Goal: Task Accomplishment & Management: Complete application form

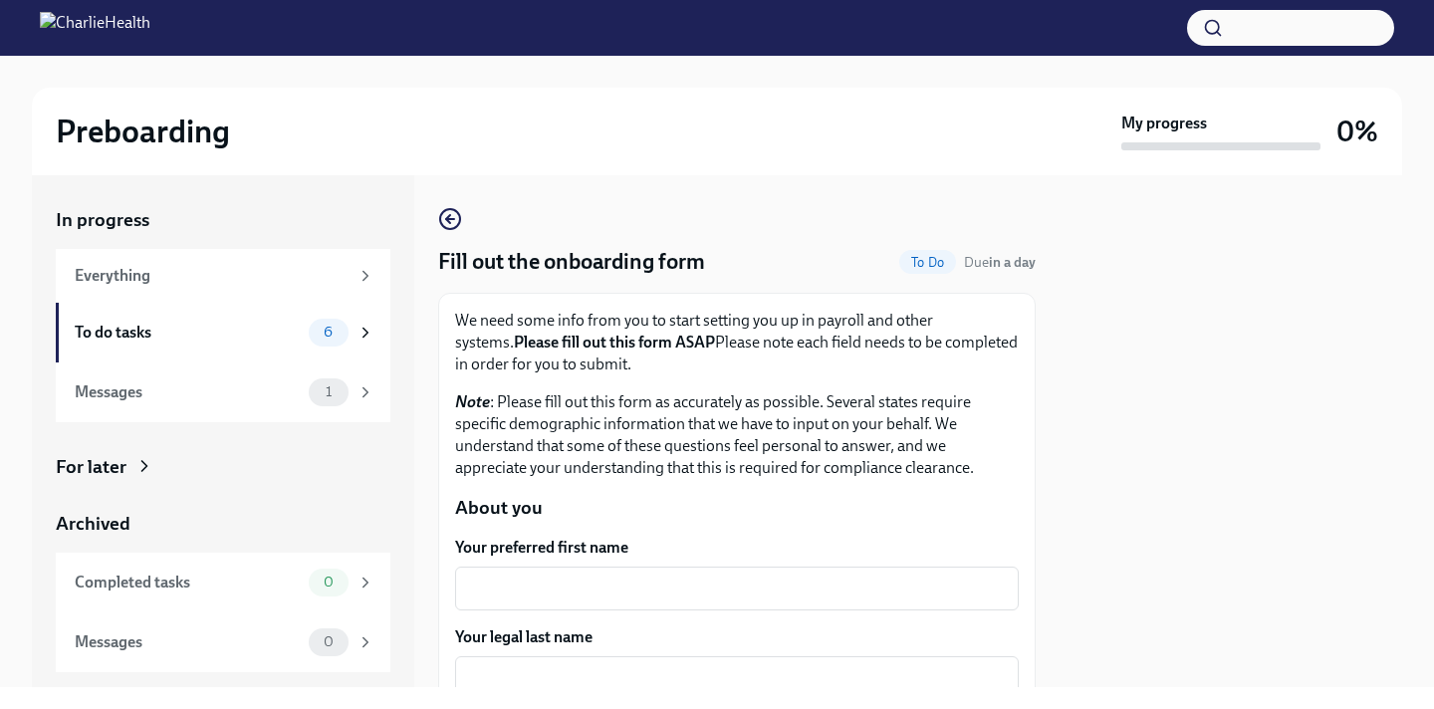
scroll to position [313, 0]
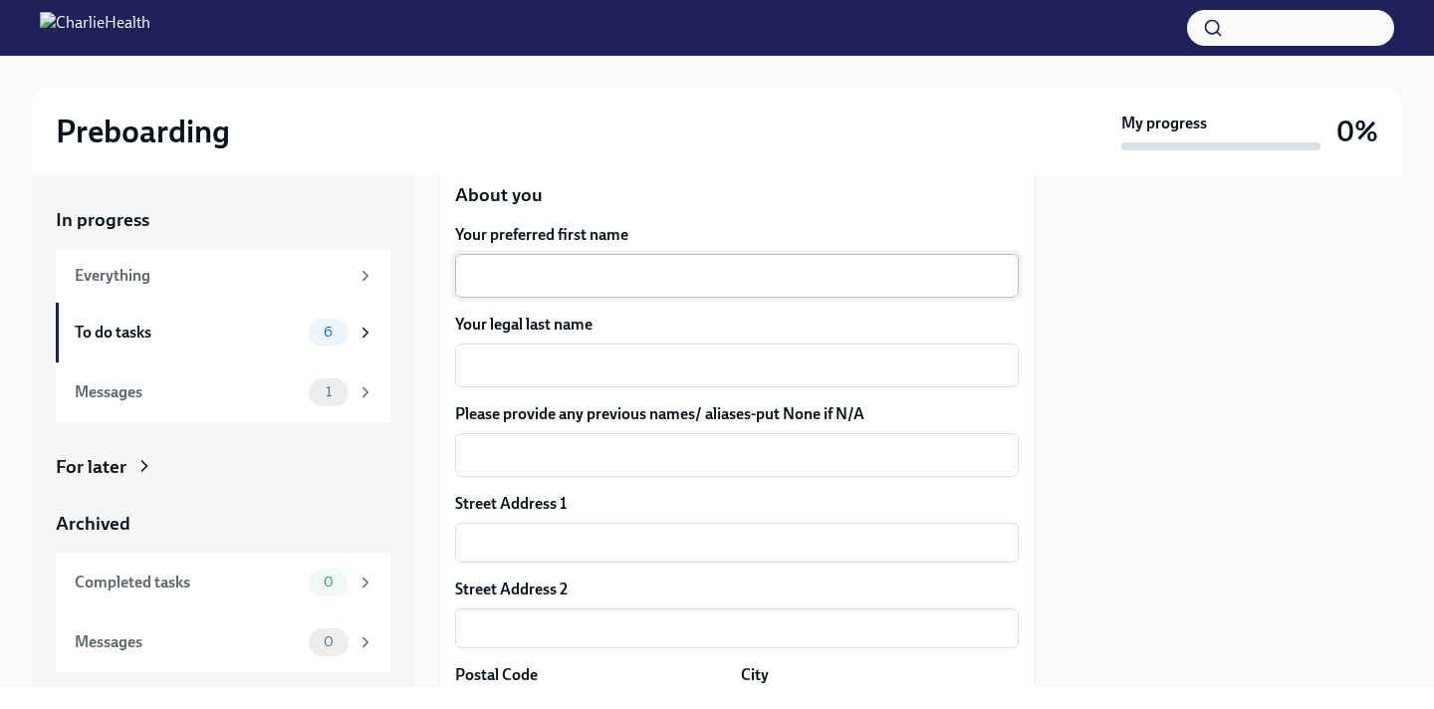
click at [555, 275] on textarea "Your preferred first name" at bounding box center [737, 276] width 540 height 24
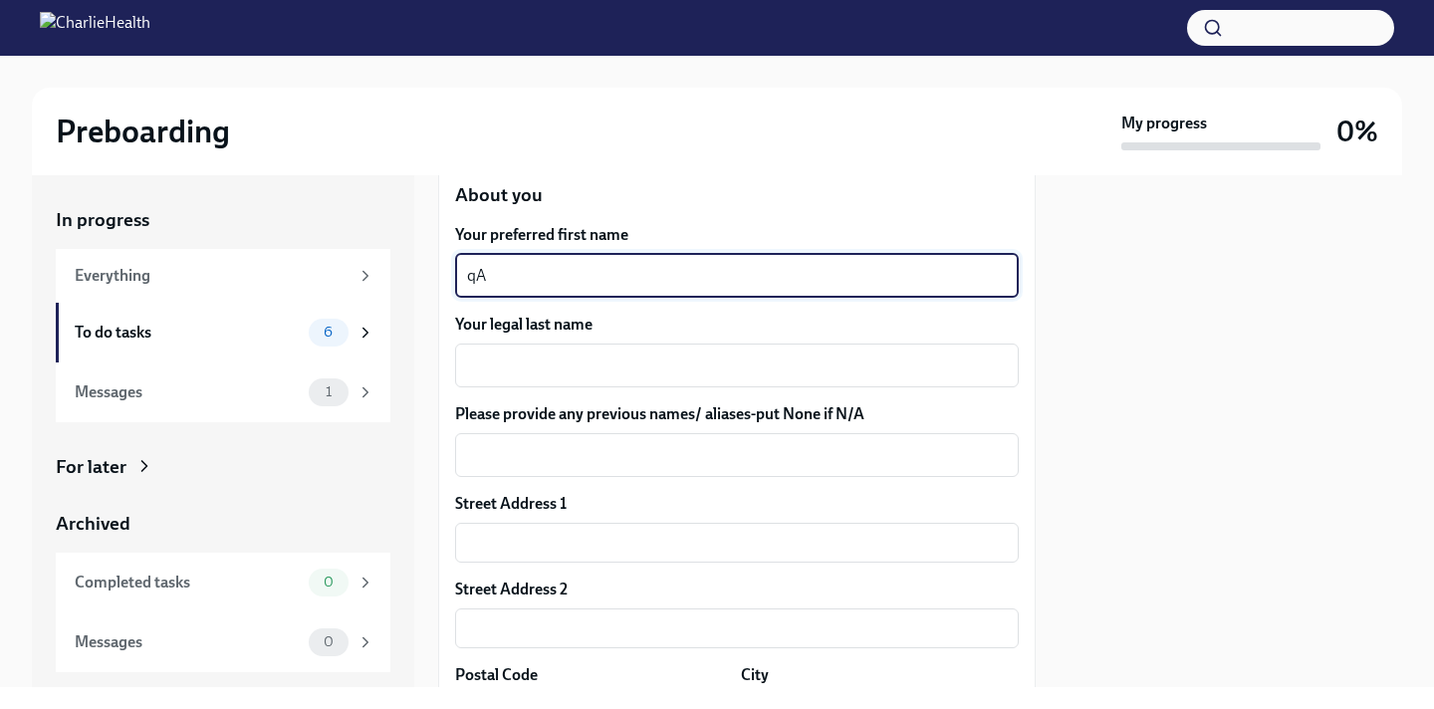
type textarea "q"
type textarea "[PERSON_NAME]"
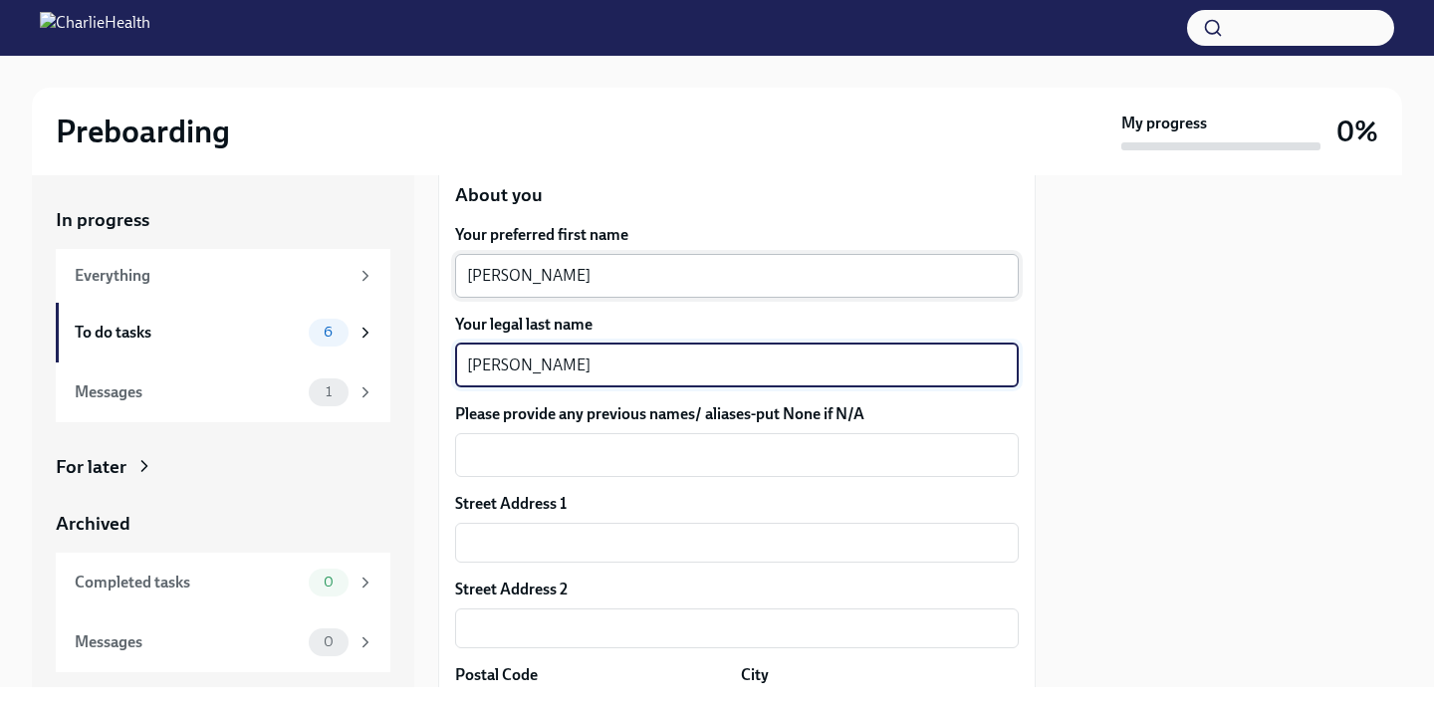
type textarea "[PERSON_NAME]"
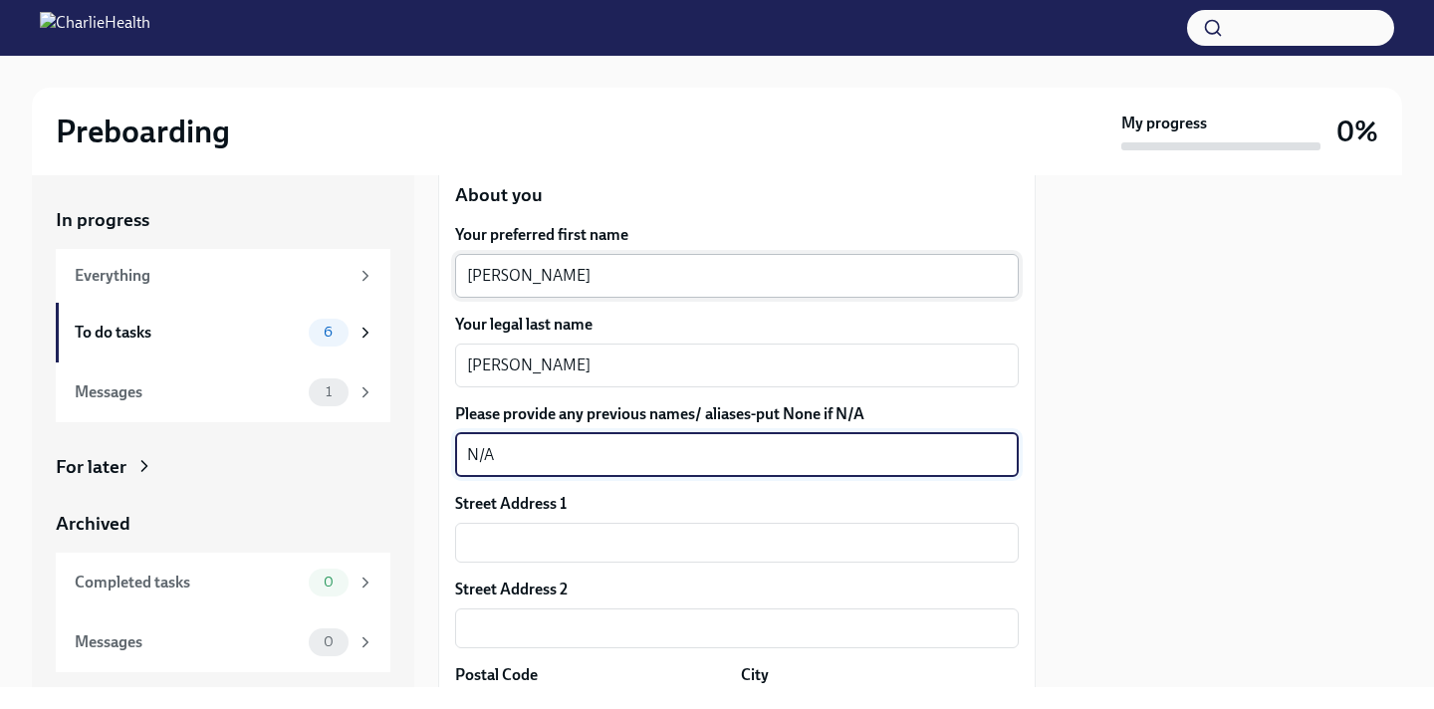
type textarea "N/A"
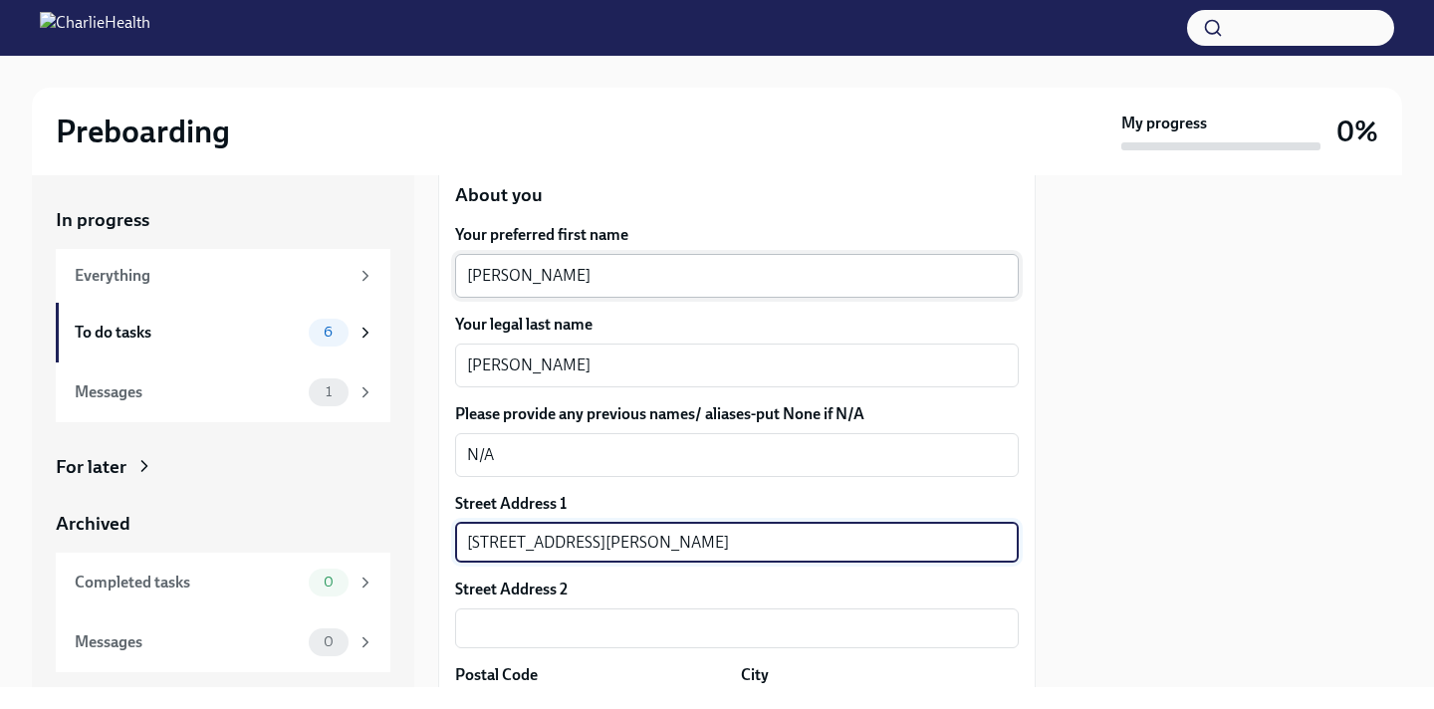
scroll to position [605, 0]
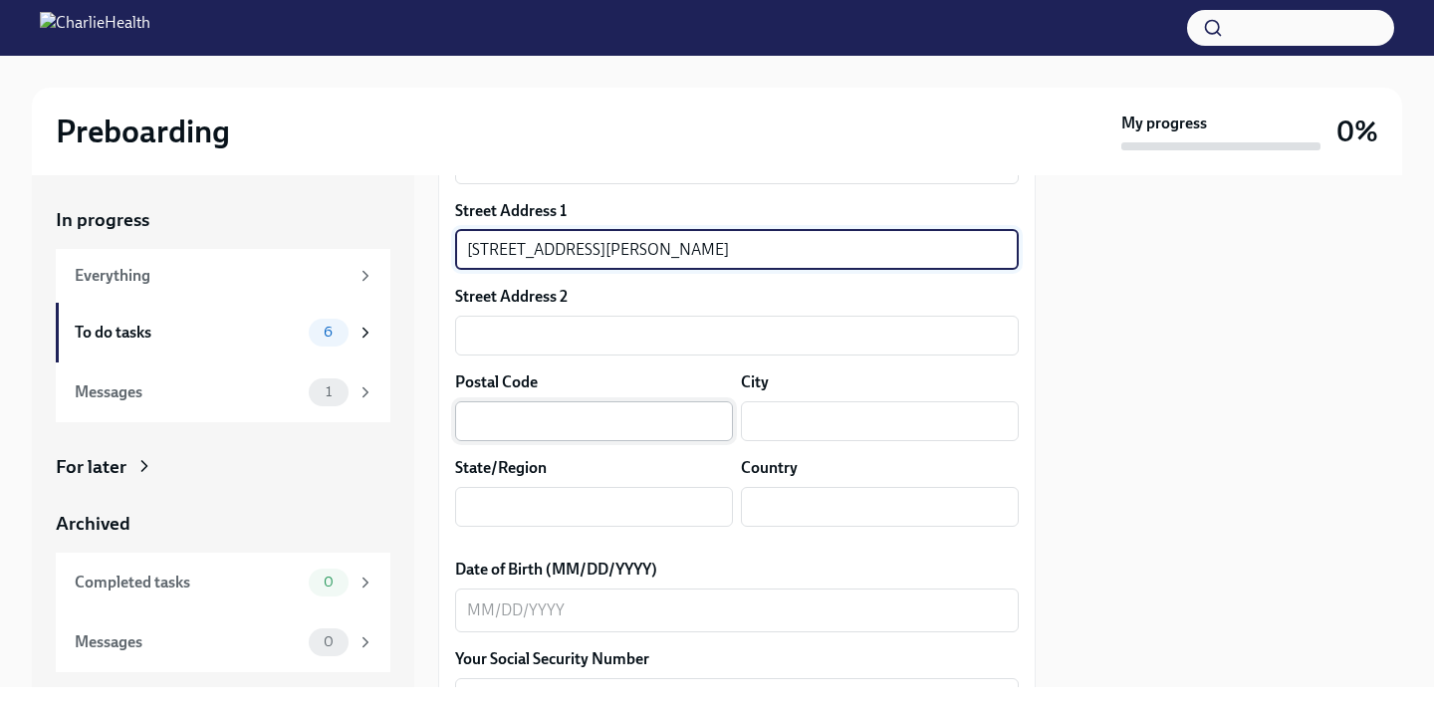
type input "[STREET_ADDRESS][PERSON_NAME]"
click at [513, 428] on input "text" at bounding box center [594, 421] width 278 height 40
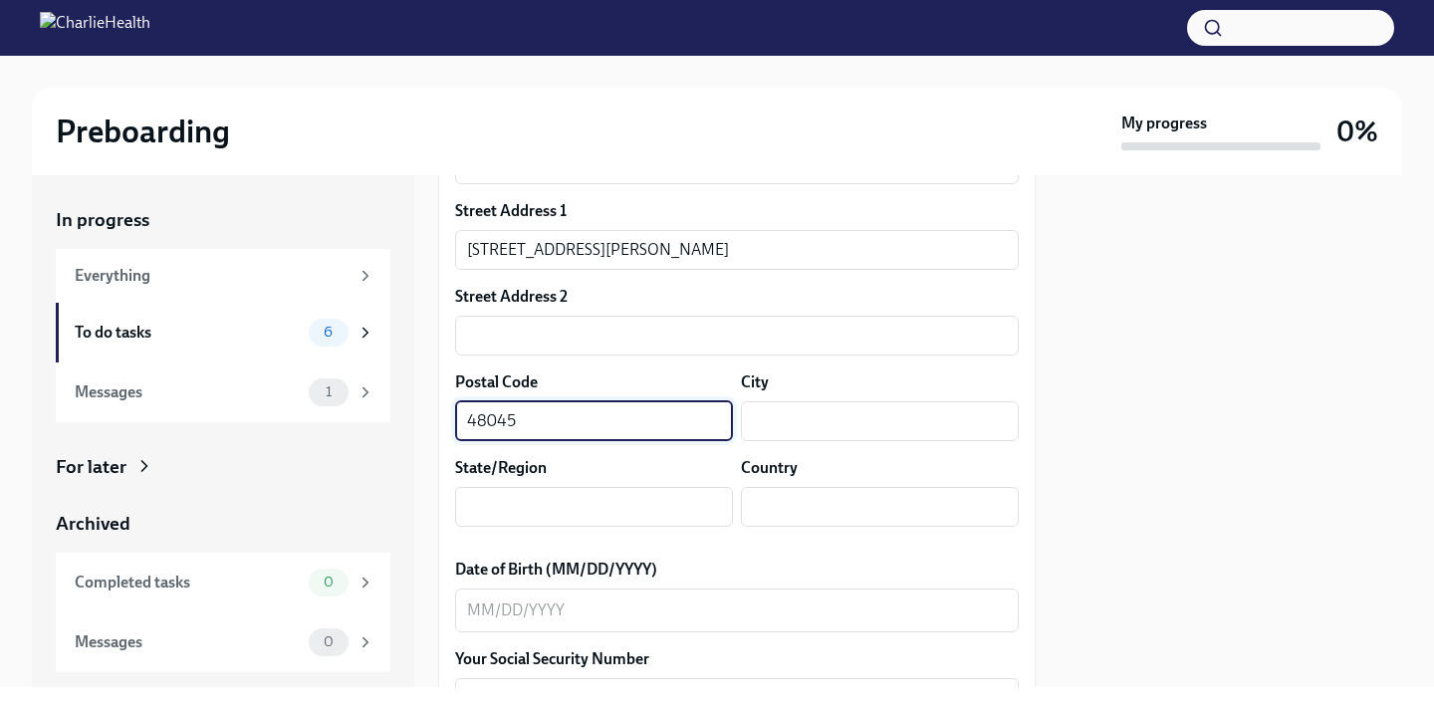
type input "48045"
click at [849, 443] on div "Street Address 1 [STREET_ADDRESS][PERSON_NAME] ​ Street Address 2 ​ Postal Code…" at bounding box center [737, 371] width 564 height 343
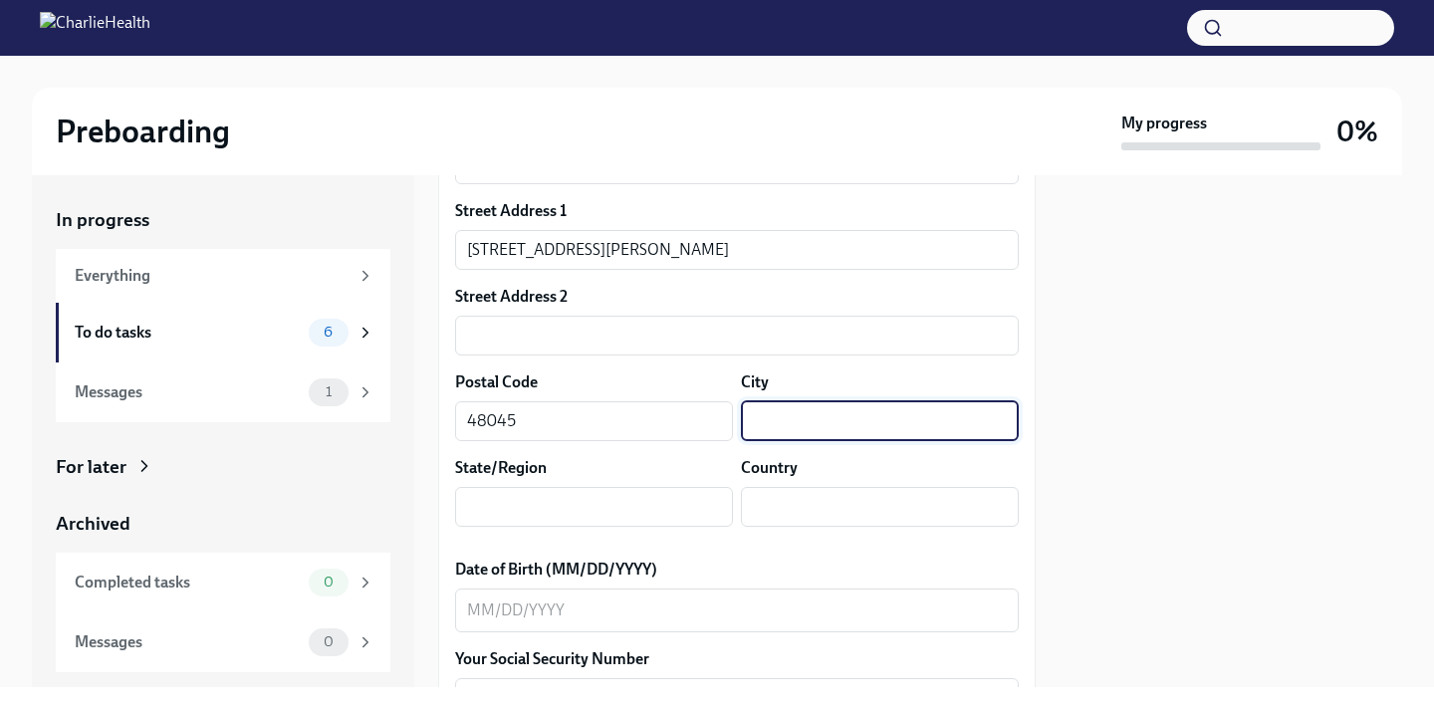
click at [813, 410] on input "text" at bounding box center [880, 421] width 278 height 40
type input "[PERSON_NAME][GEOGRAPHIC_DATA]"
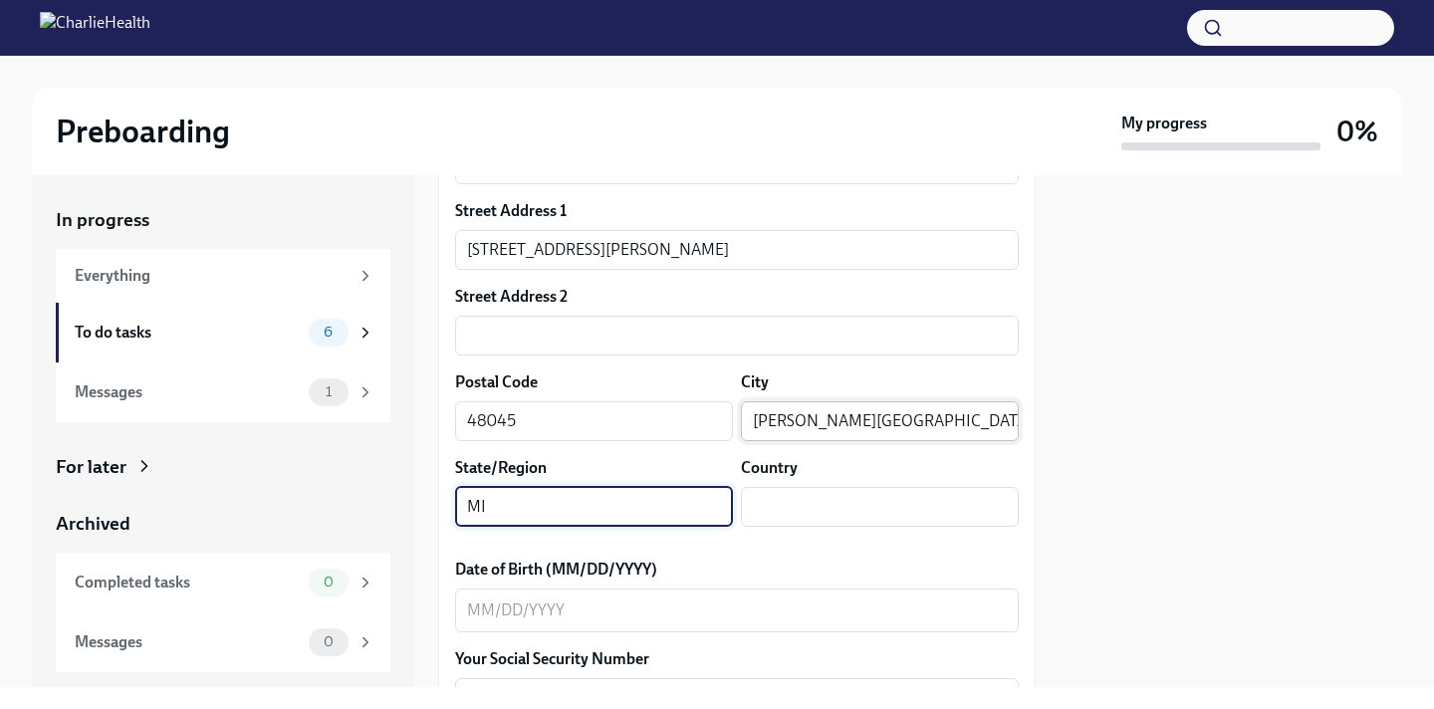
type input "MI"
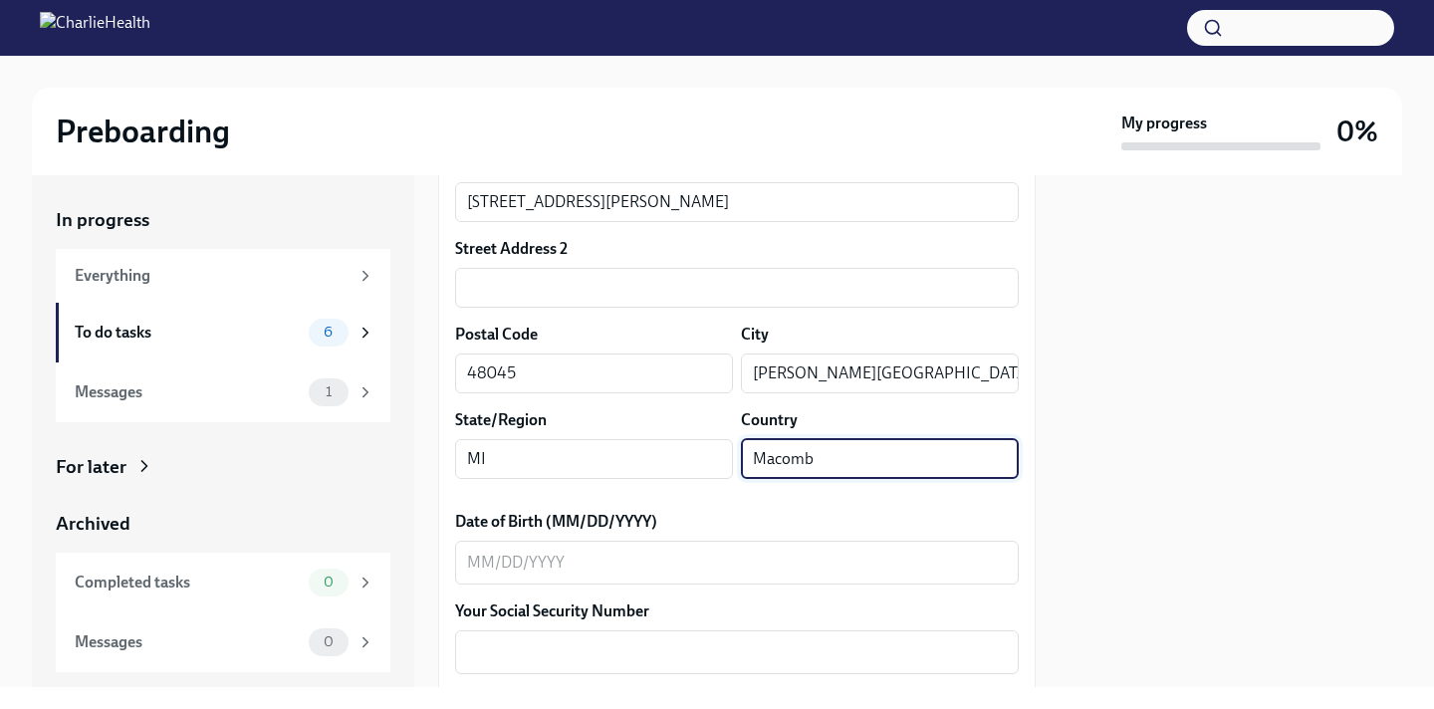
scroll to position [712, 0]
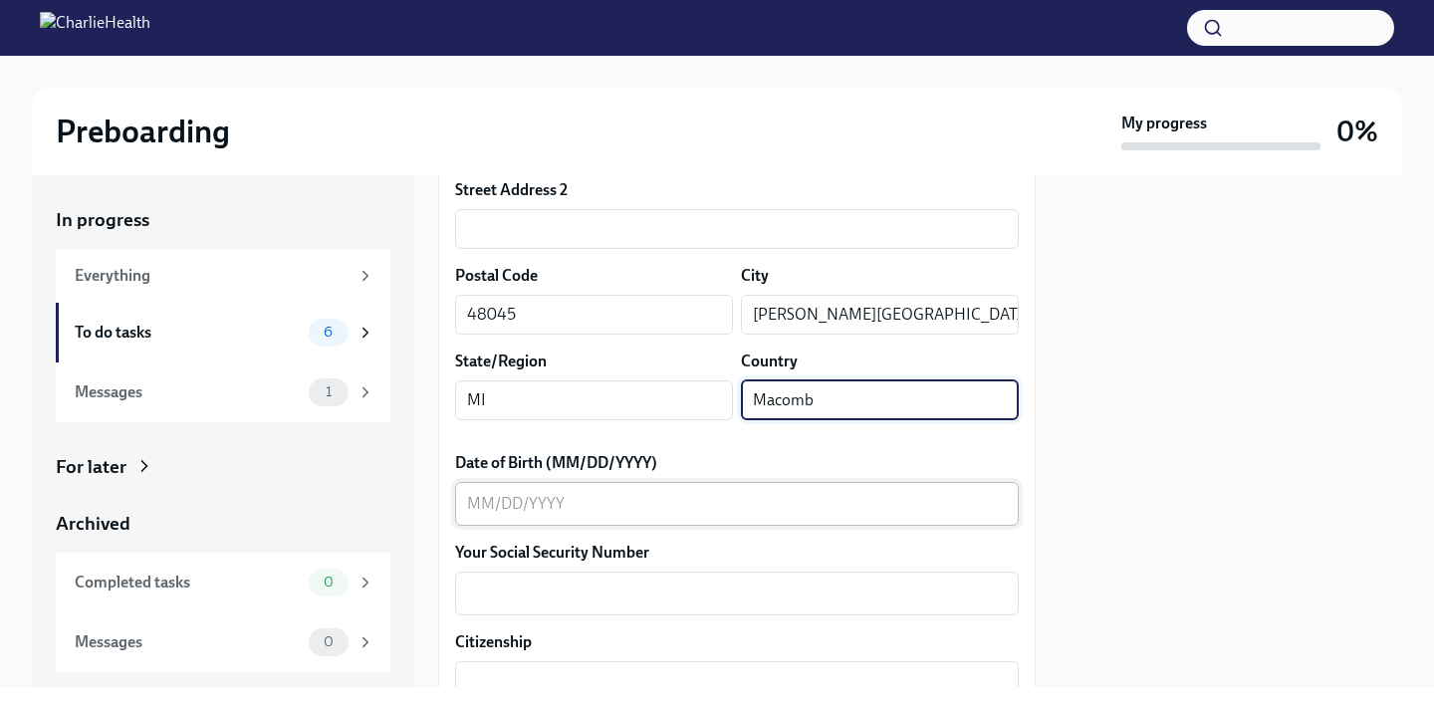
type input "Macomb"
click at [669, 516] on div "x ​" at bounding box center [737, 504] width 564 height 44
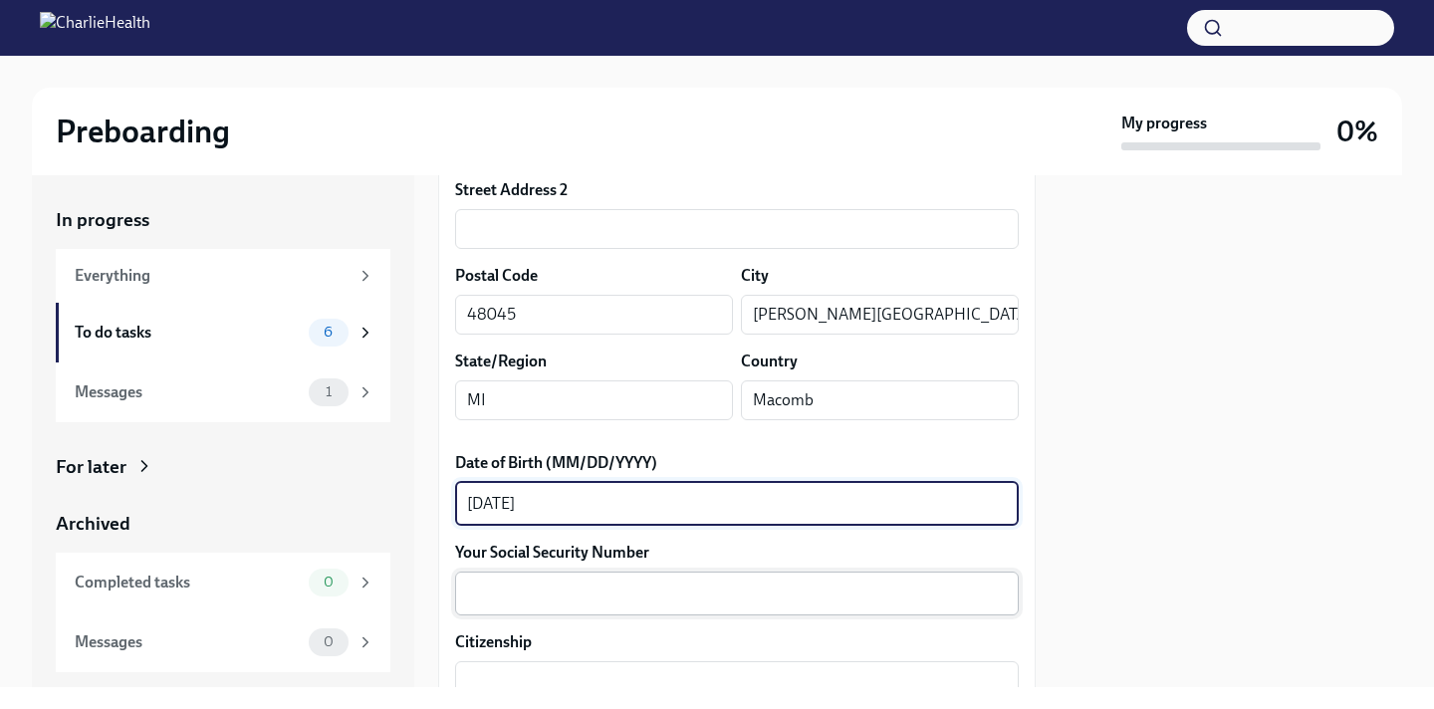
type textarea "[DATE]"
click at [620, 576] on div "x ​" at bounding box center [737, 594] width 564 height 44
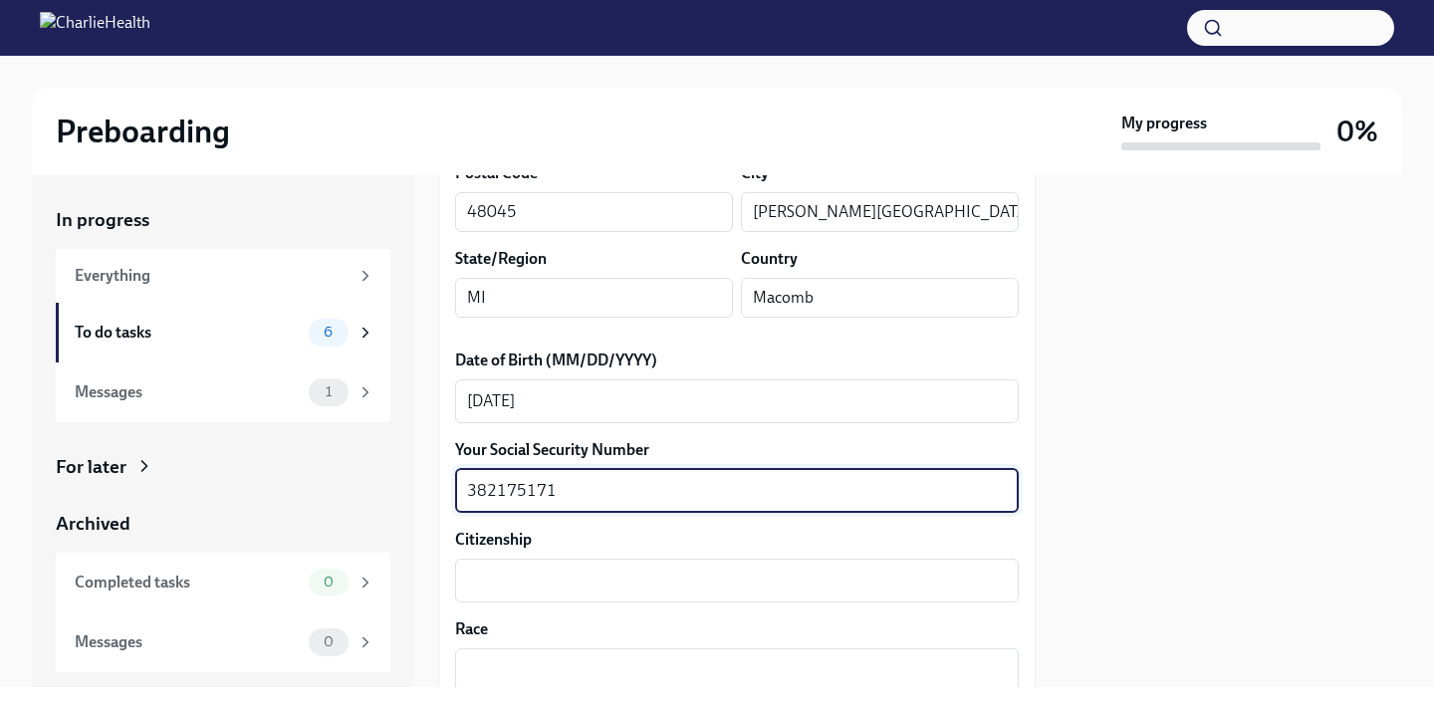
scroll to position [861, 0]
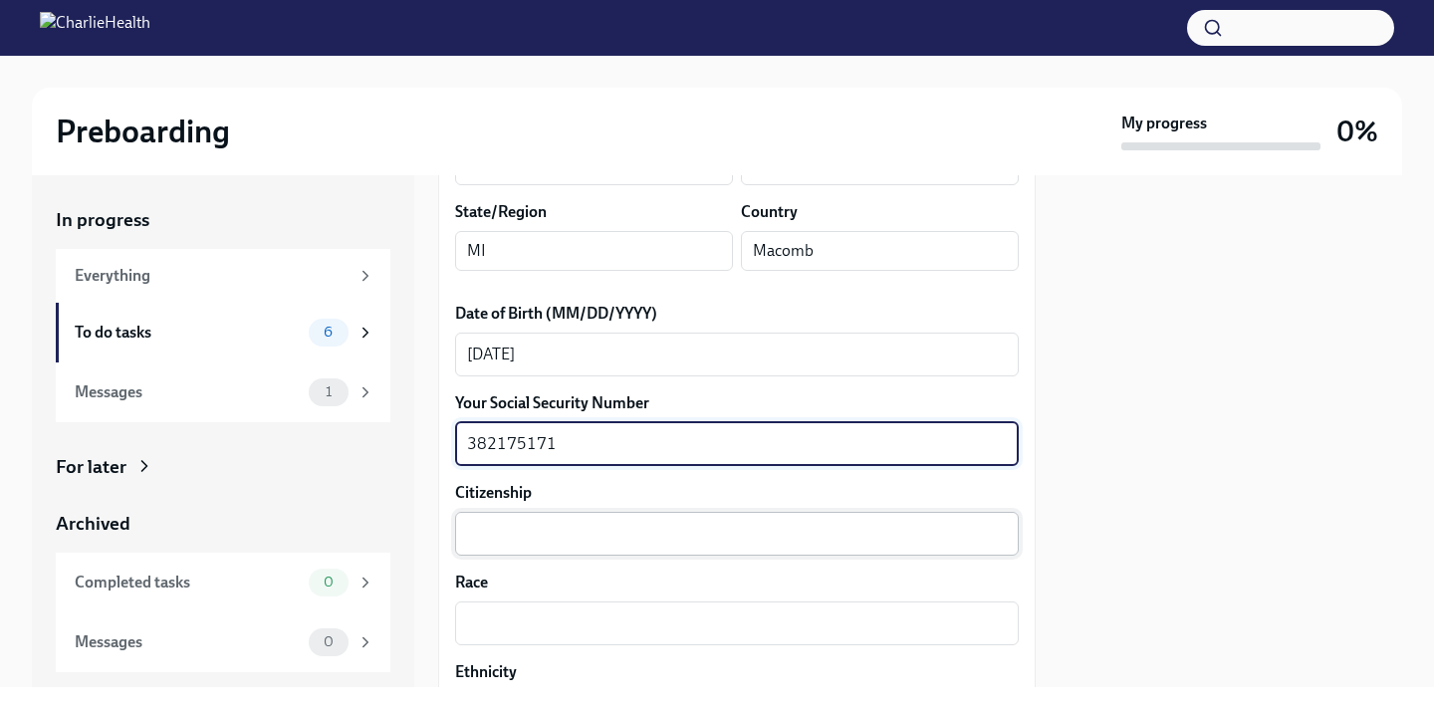
type textarea "382175171"
click at [628, 523] on textarea "Citizenship" at bounding box center [737, 534] width 540 height 24
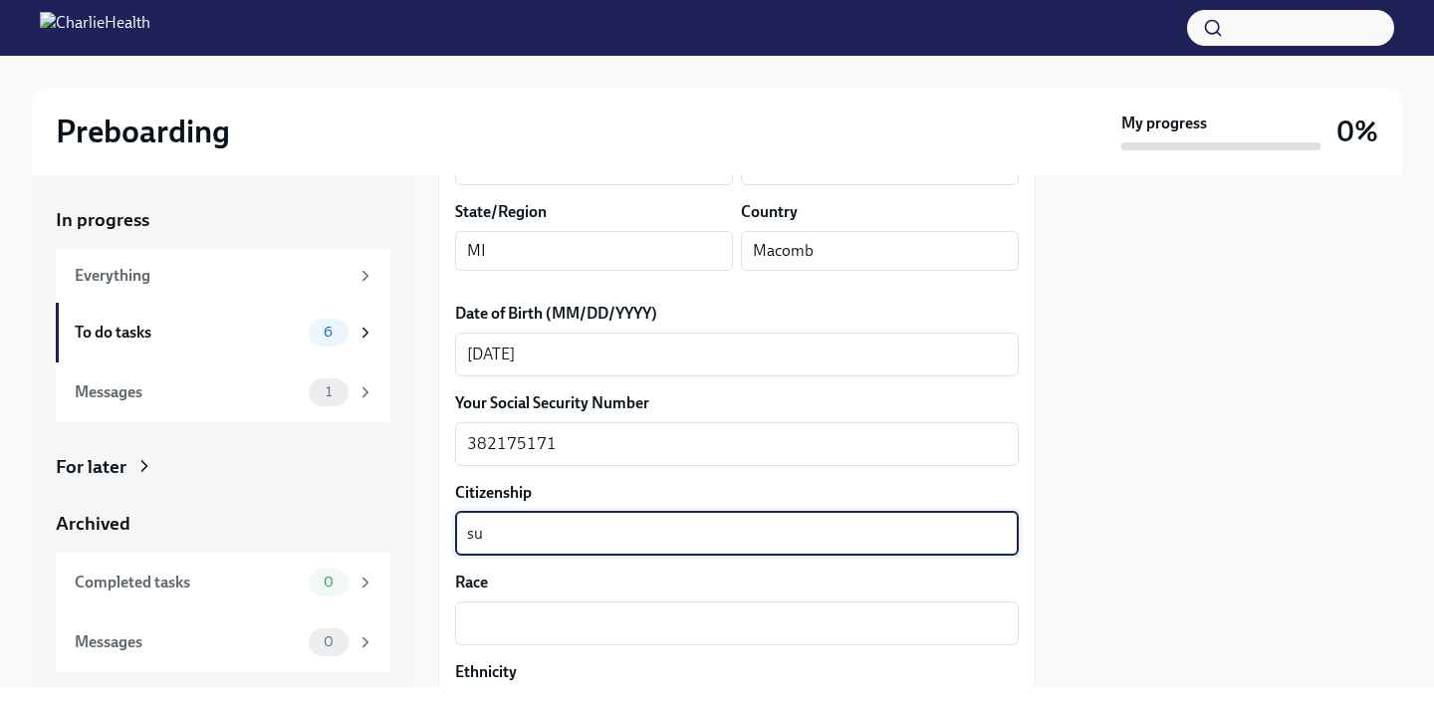
type textarea "s"
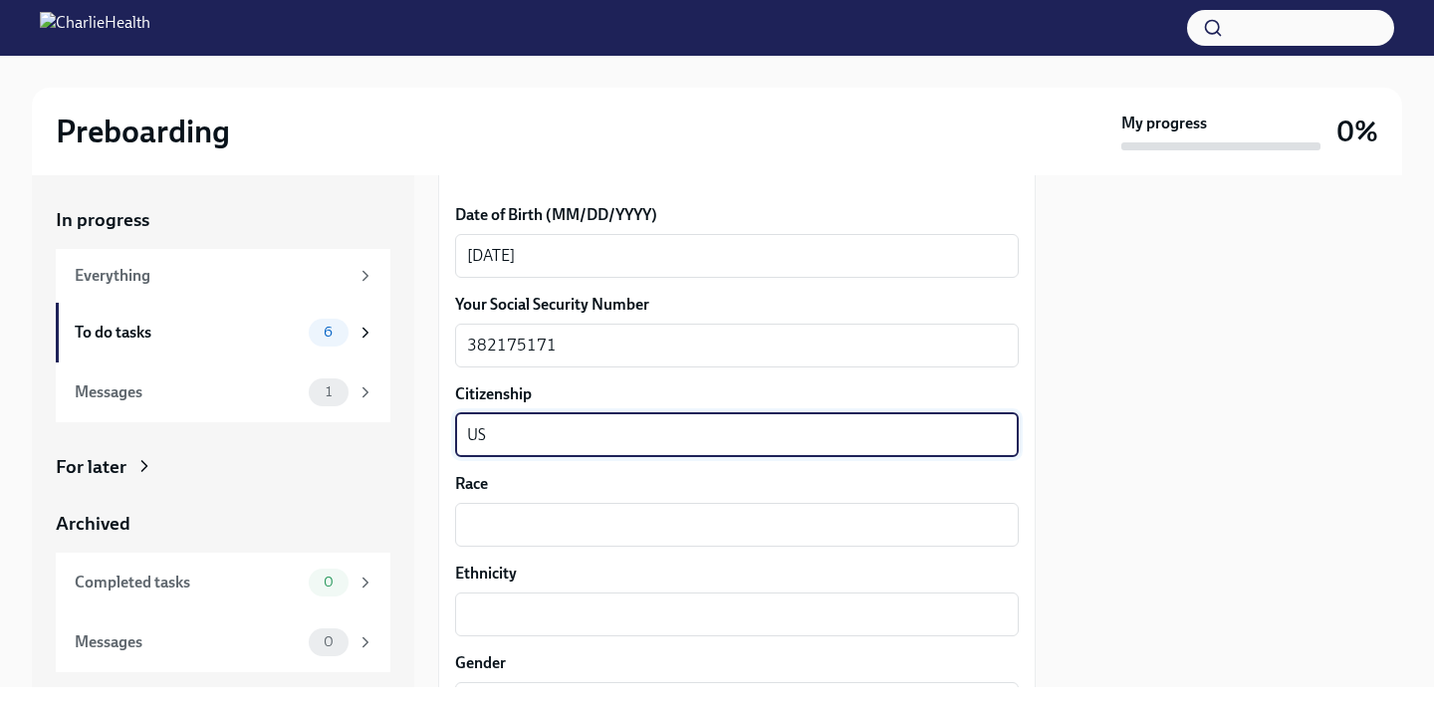
scroll to position [1089, 0]
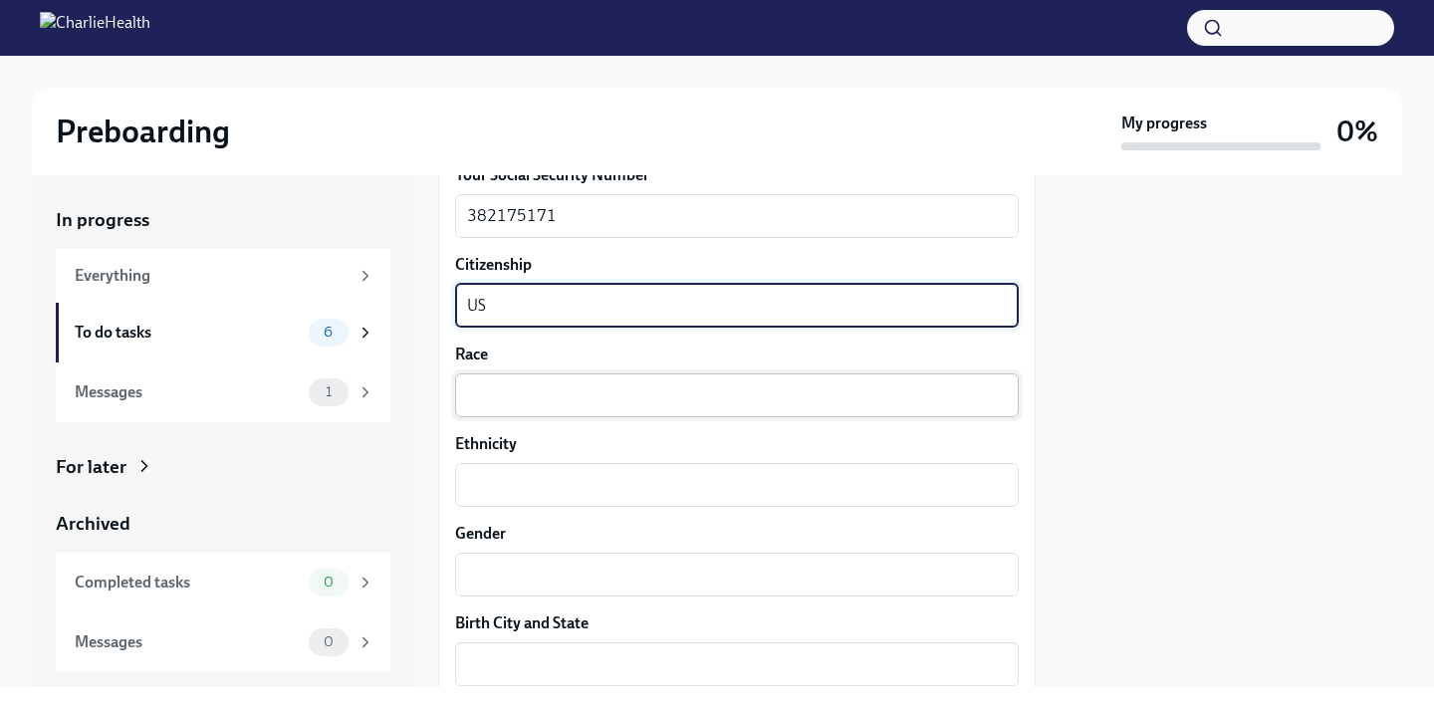
type textarea "US"
click at [622, 413] on div "x ​" at bounding box center [737, 395] width 564 height 44
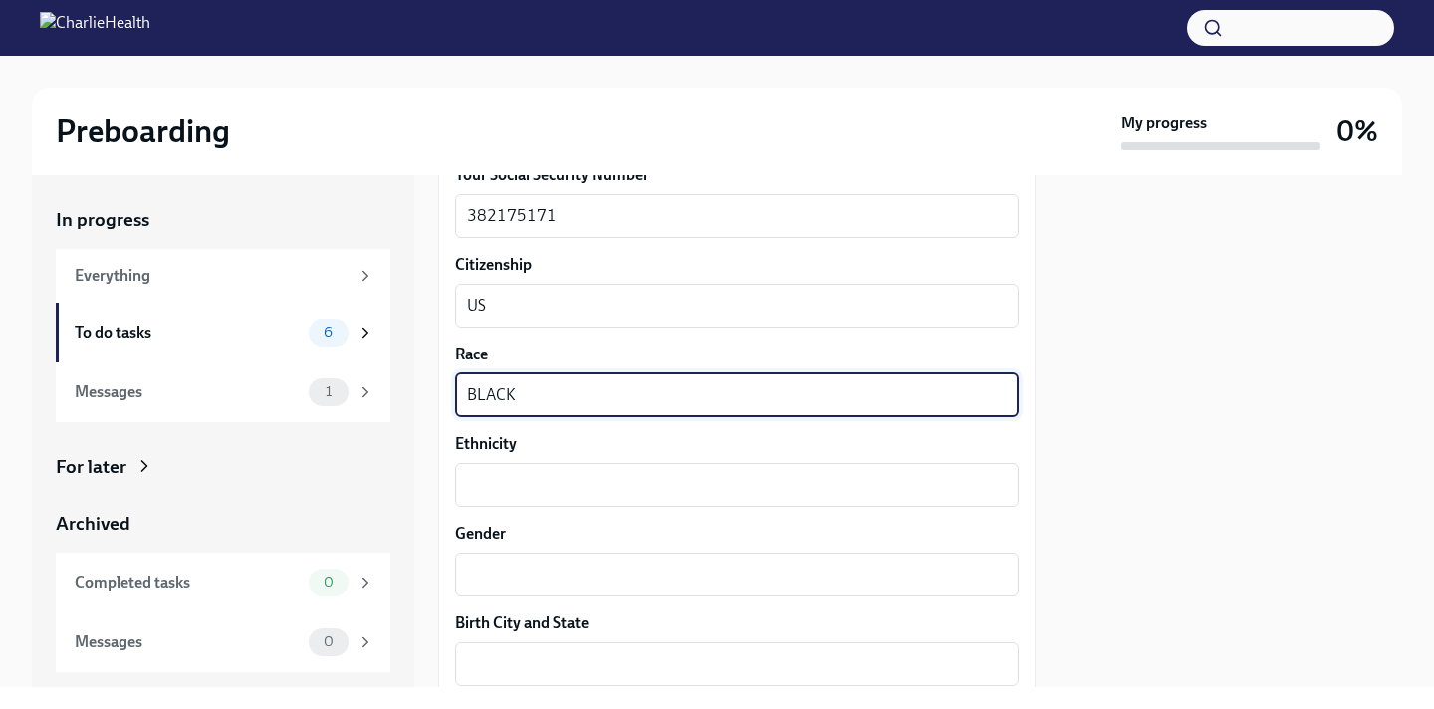
type textarea "BLACK"
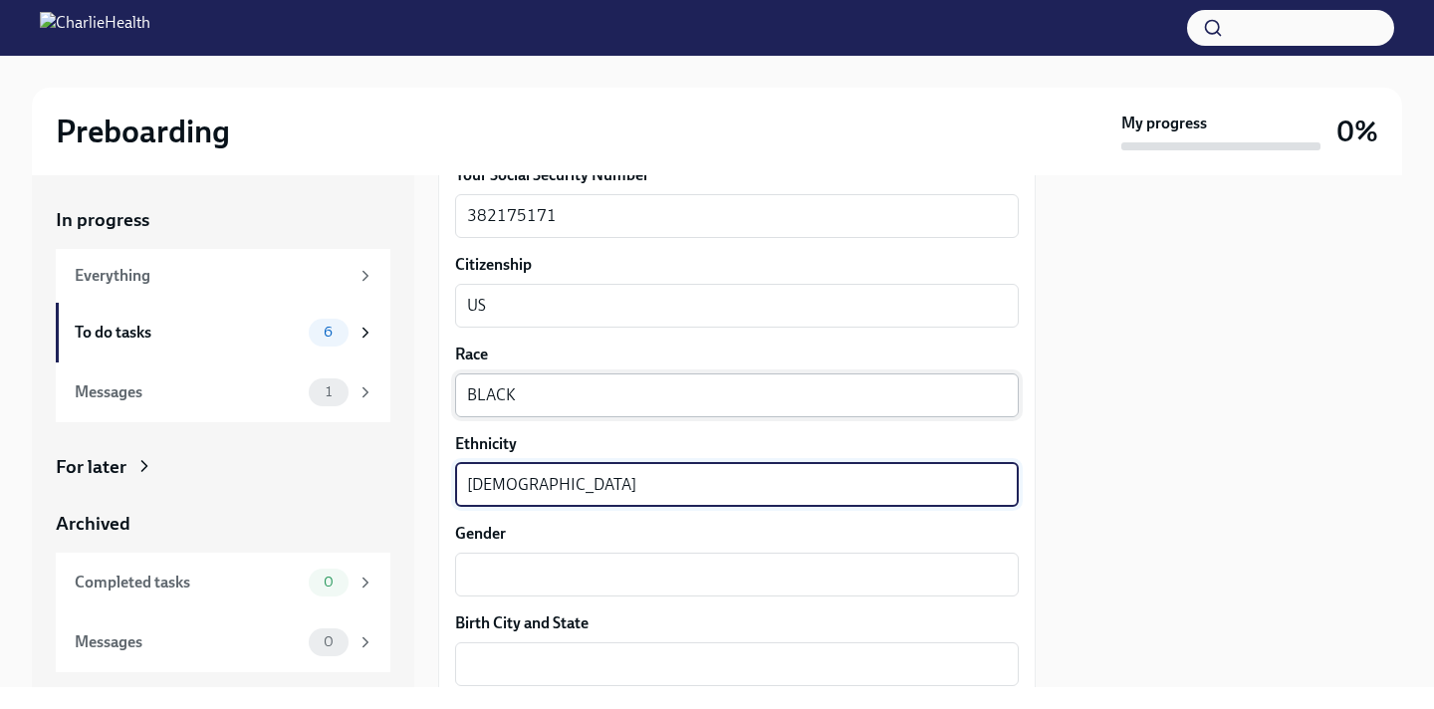
type textarea "[DEMOGRAPHIC_DATA]"
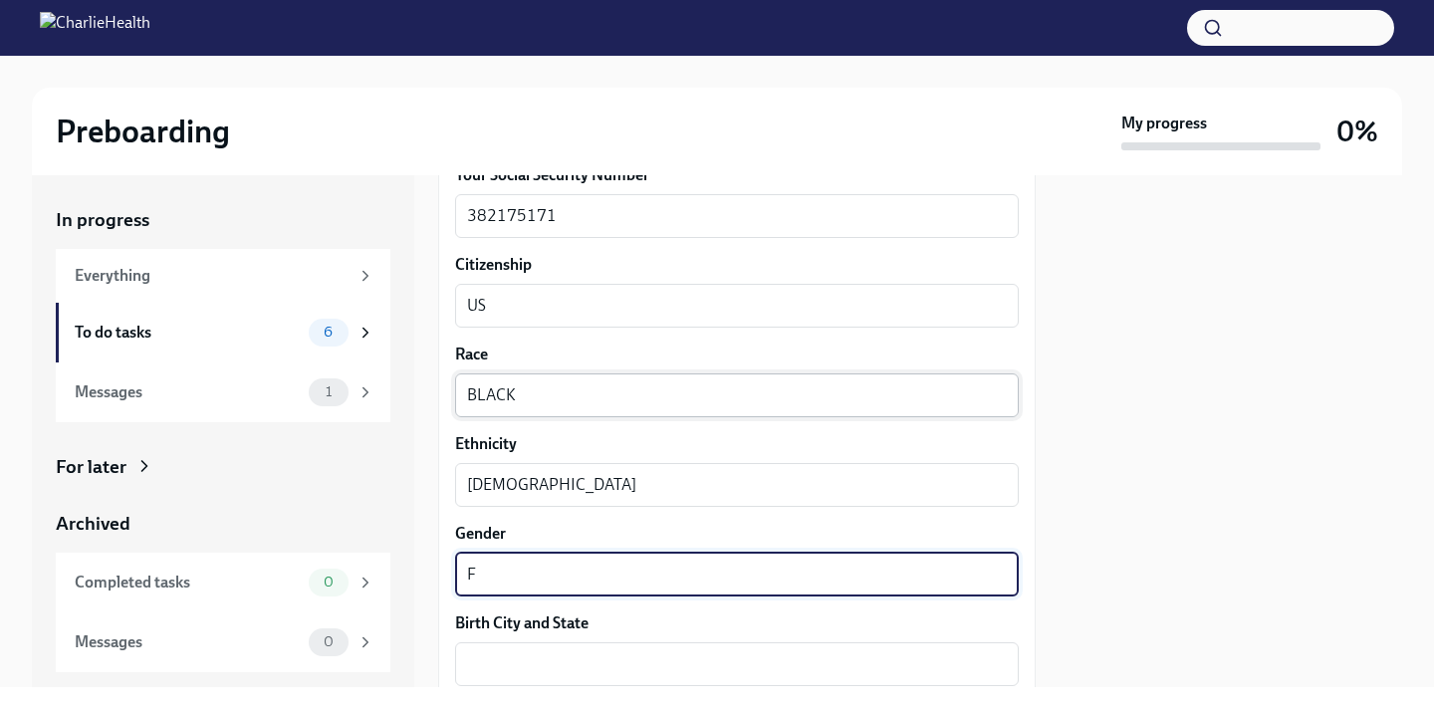
type textarea "F"
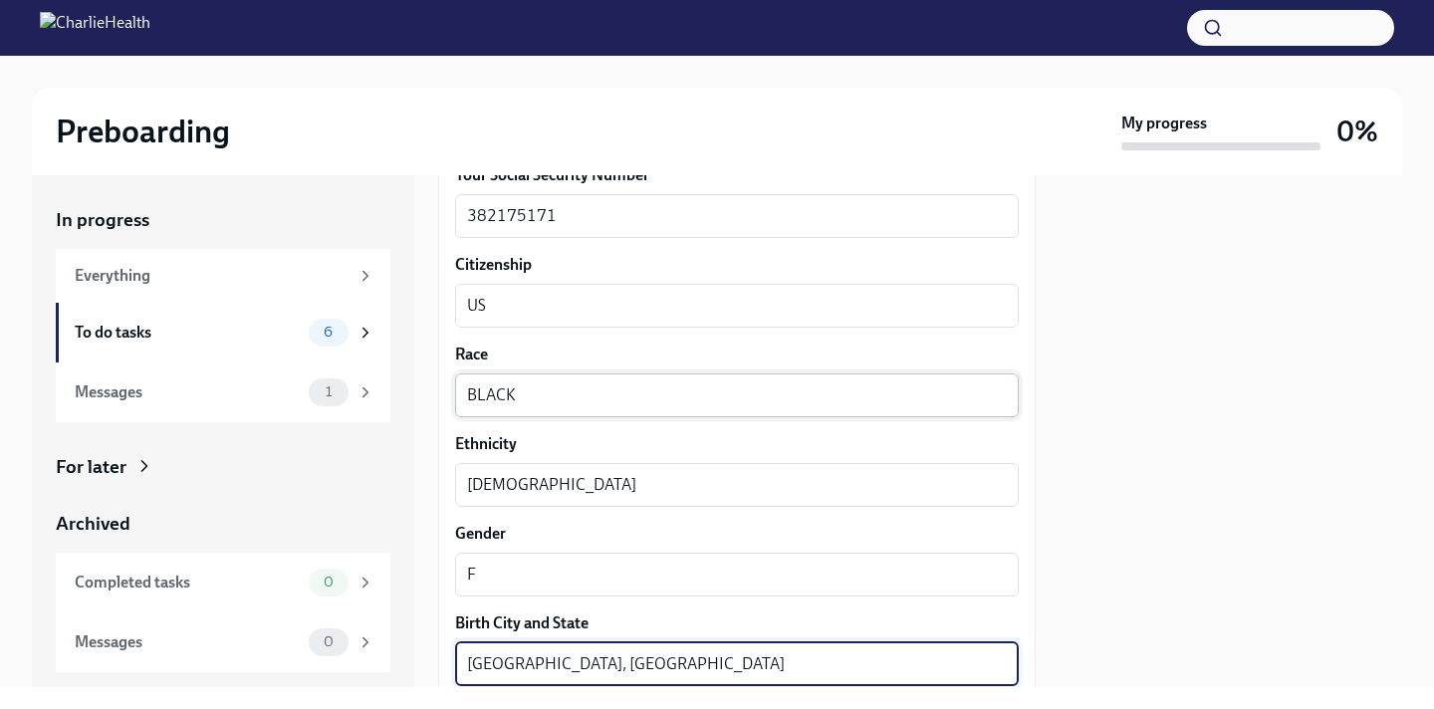
scroll to position [1299, 0]
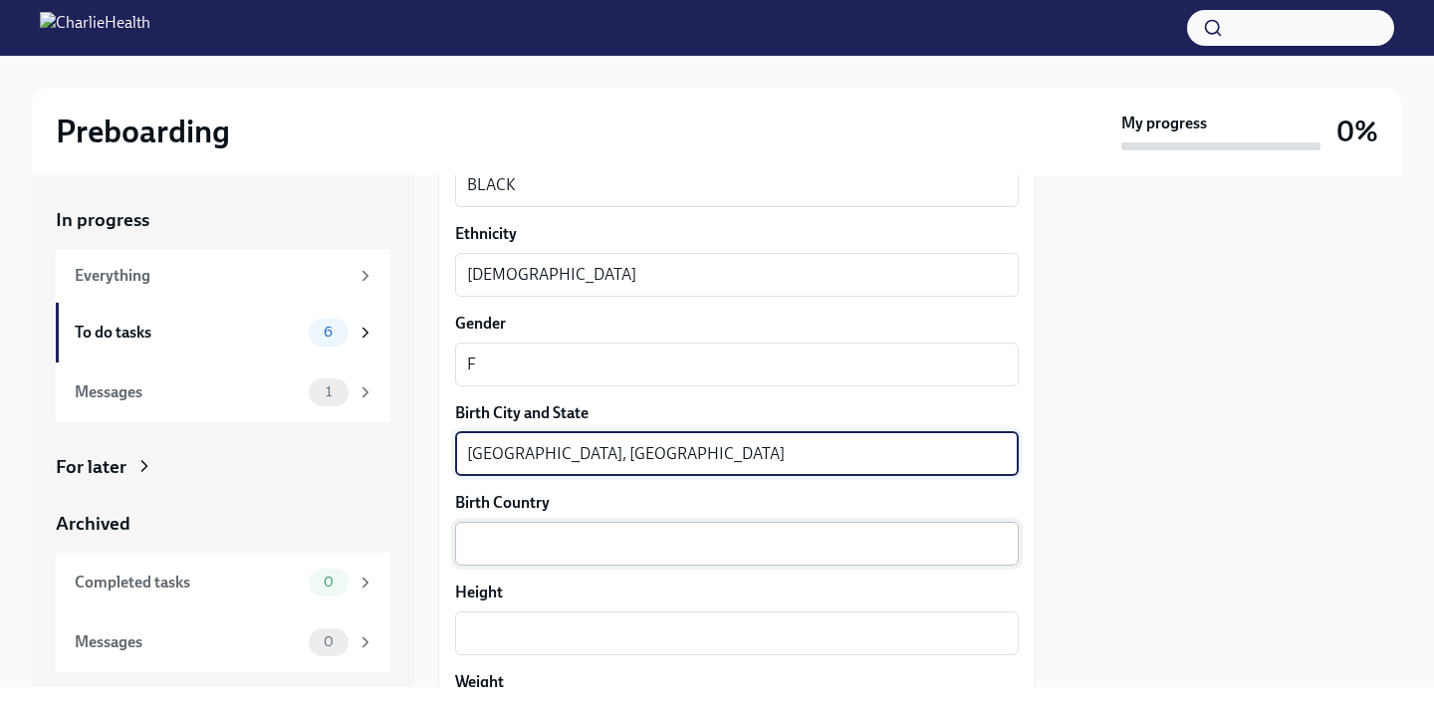
type textarea "[GEOGRAPHIC_DATA], [GEOGRAPHIC_DATA]"
click at [506, 546] on textarea "Birth Country" at bounding box center [737, 544] width 540 height 24
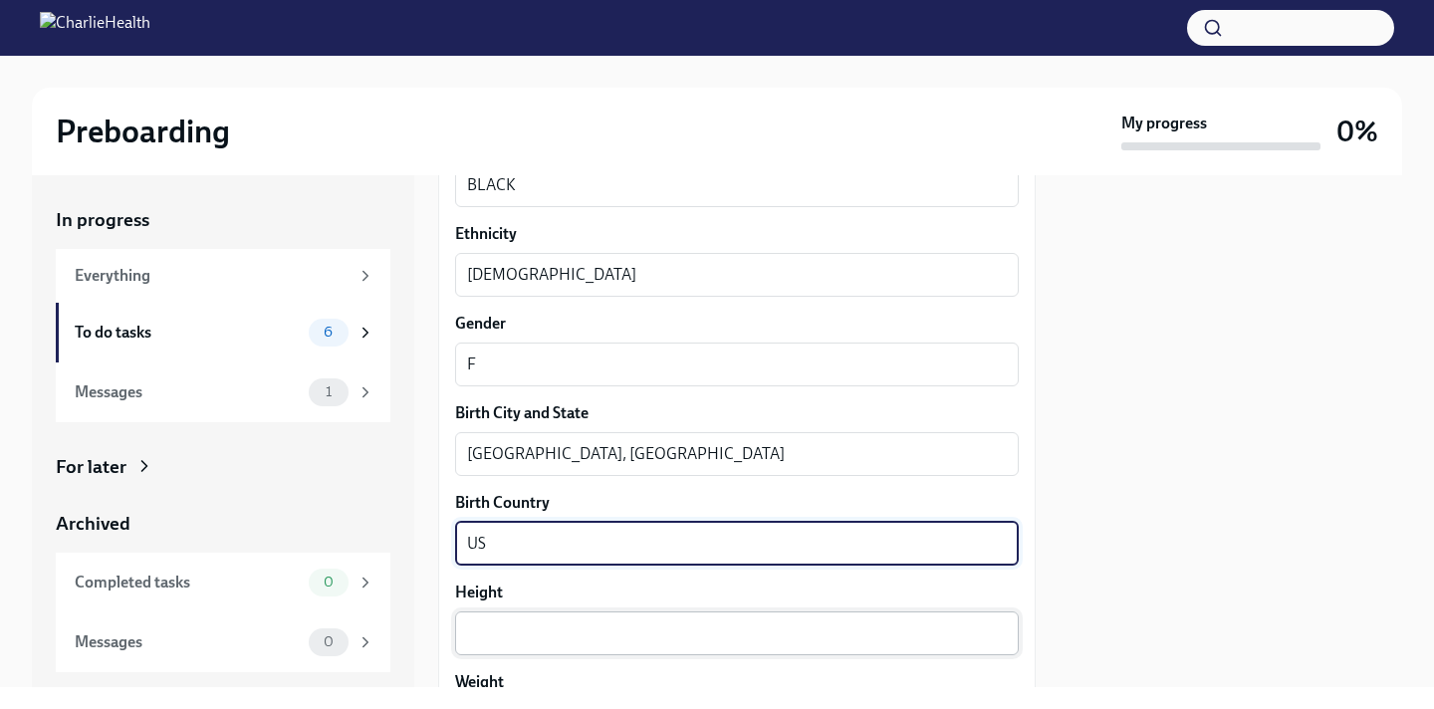
type textarea "US"
click at [501, 629] on textarea "Height" at bounding box center [737, 633] width 540 height 24
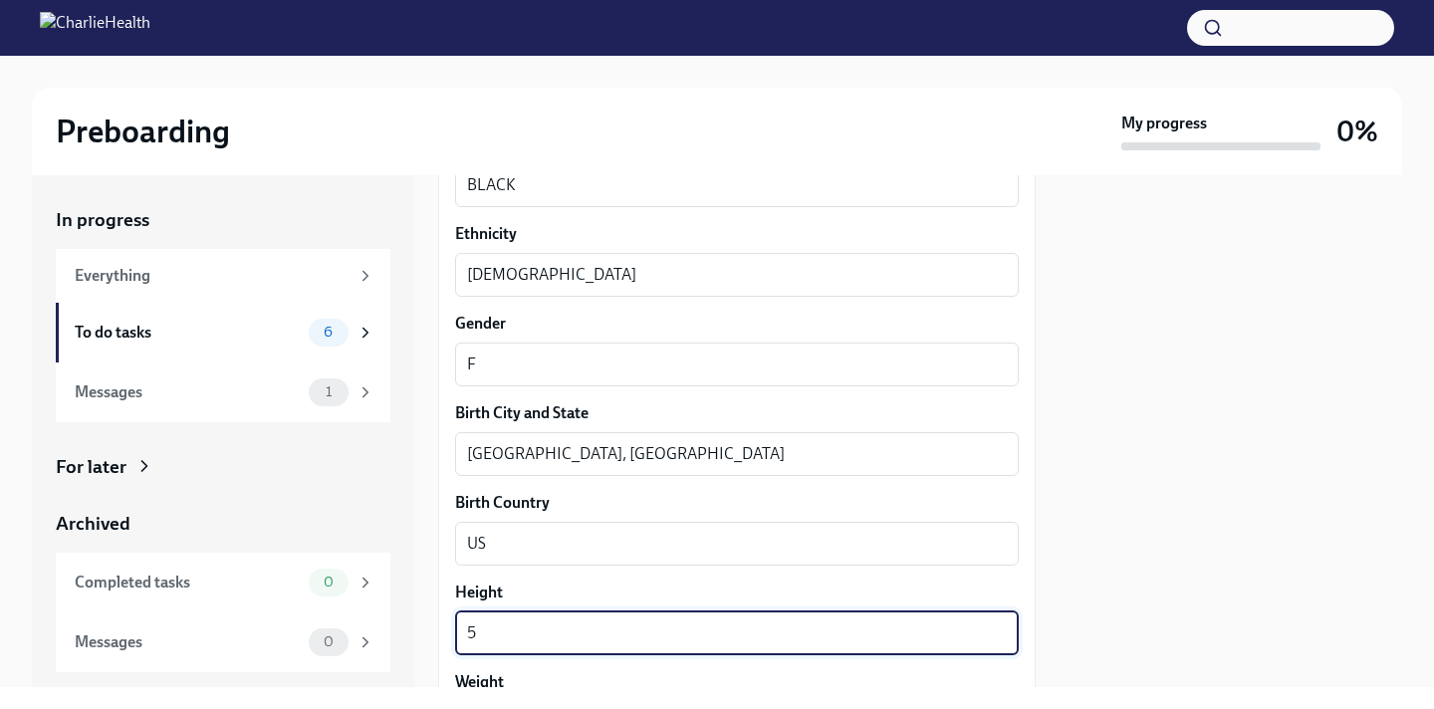
type textarea "5"
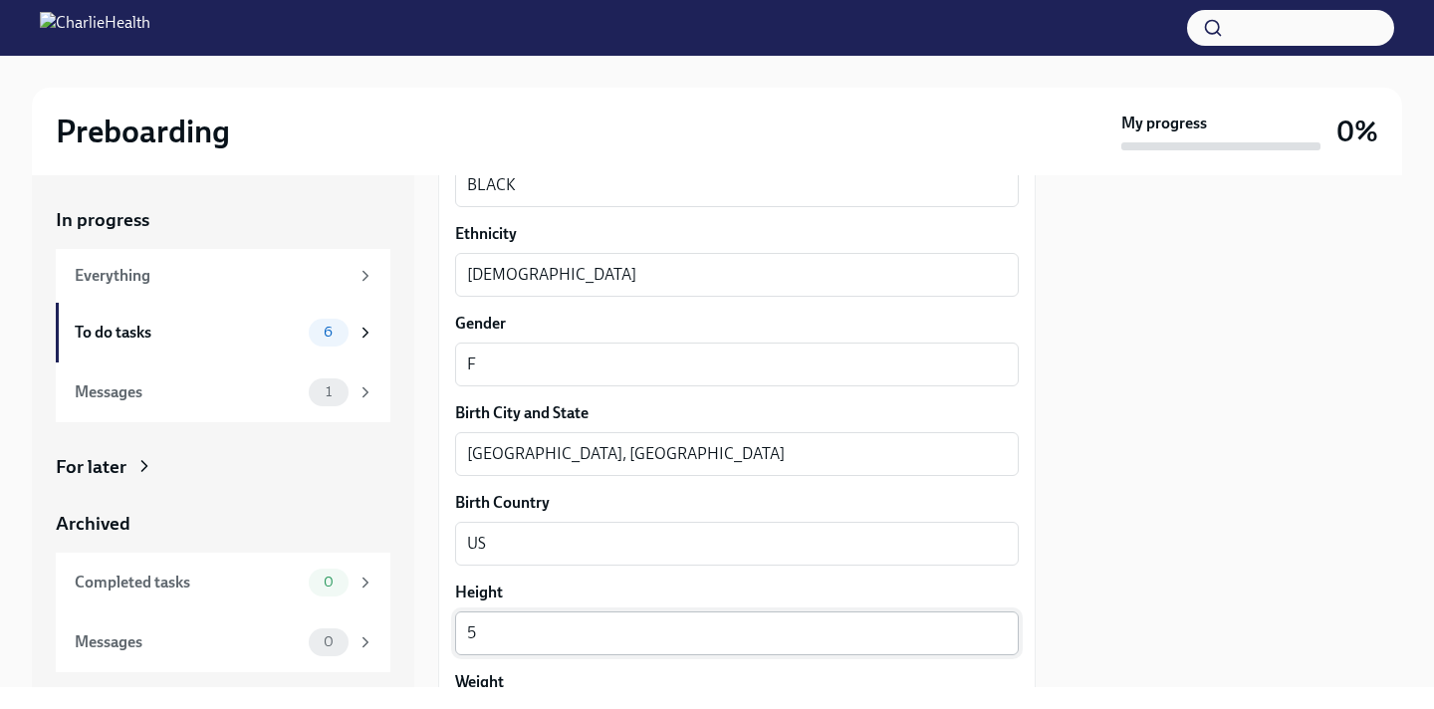
scroll to position [1591, 0]
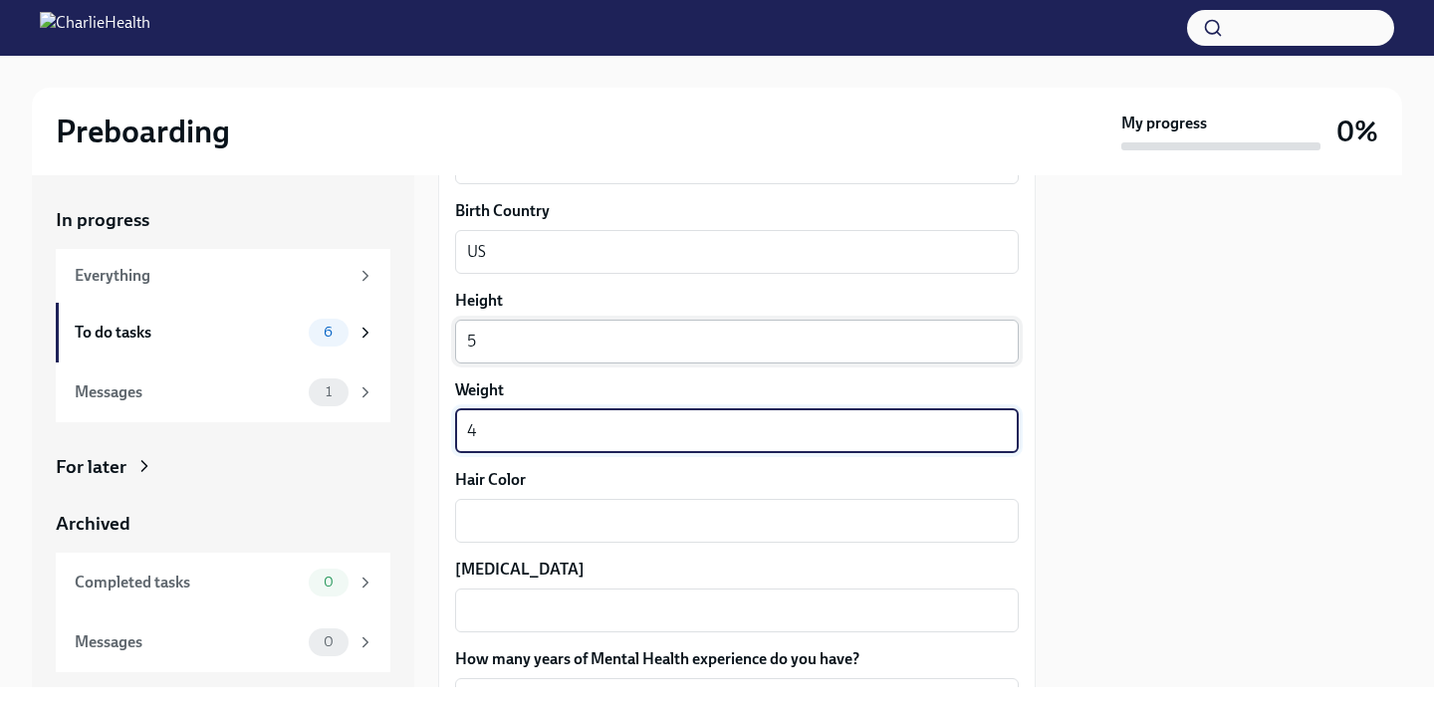
type textarea "4"
click at [565, 343] on textarea "5" at bounding box center [737, 342] width 540 height 24
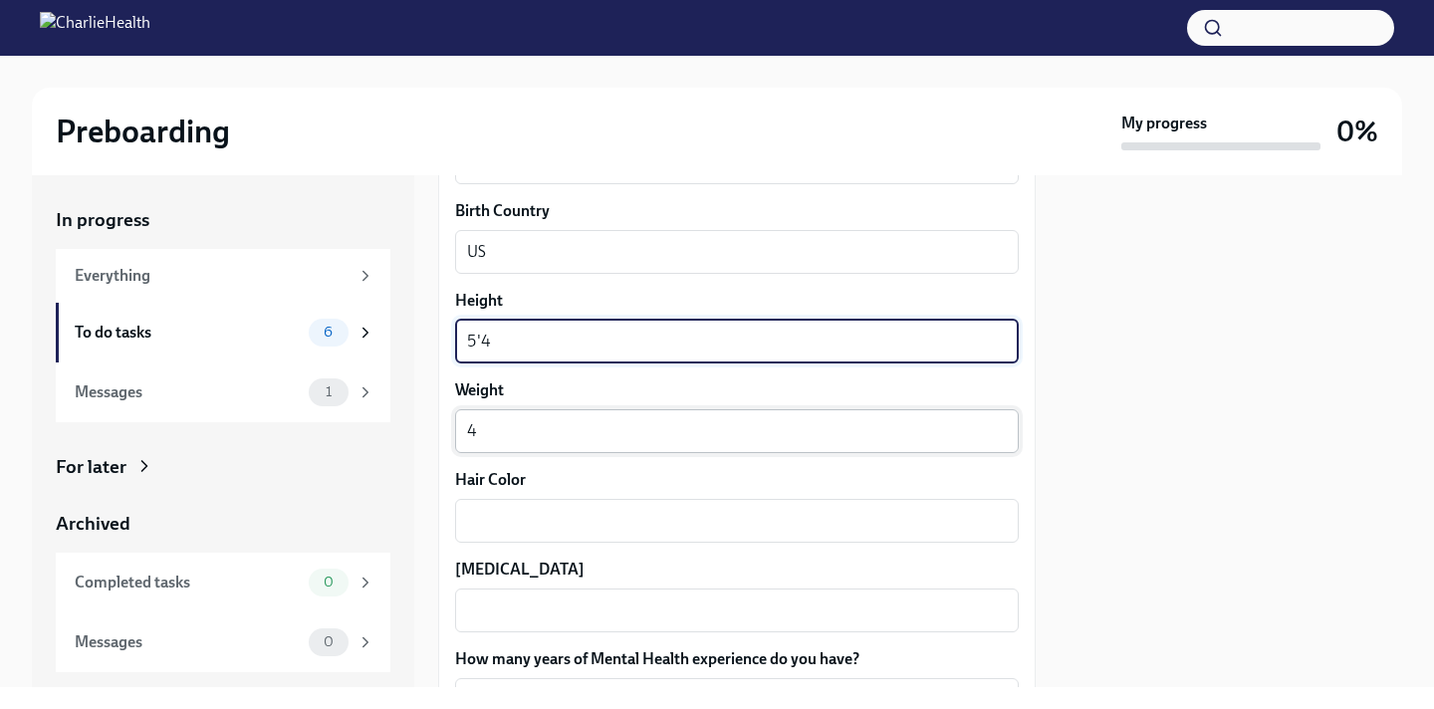
type textarea "5'4"
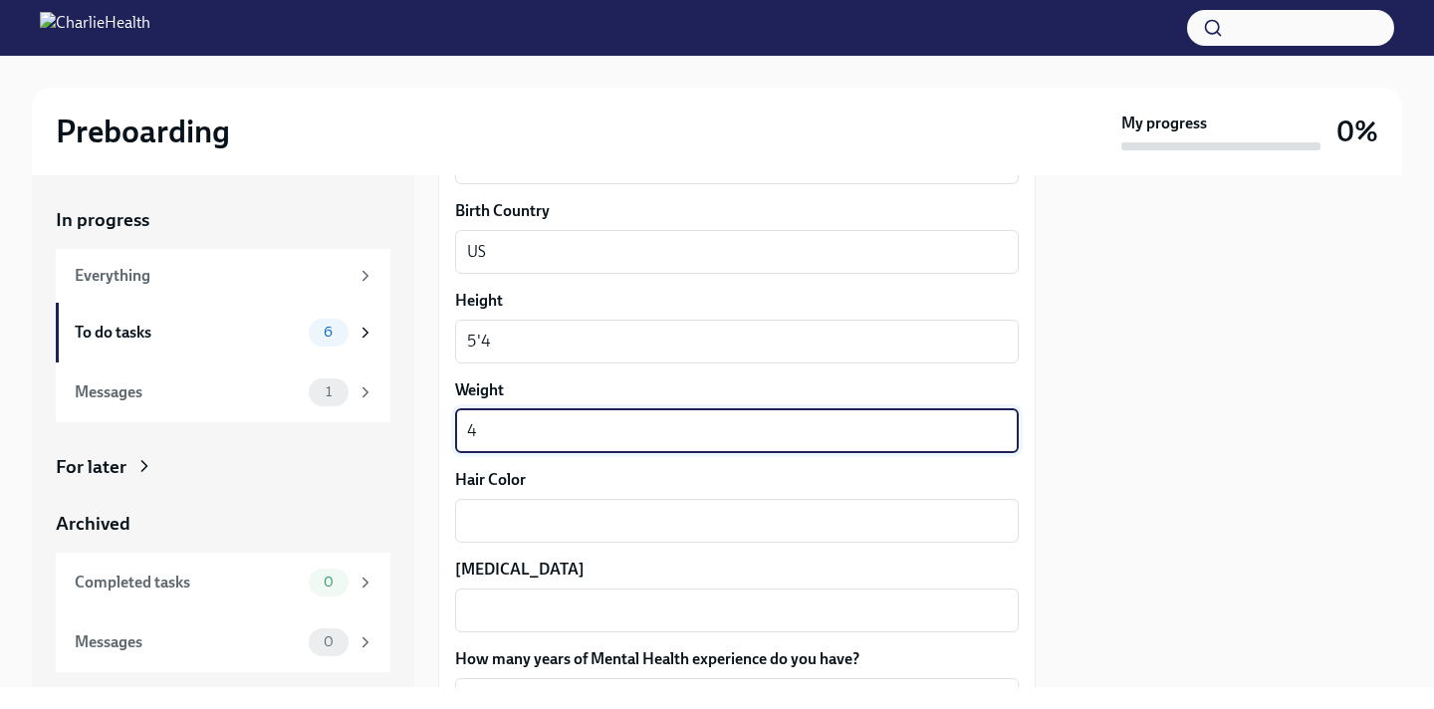
click at [520, 441] on textarea "4" at bounding box center [737, 431] width 540 height 24
type textarea "160"
click at [526, 521] on textarea "Hair Color" at bounding box center [737, 521] width 540 height 24
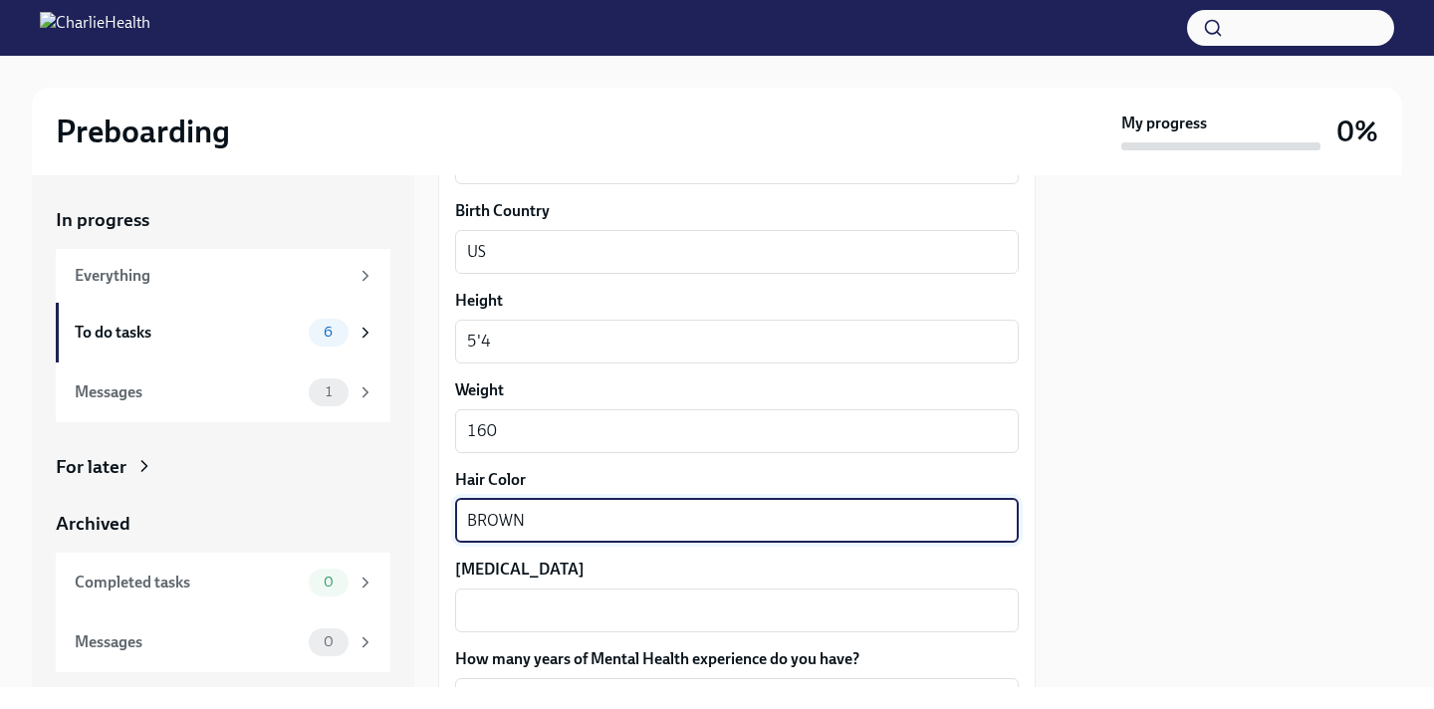
type textarea "BROWN"
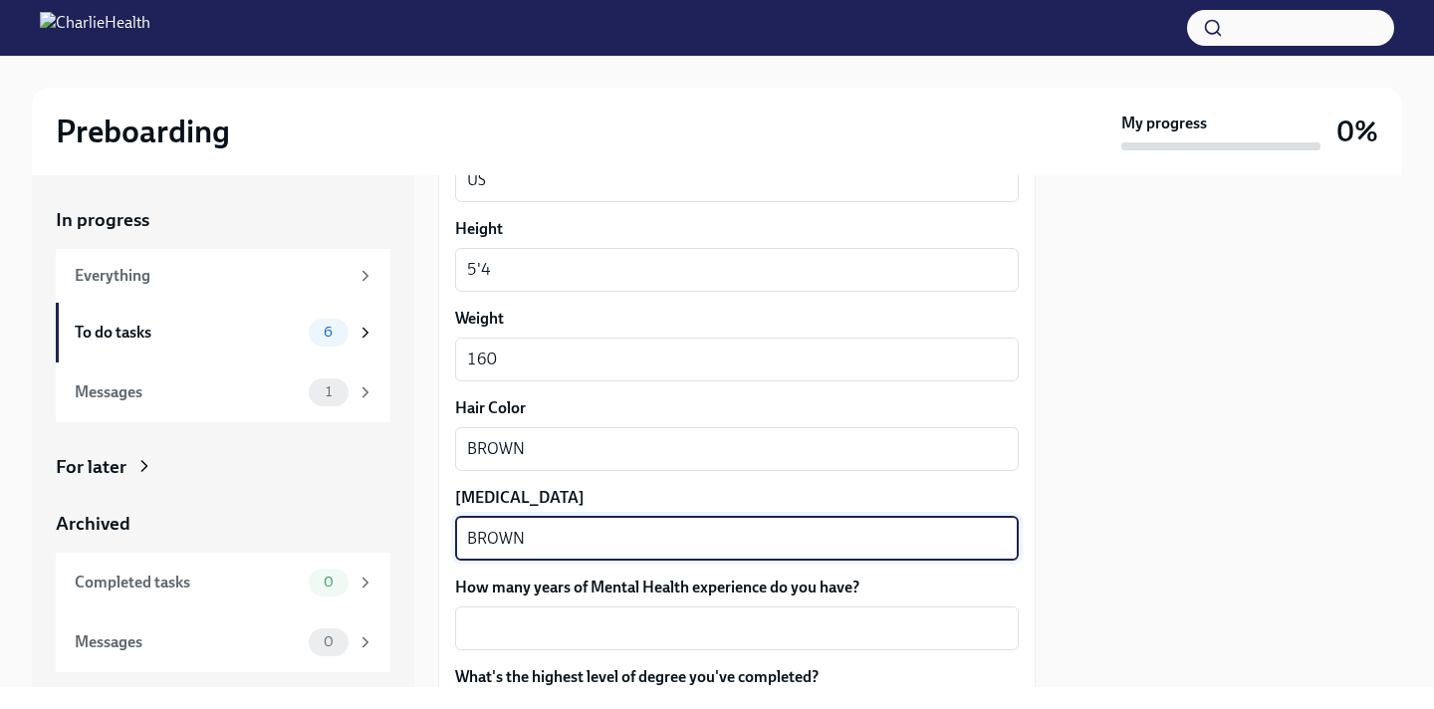
scroll to position [1702, 0]
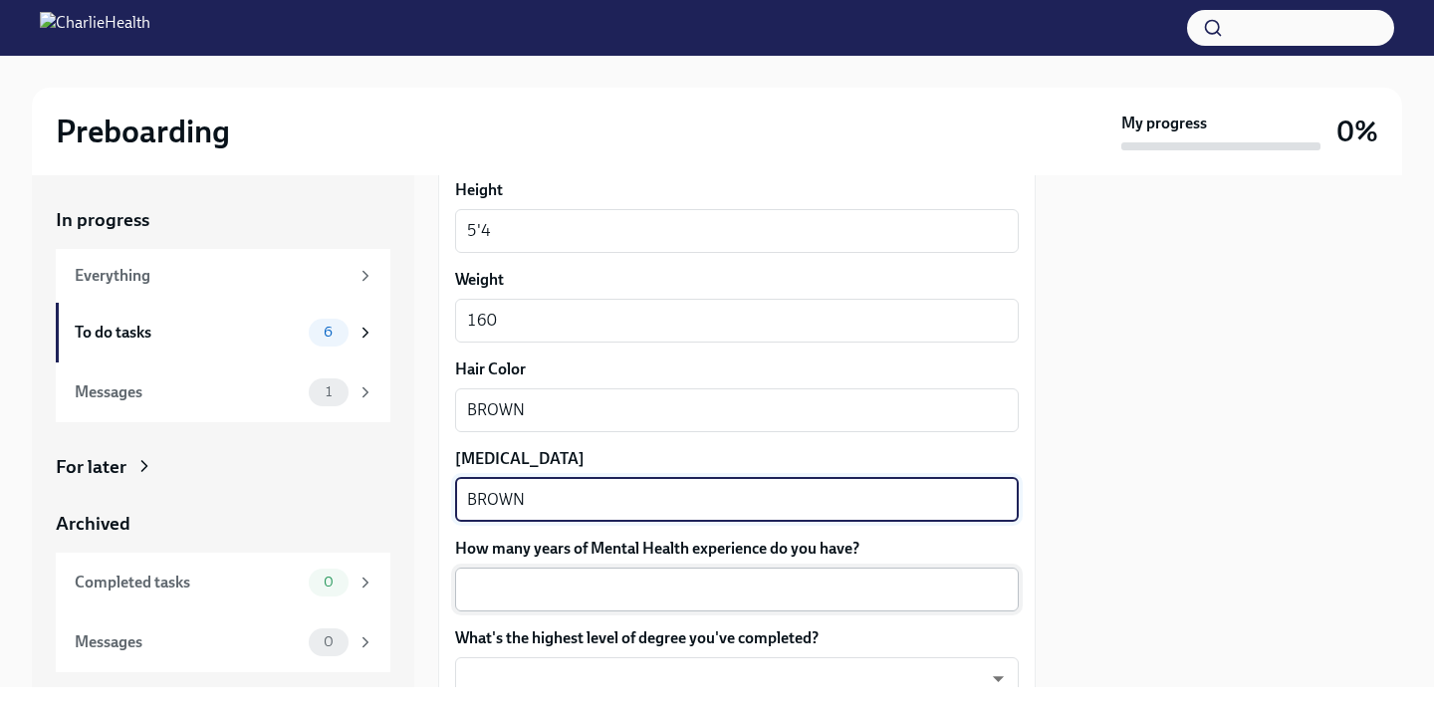
type textarea "BROWN"
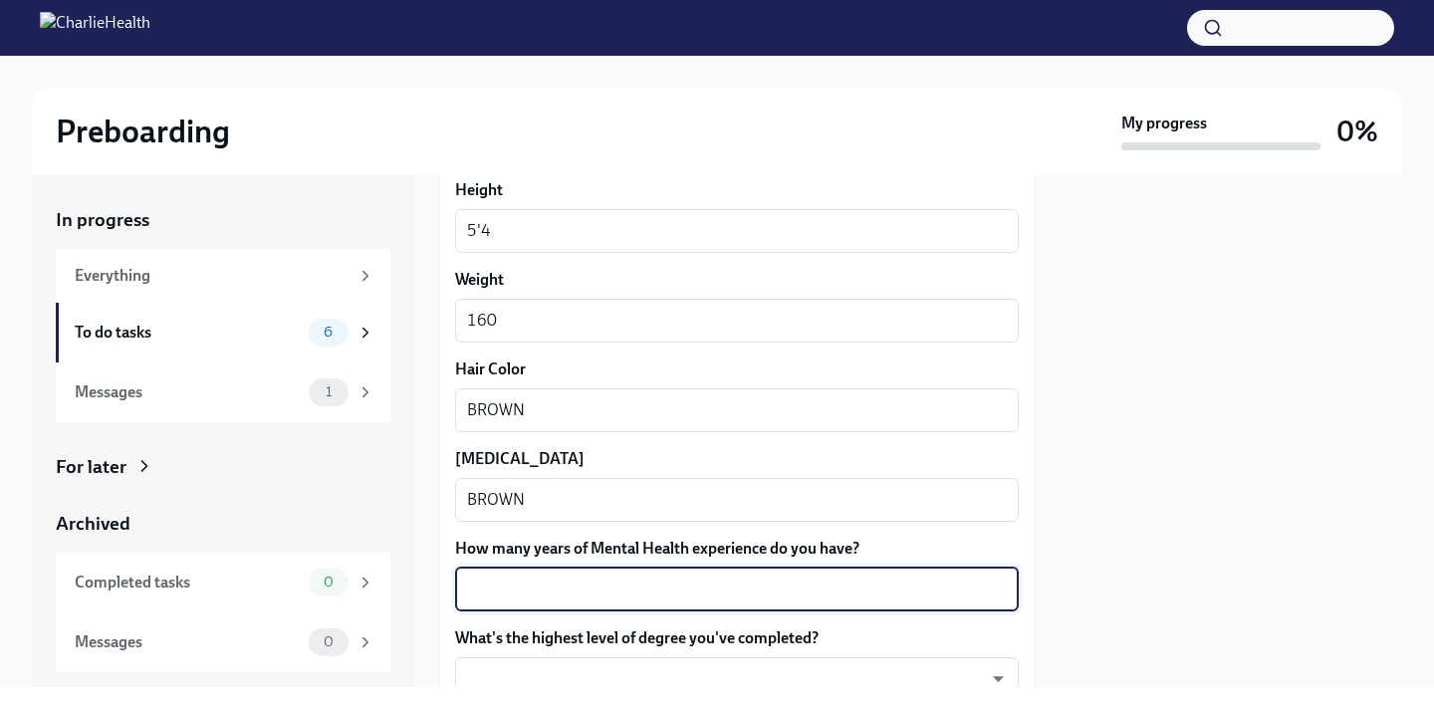
click at [534, 597] on textarea "How many years of Mental Health experience do you have?" at bounding box center [737, 590] width 540 height 24
type textarea "Q"
type textarea "1"
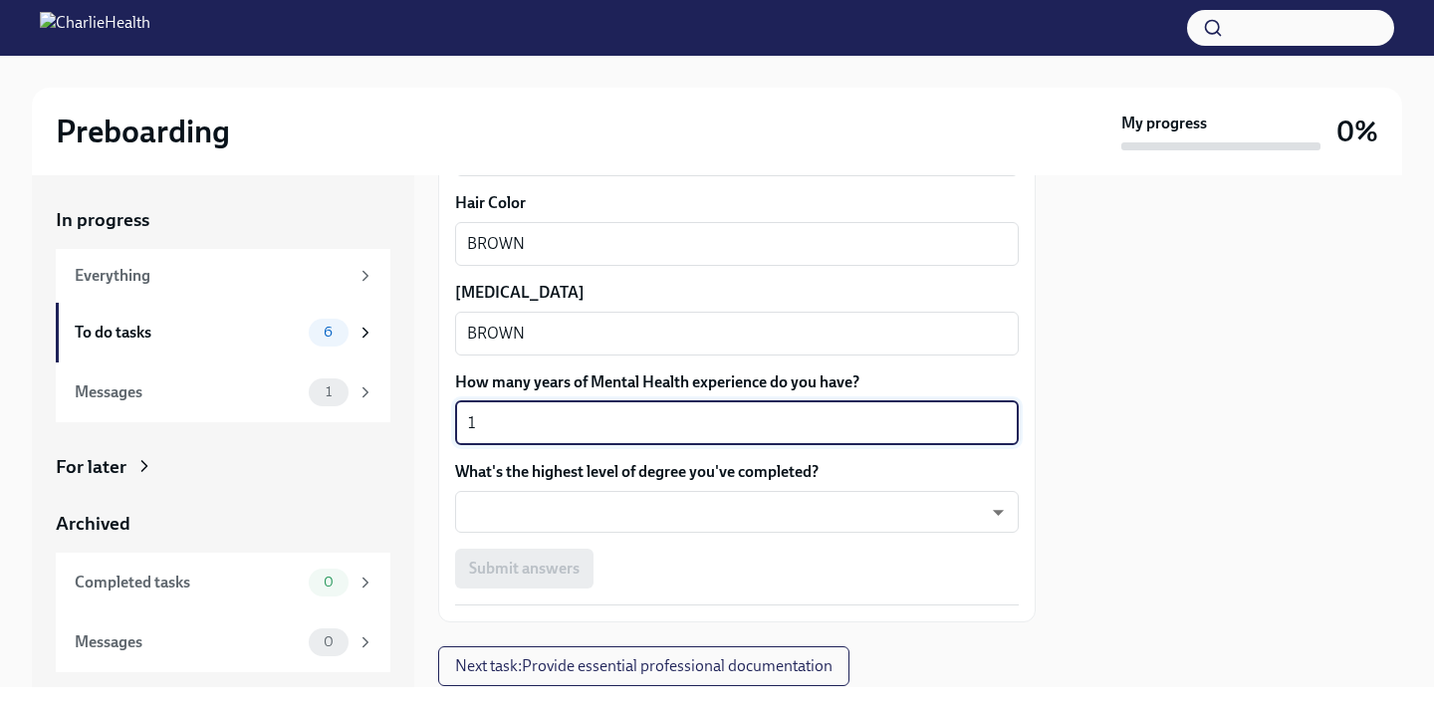
scroll to position [1931, 0]
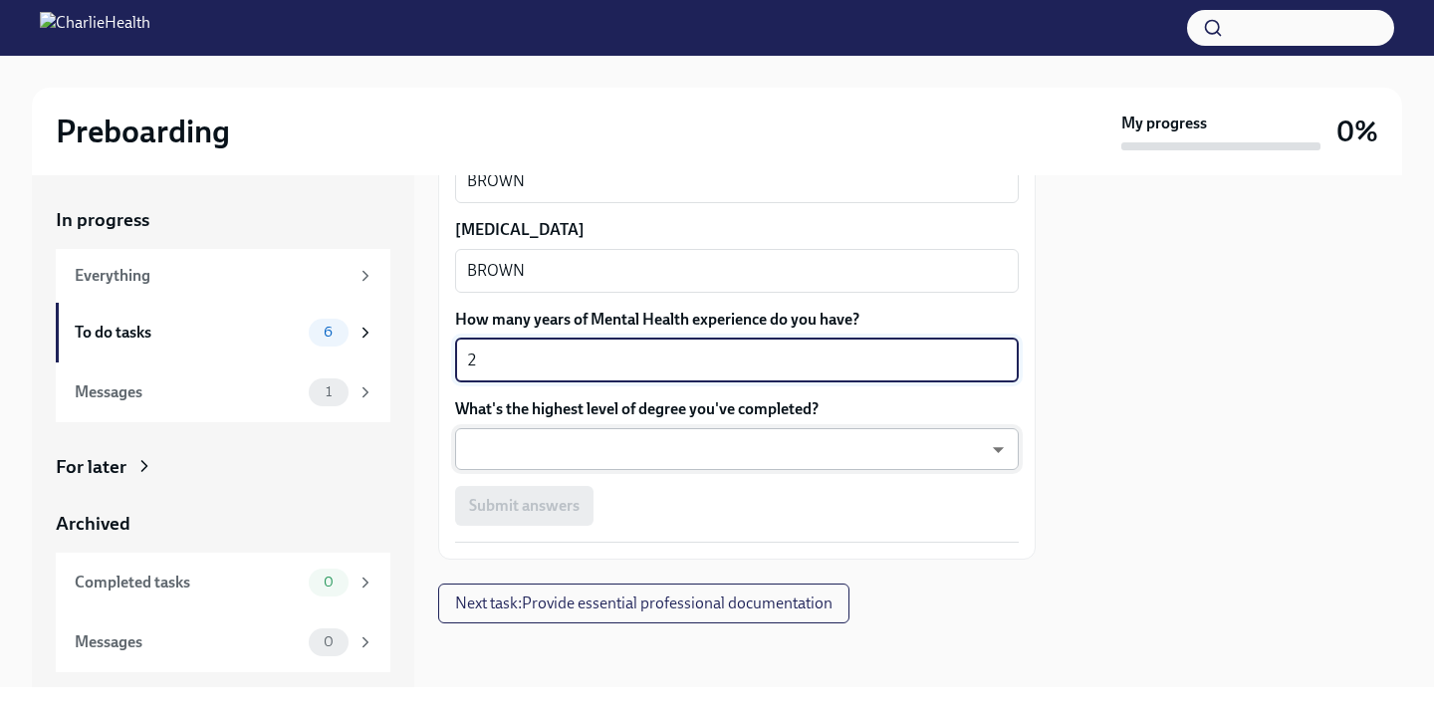
type textarea "2"
click at [601, 433] on body "Preboarding My progress 0% In progress Everything To do tasks 6 Messages 1 For …" at bounding box center [717, 354] width 1434 height 709
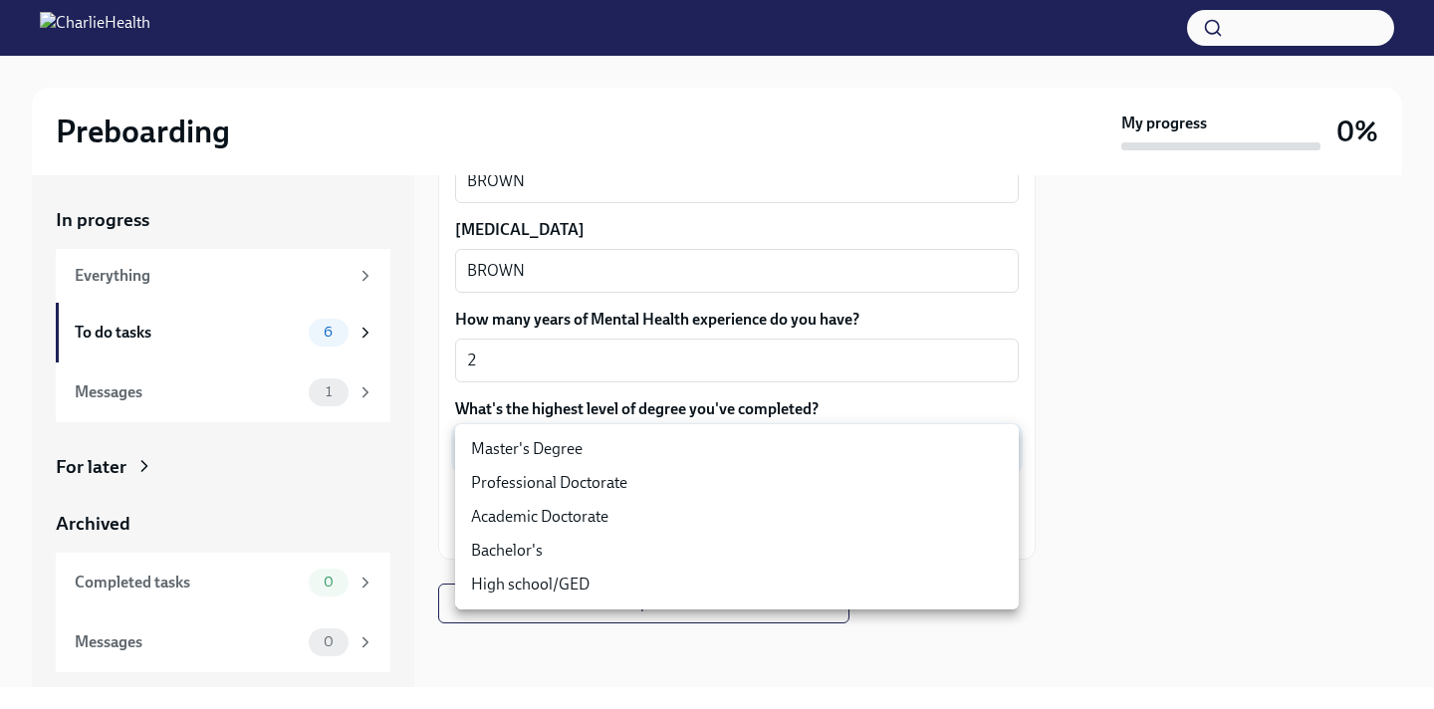
click at [555, 459] on li "Master's Degree" at bounding box center [737, 449] width 564 height 34
type input "2vBr-ghkD"
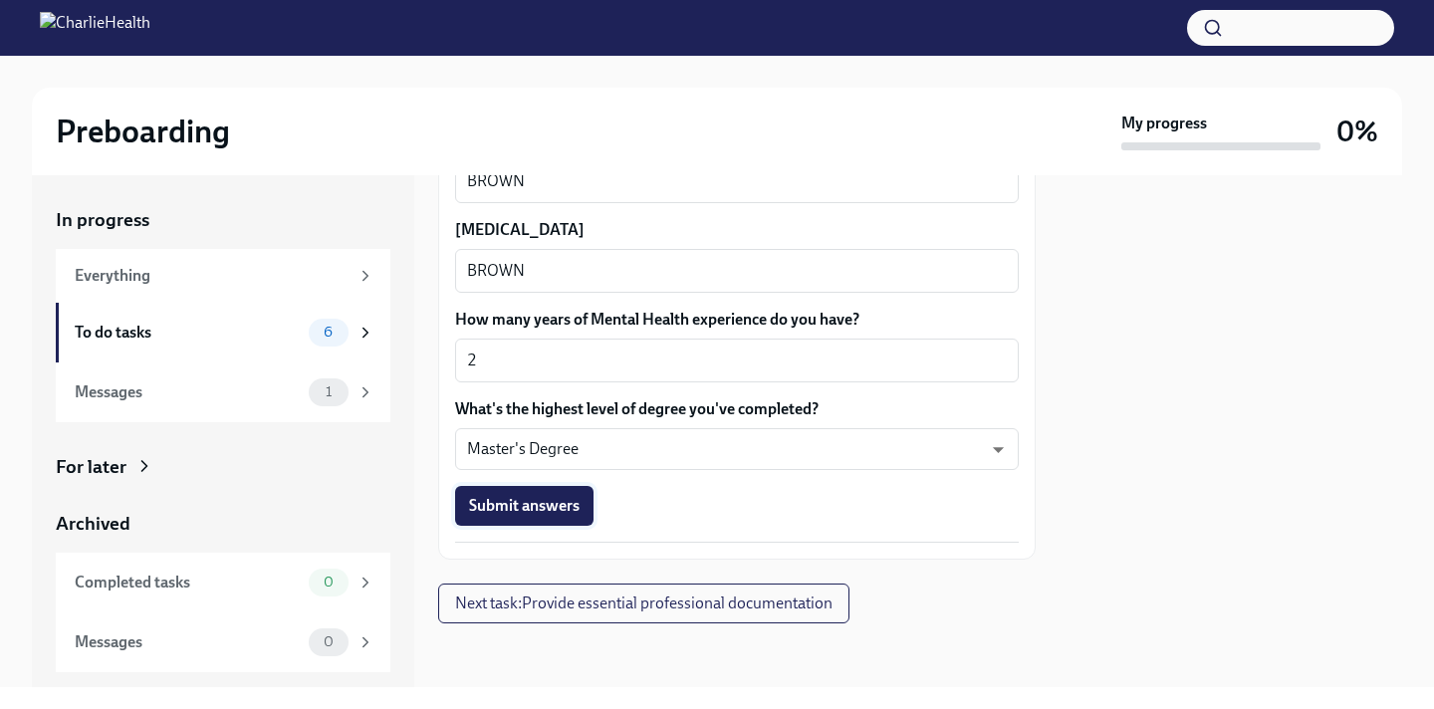
click at [524, 514] on span "Submit answers" at bounding box center [524, 506] width 111 height 20
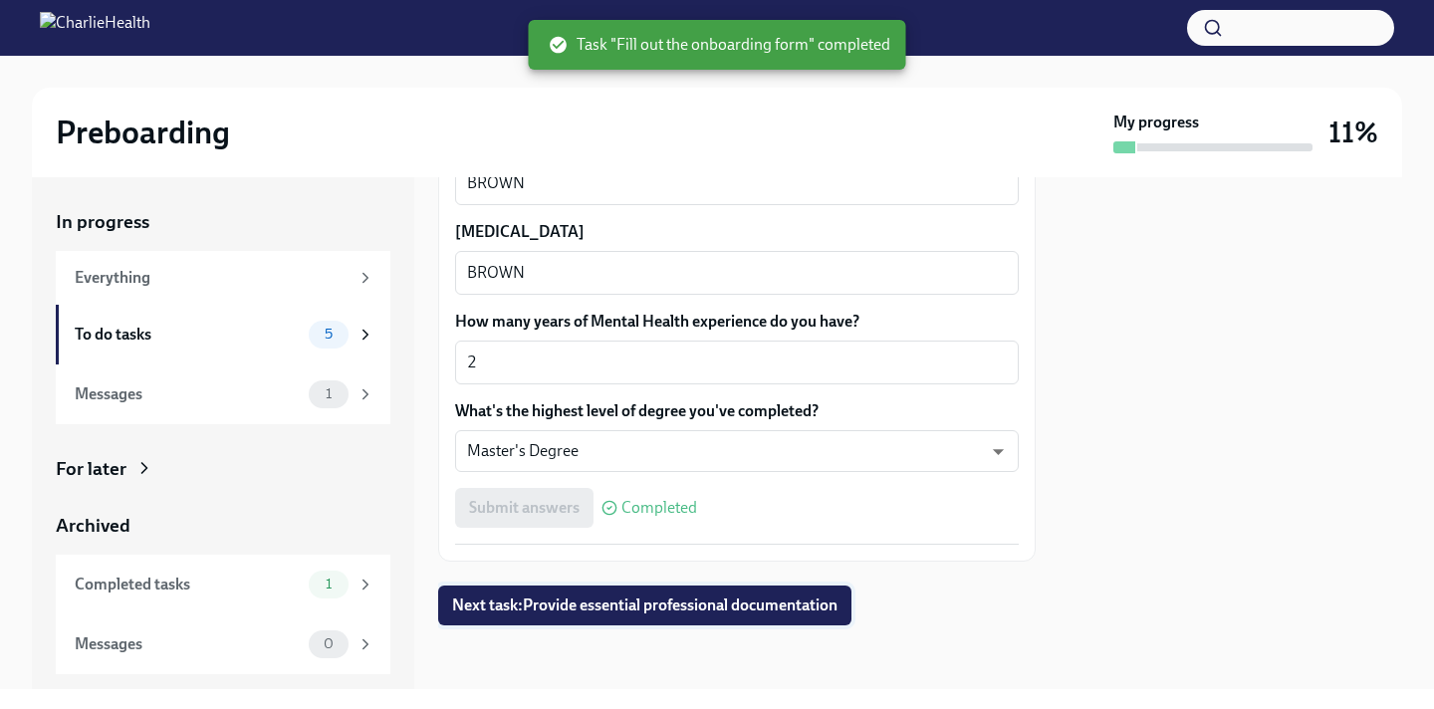
click at [662, 598] on span "Next task : Provide essential professional documentation" at bounding box center [644, 605] width 385 height 20
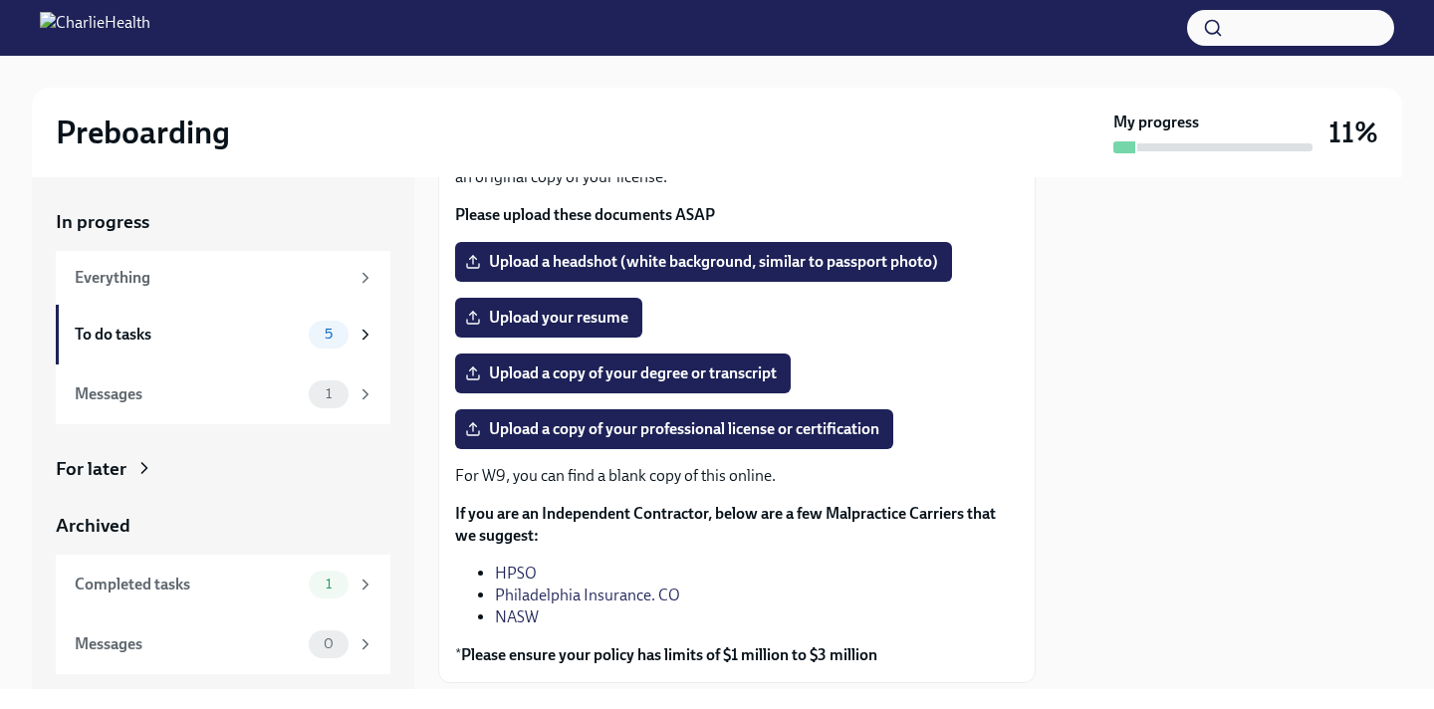
scroll to position [138, 0]
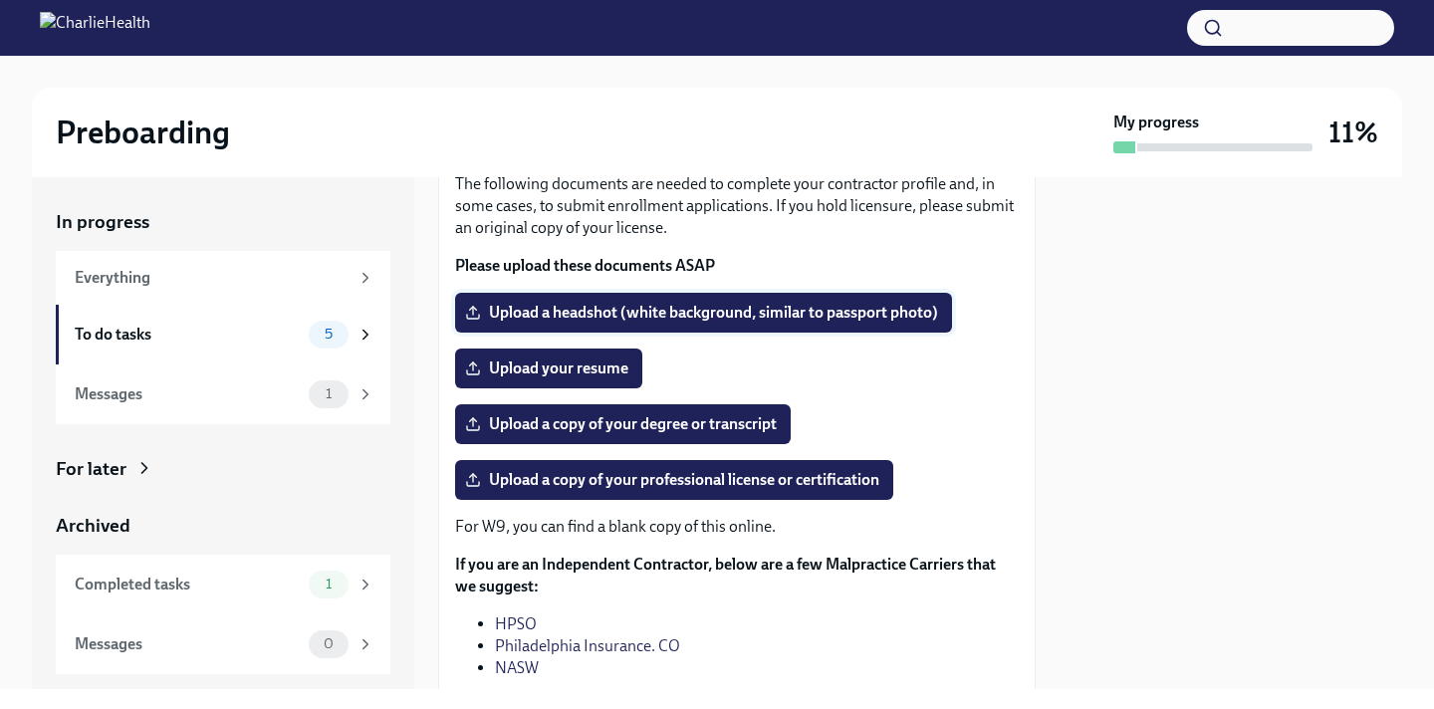
click at [714, 310] on span "Upload a headshot (white background, similar to passport photo)" at bounding box center [703, 313] width 469 height 20
click at [0, 0] on input "Upload a headshot (white background, similar to passport photo)" at bounding box center [0, 0] width 0 height 0
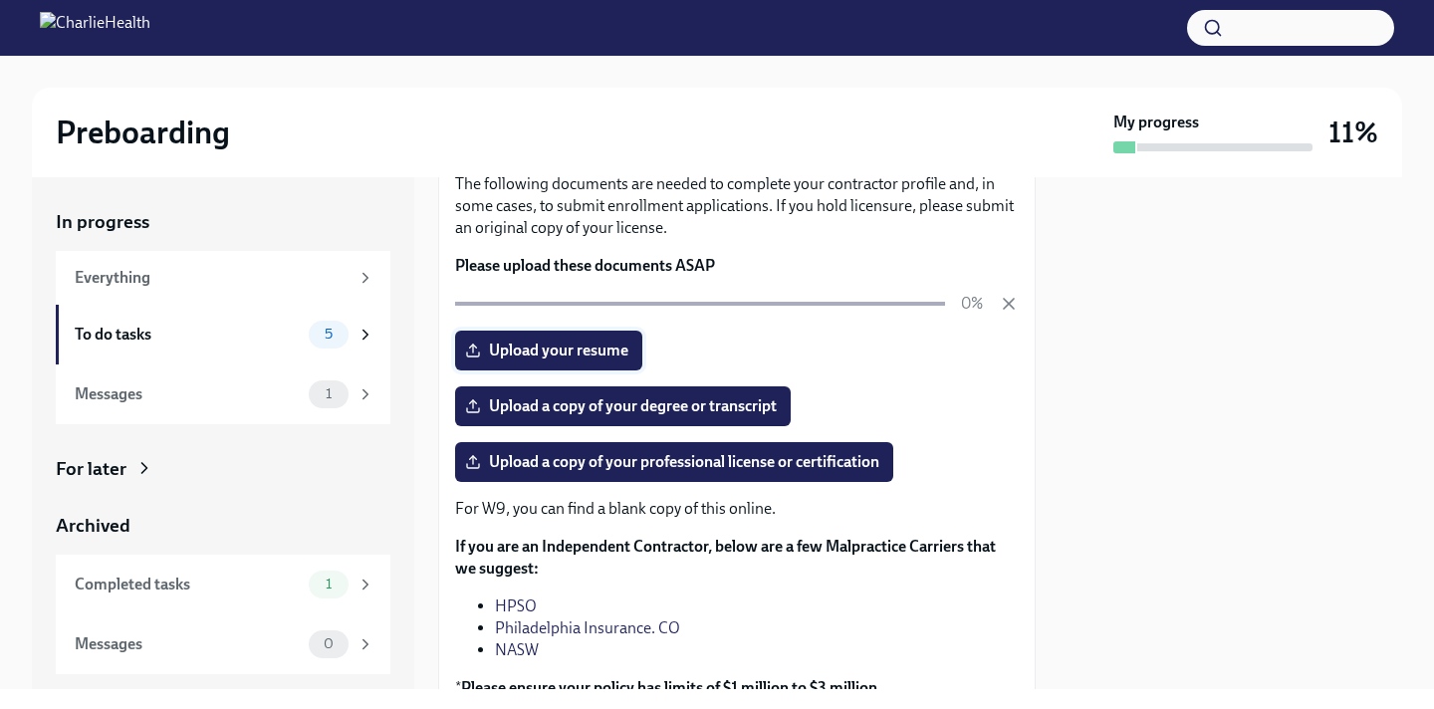
click at [505, 355] on span "Upload your resume" at bounding box center [548, 351] width 159 height 20
click at [0, 0] on input "Upload your resume" at bounding box center [0, 0] width 0 height 0
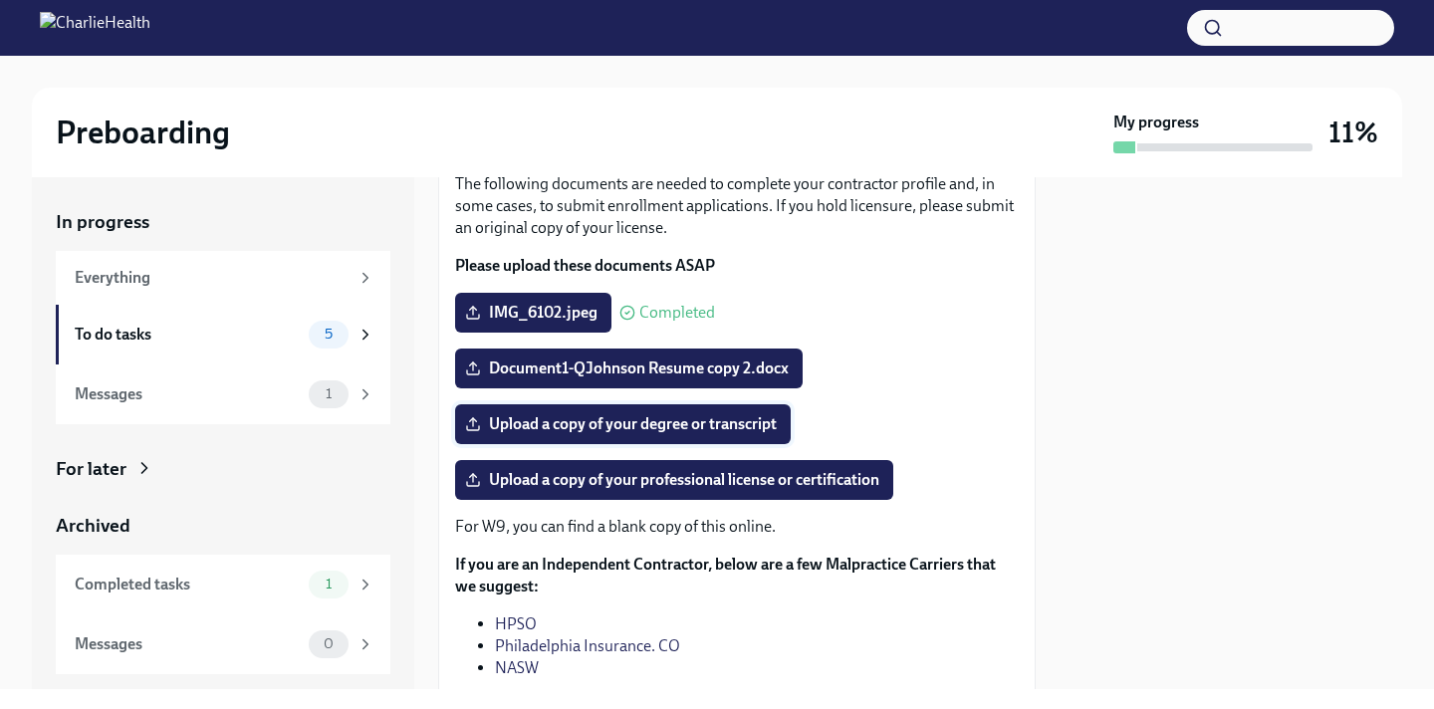
click at [635, 425] on span "Upload a copy of your degree or transcript" at bounding box center [623, 424] width 308 height 20
click at [0, 0] on input "Upload a copy of your degree or transcript" at bounding box center [0, 0] width 0 height 0
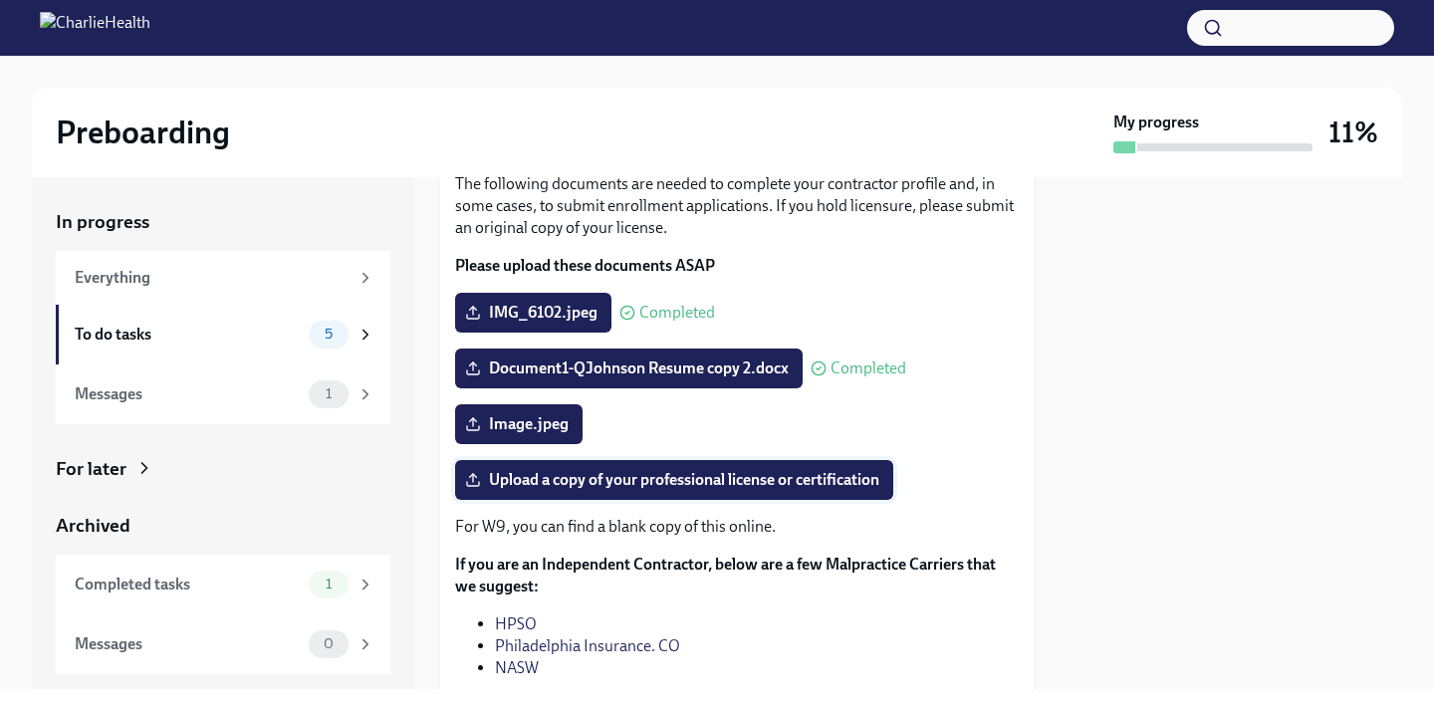
click at [598, 470] on span "Upload a copy of your professional license or certification" at bounding box center [674, 480] width 410 height 20
click at [0, 0] on input "Upload a copy of your professional license or certification" at bounding box center [0, 0] width 0 height 0
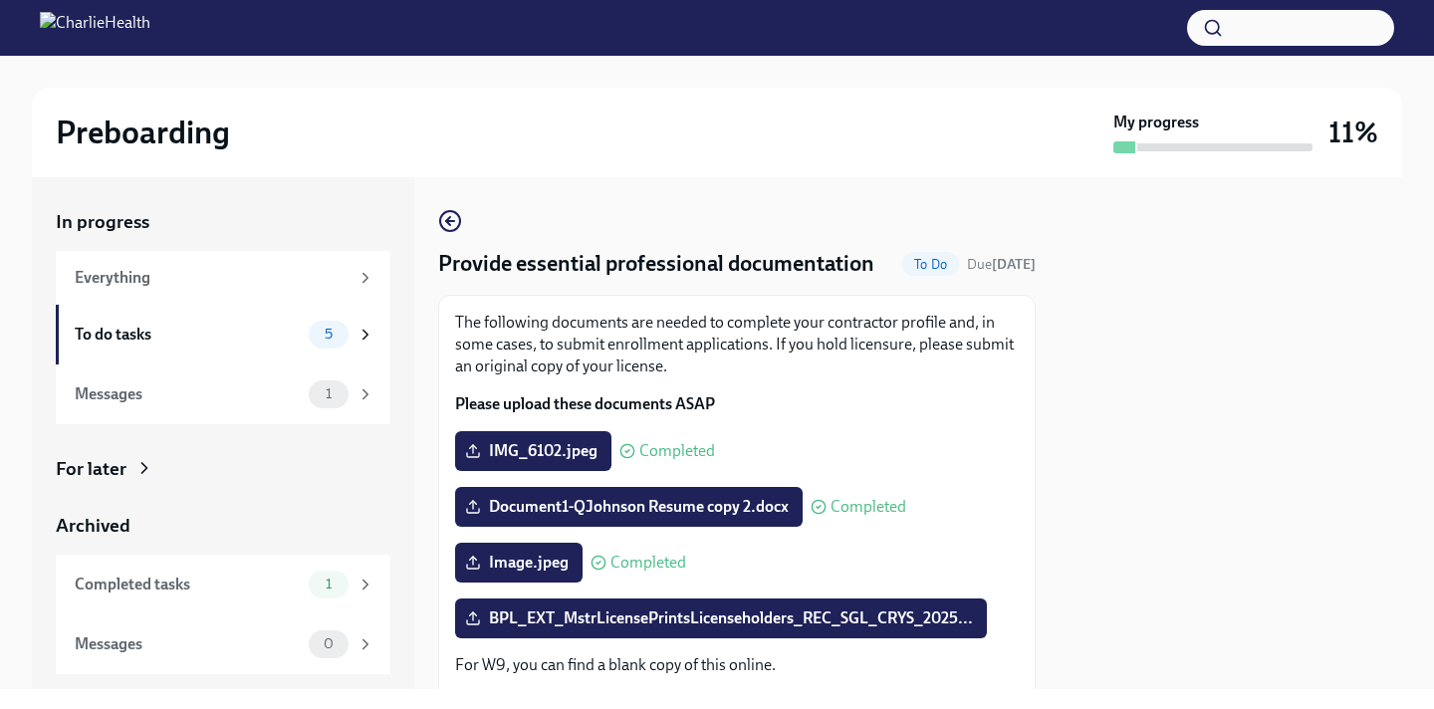
scroll to position [311, 0]
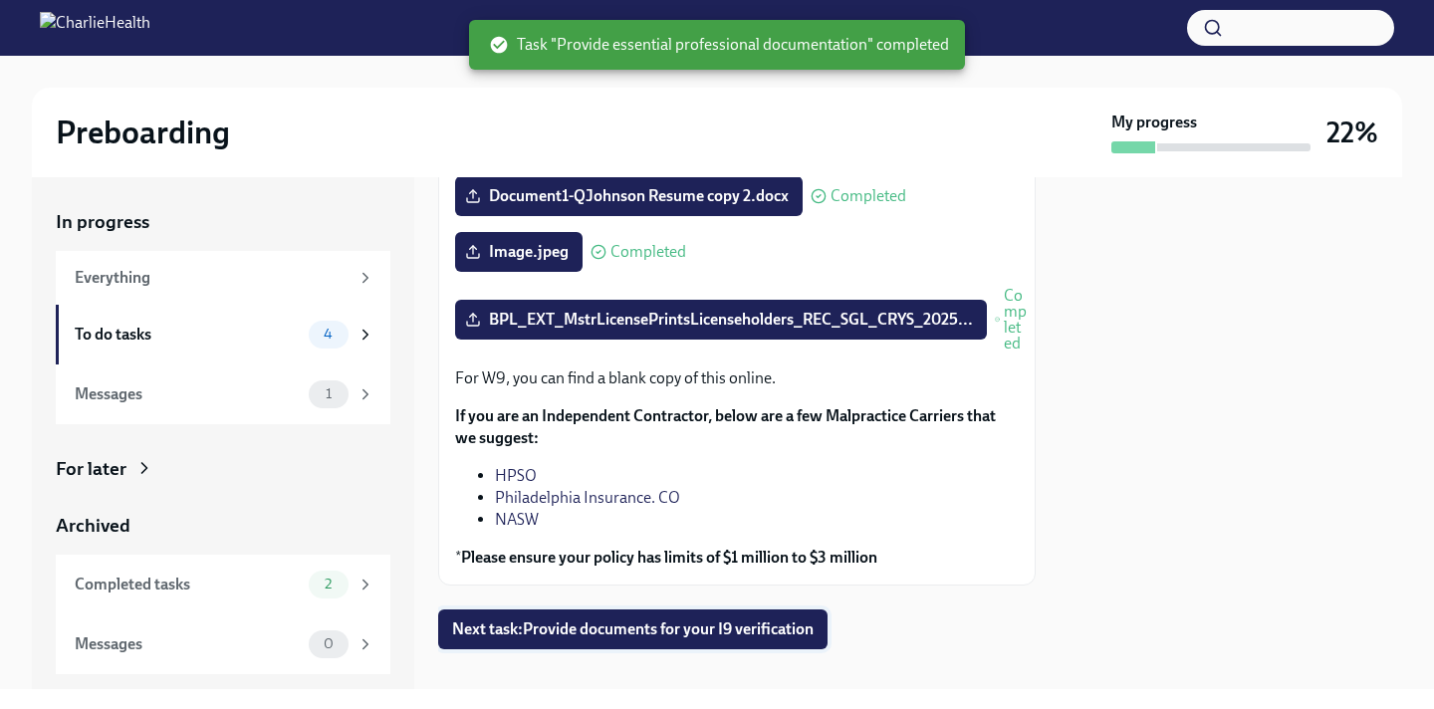
click at [691, 626] on span "Next task : Provide documents for your I9 verification" at bounding box center [632, 629] width 361 height 20
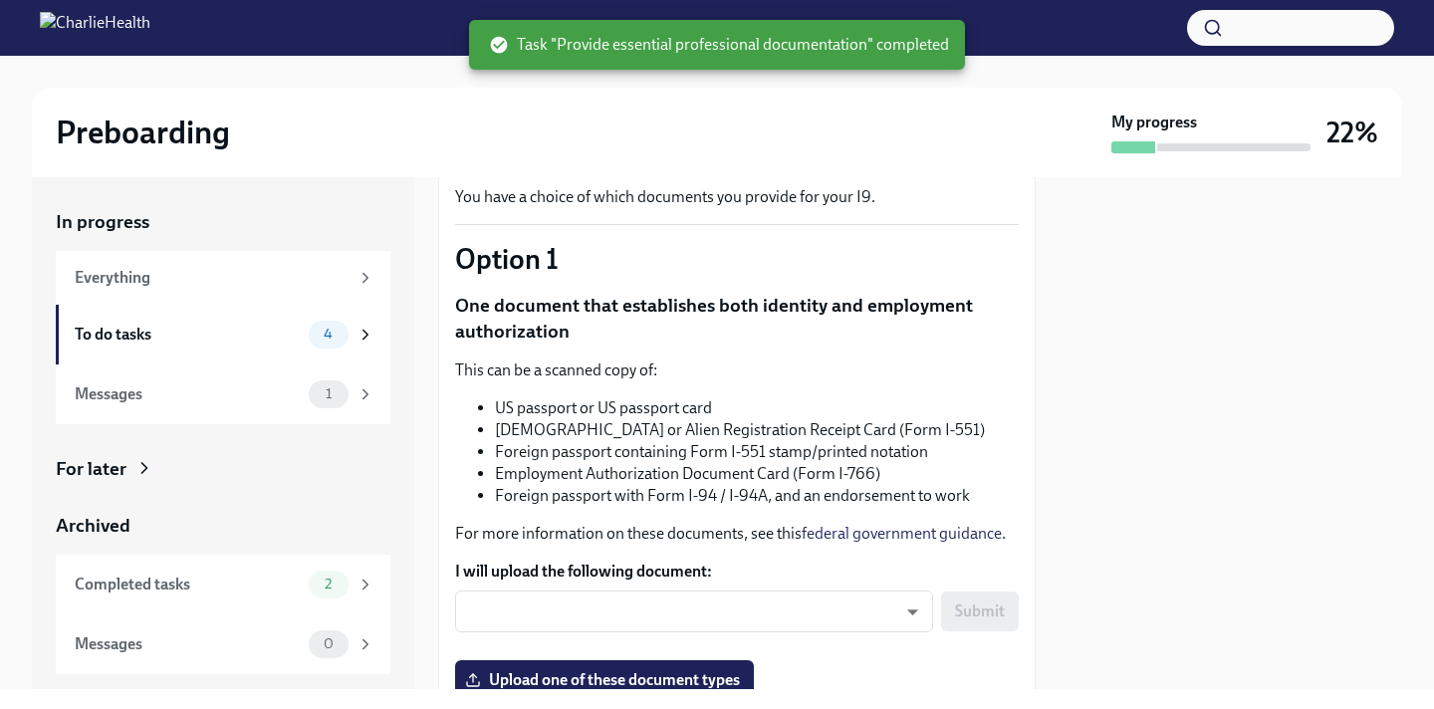
scroll to position [333, 0]
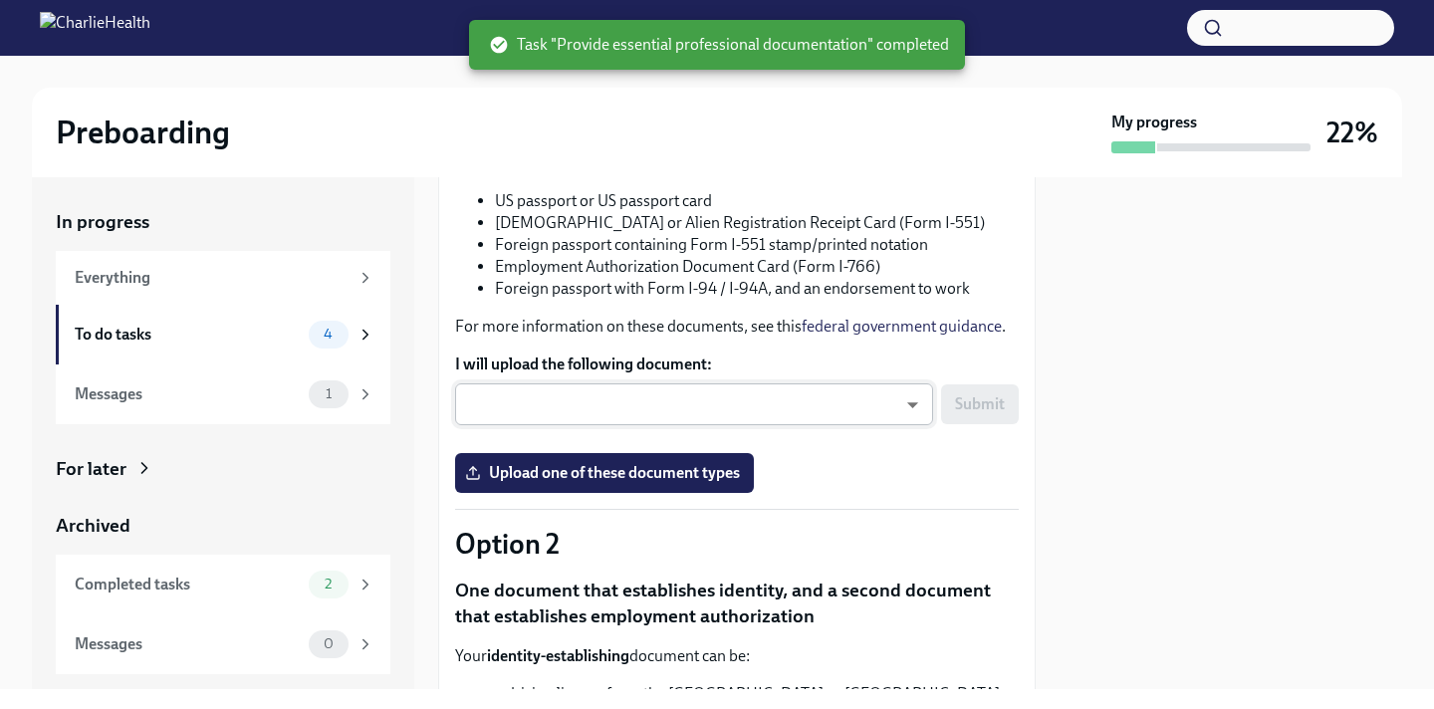
click at [663, 412] on body "Preboarding My progress 22% In progress Everything To do tasks 4 Messages 1 For…" at bounding box center [717, 354] width 1434 height 709
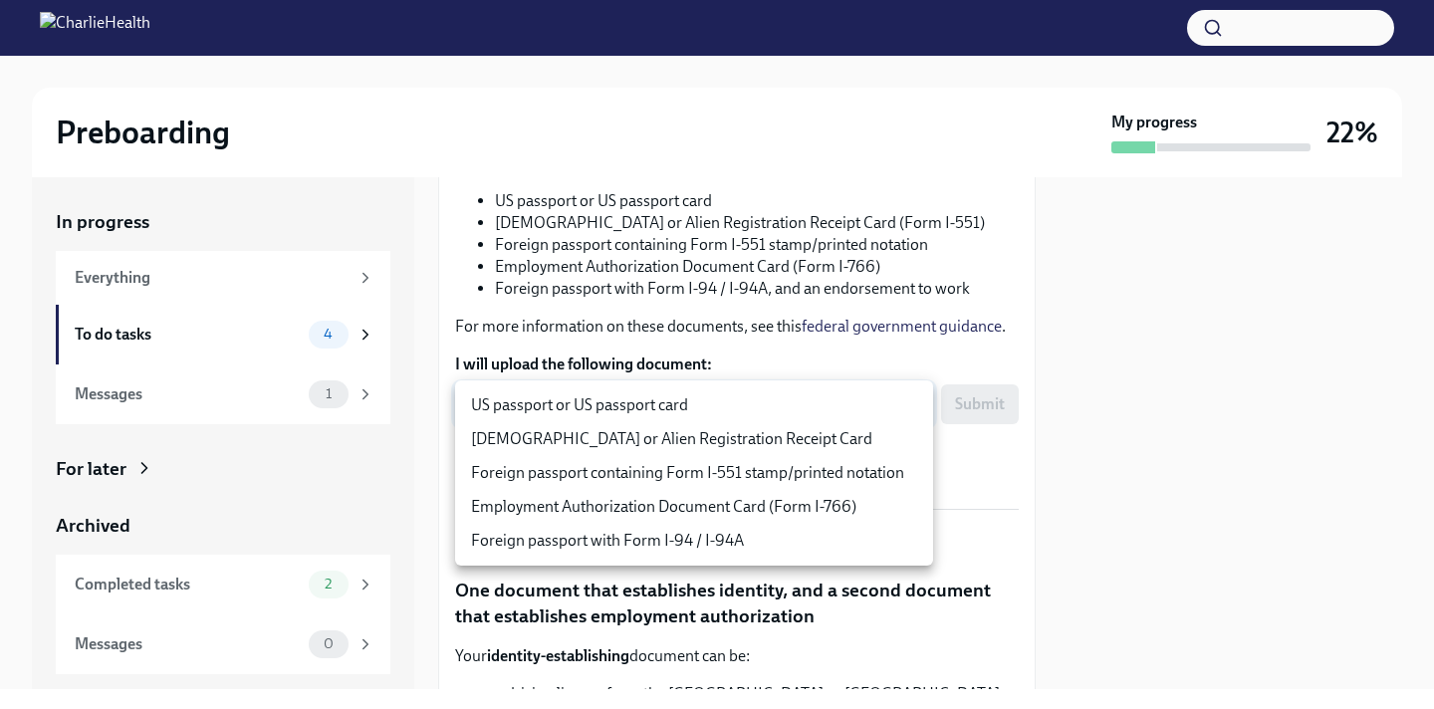
click at [660, 418] on li "US passport or US passport card" at bounding box center [694, 405] width 478 height 34
type input "KnYOjnC8x"
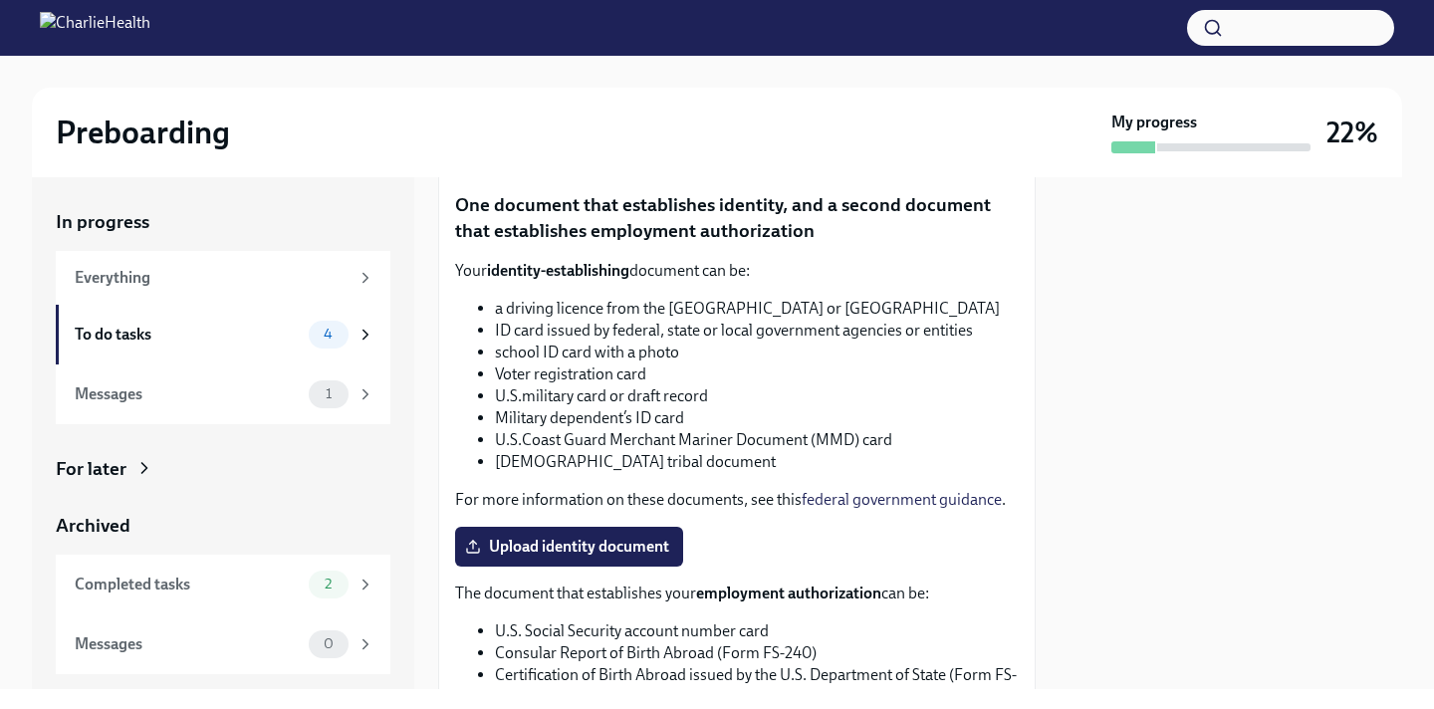
scroll to position [675, 0]
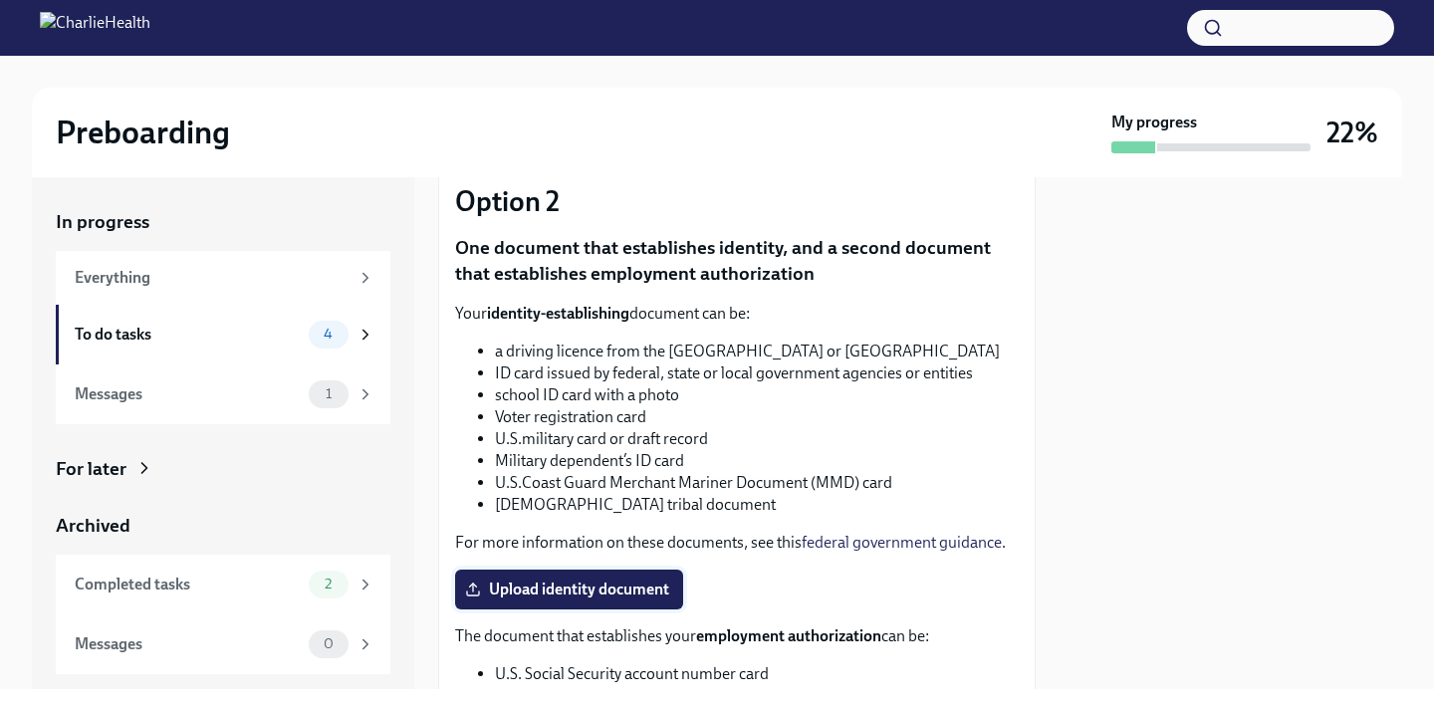
click at [590, 584] on span "Upload identity document" at bounding box center [569, 590] width 200 height 20
click at [0, 0] on input "Upload identity document" at bounding box center [0, 0] width 0 height 0
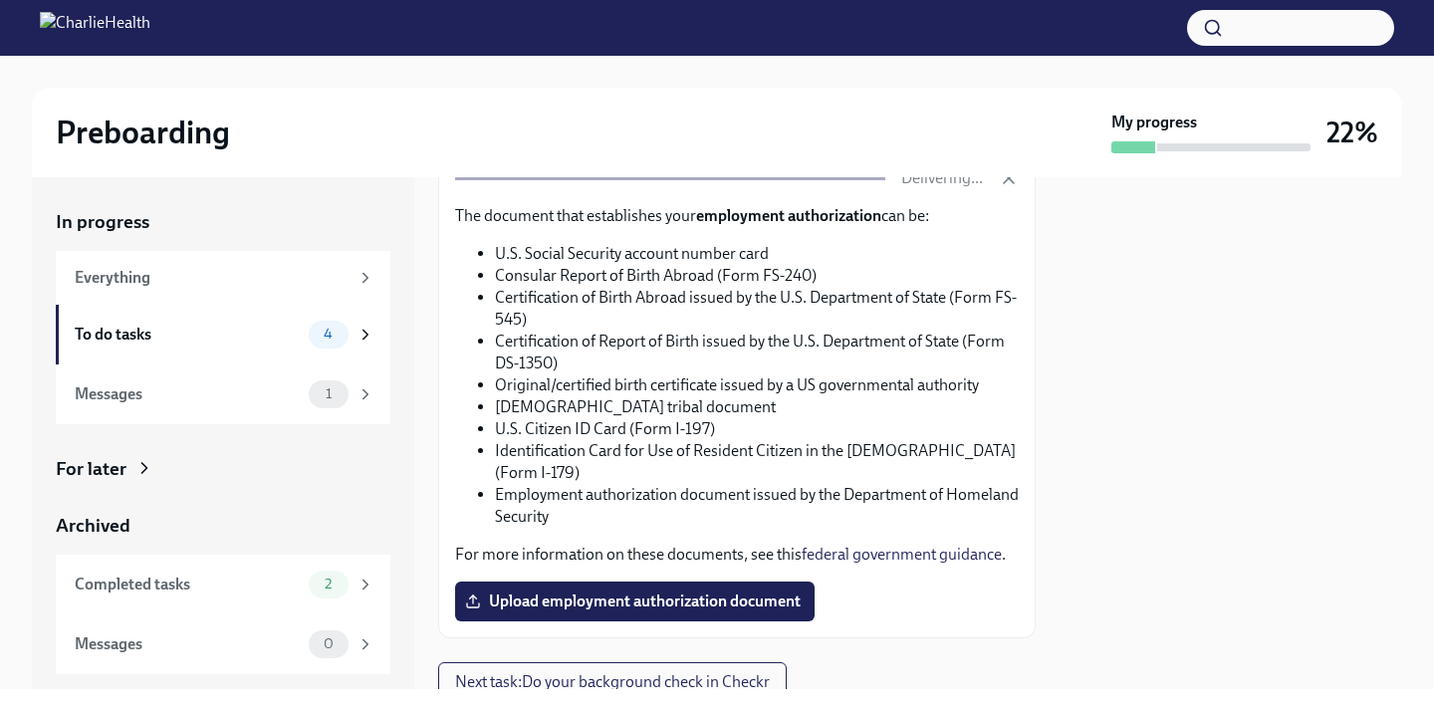
scroll to position [1080, 0]
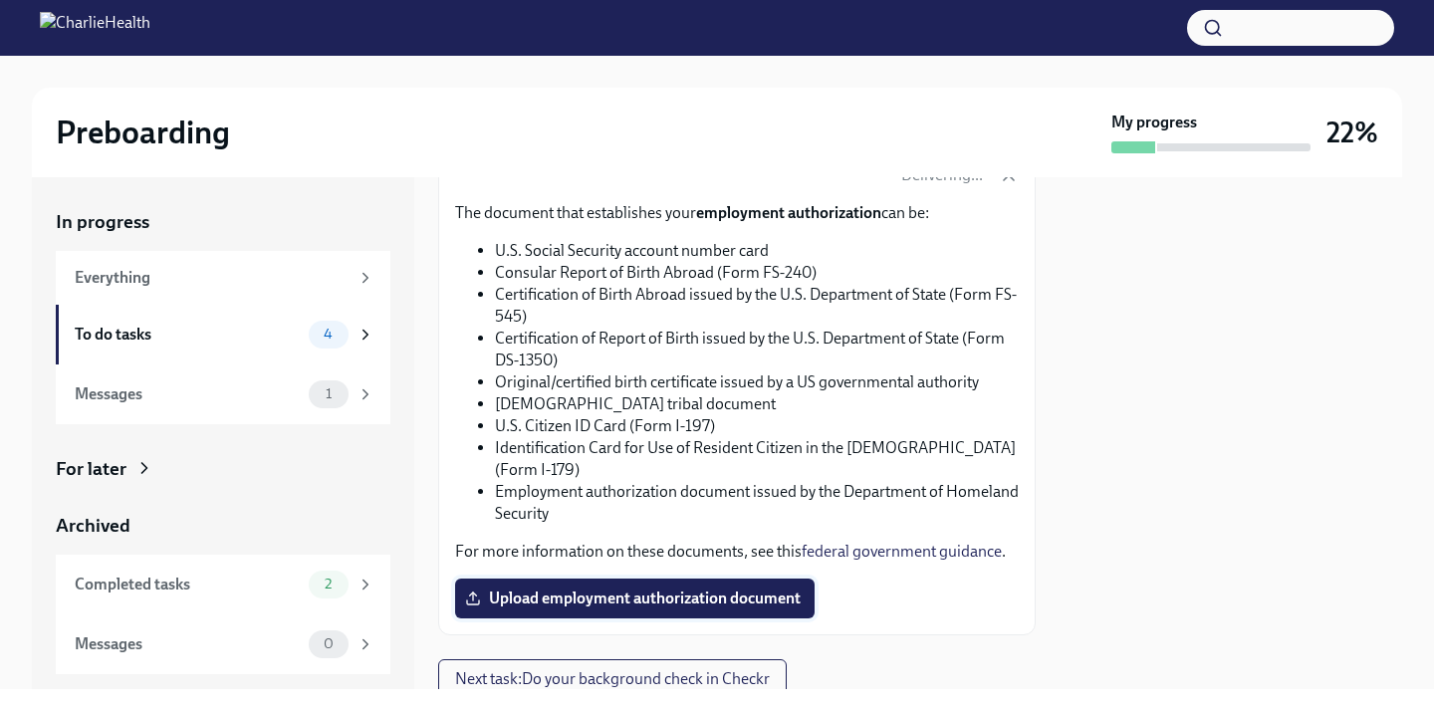
click at [593, 594] on span "Upload employment authorization document" at bounding box center [635, 598] width 332 height 20
click at [0, 0] on input "Upload employment authorization document" at bounding box center [0, 0] width 0 height 0
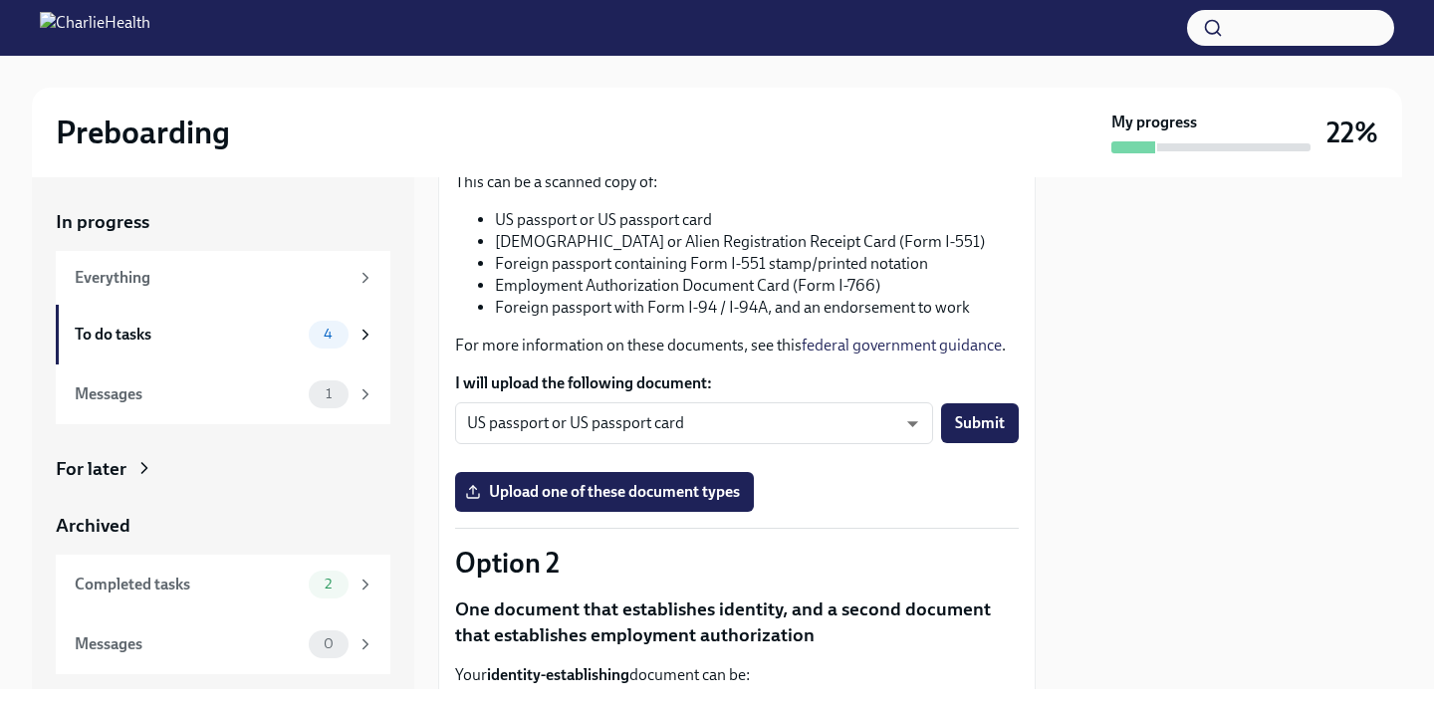
scroll to position [244, 0]
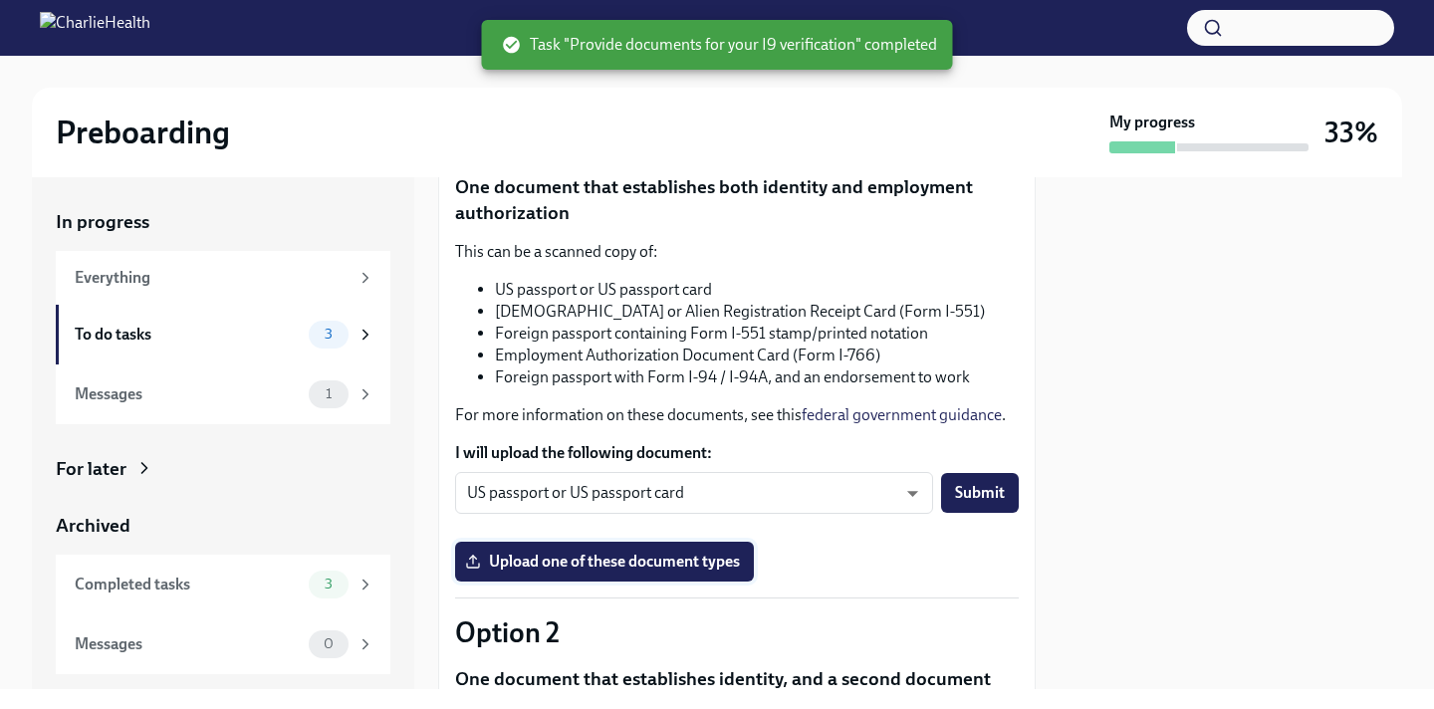
click at [663, 560] on span "Upload one of these document types" at bounding box center [604, 562] width 271 height 20
click at [0, 0] on input "Upload one of these document types" at bounding box center [0, 0] width 0 height 0
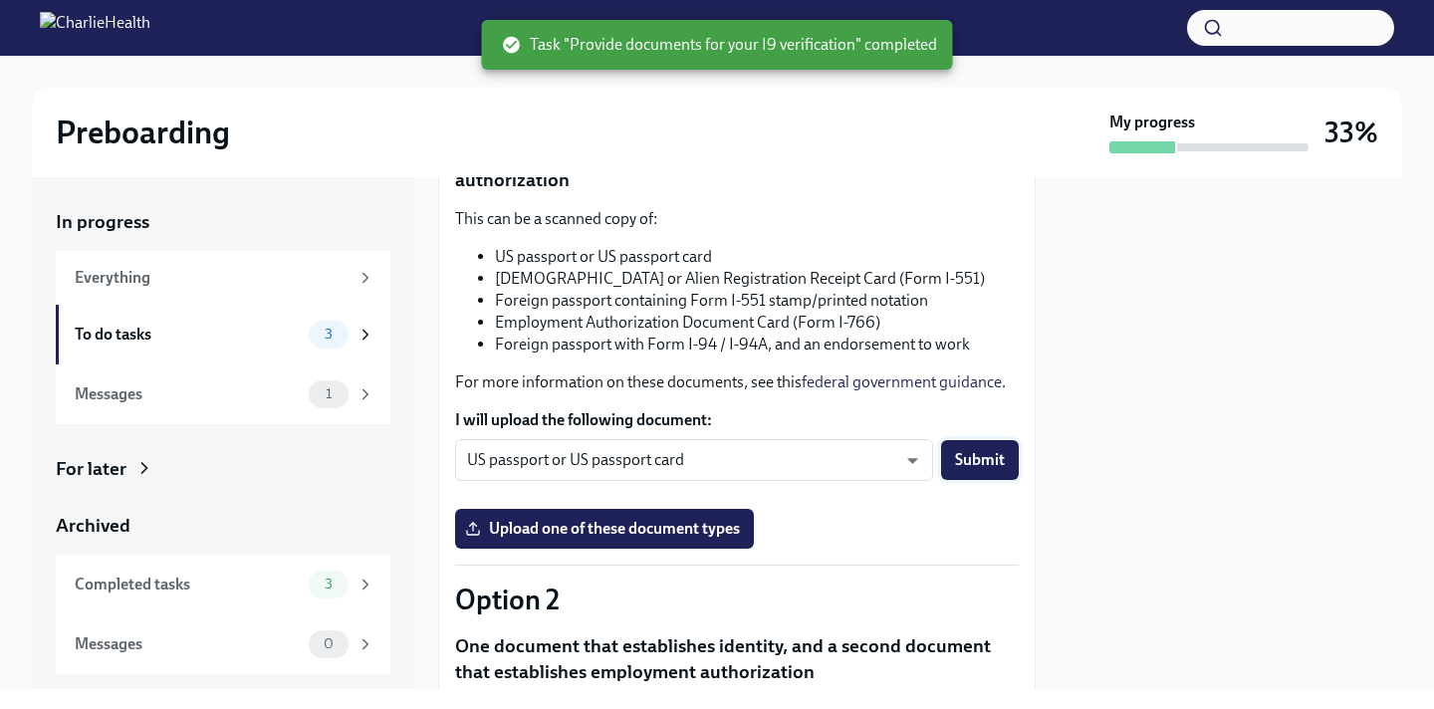
click at [965, 453] on span "Submit" at bounding box center [980, 460] width 50 height 20
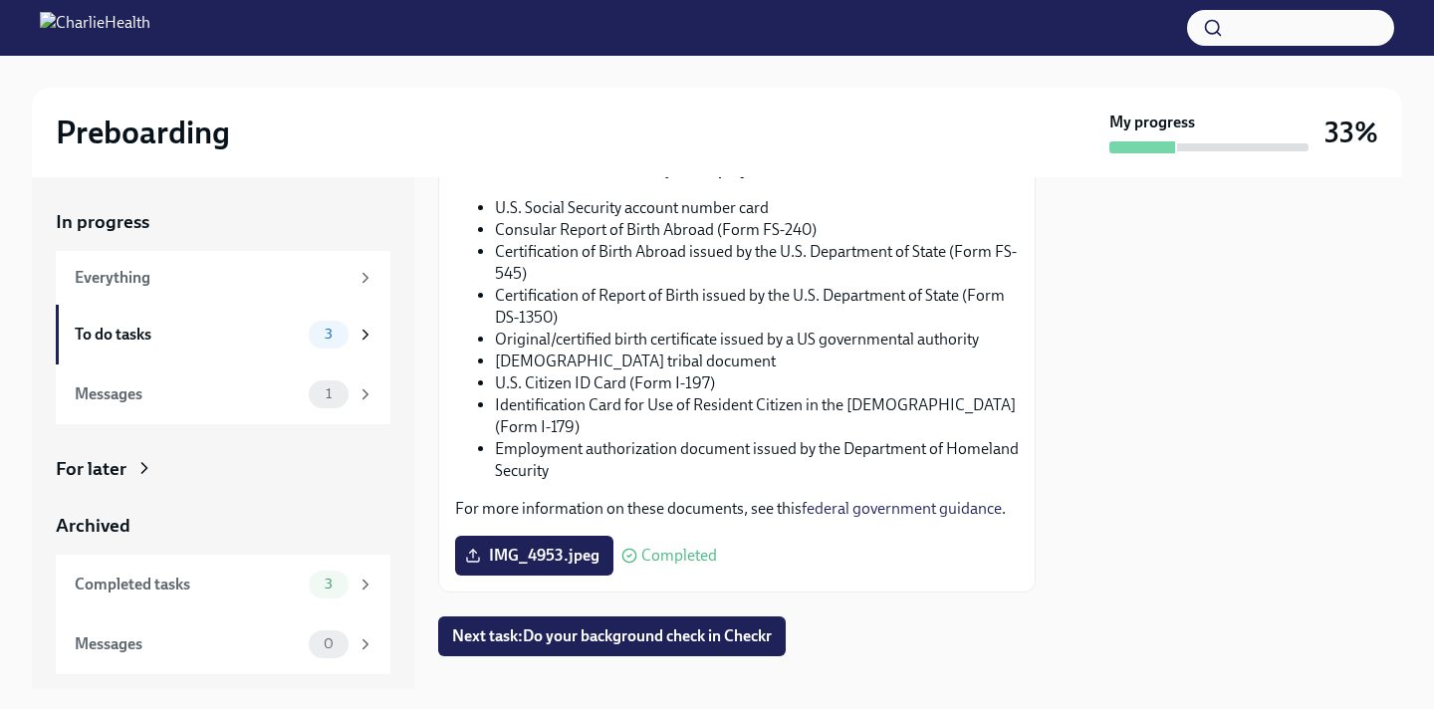
scroll to position [1172, 0]
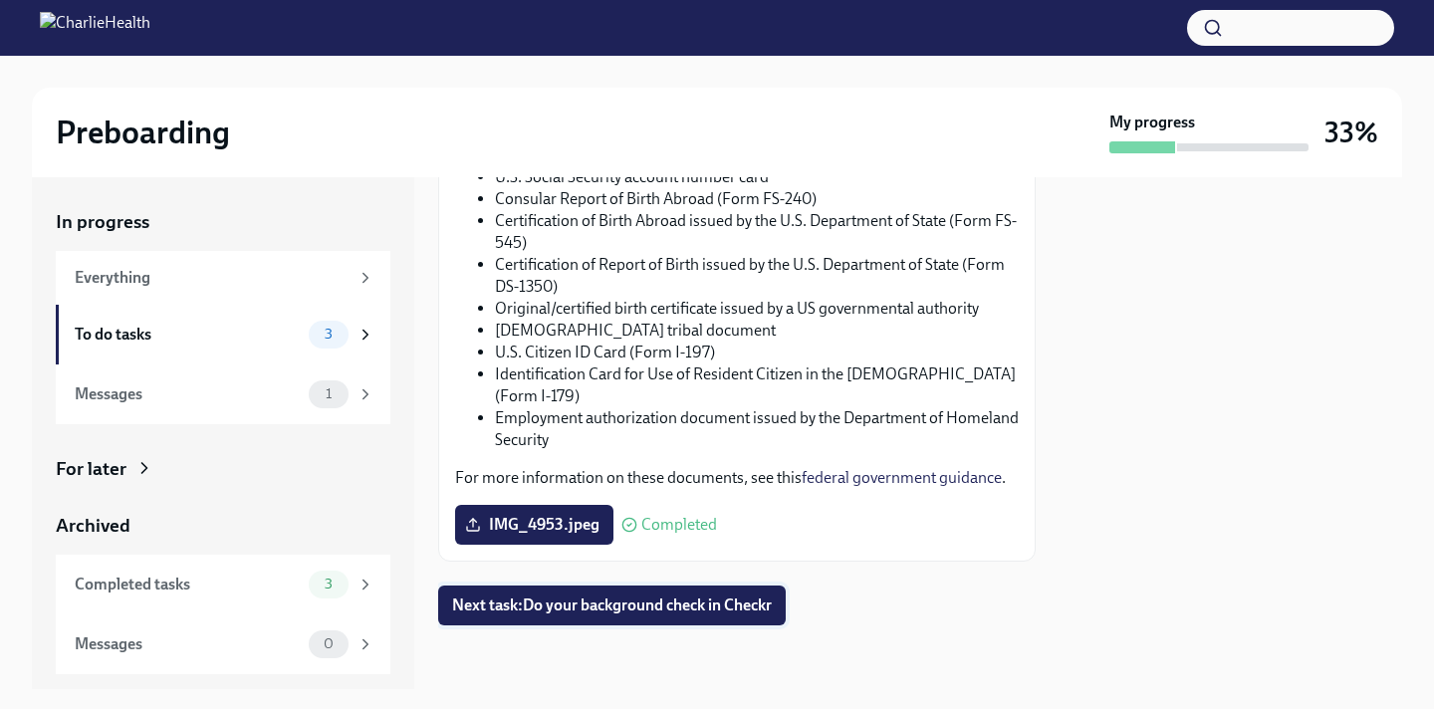
click at [668, 600] on span "Next task : Do your background check in Checkr" at bounding box center [612, 605] width 320 height 20
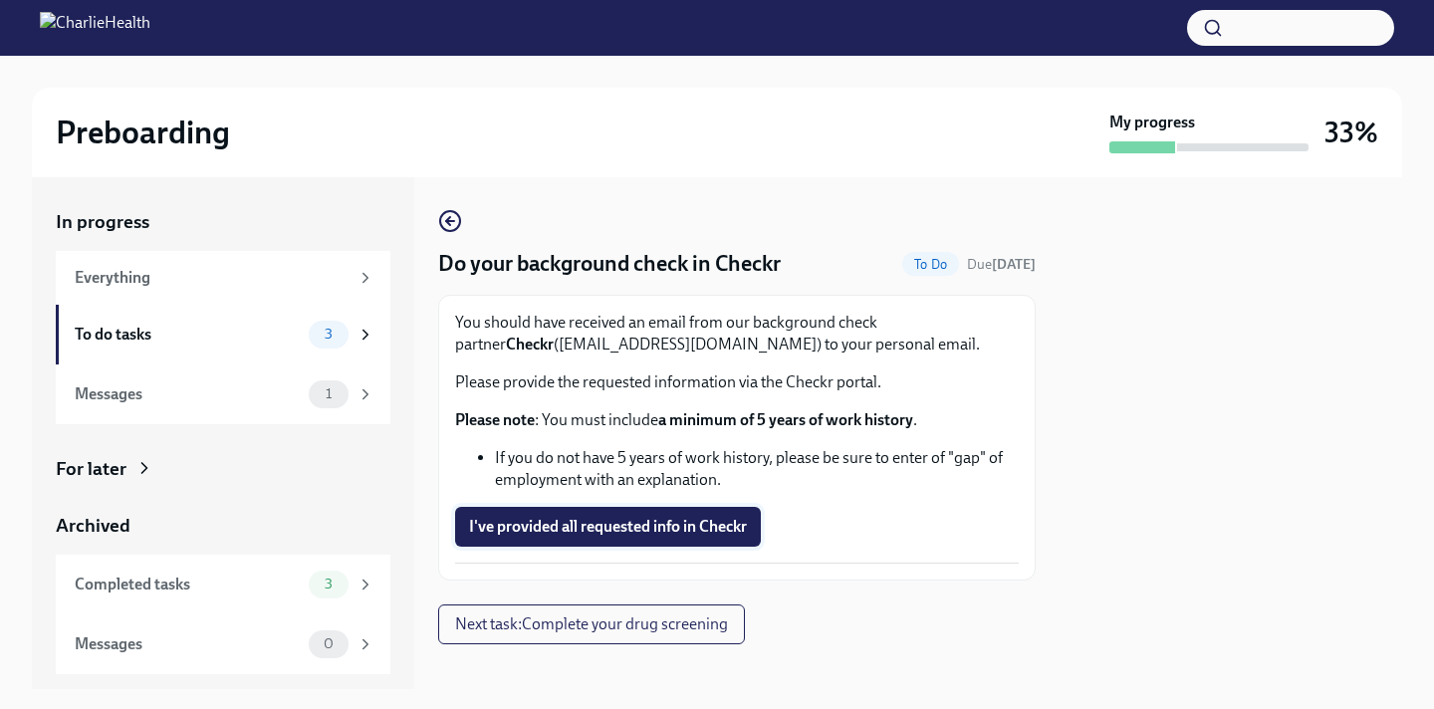
click at [647, 528] on span "I've provided all requested info in Checkr" at bounding box center [608, 527] width 278 height 20
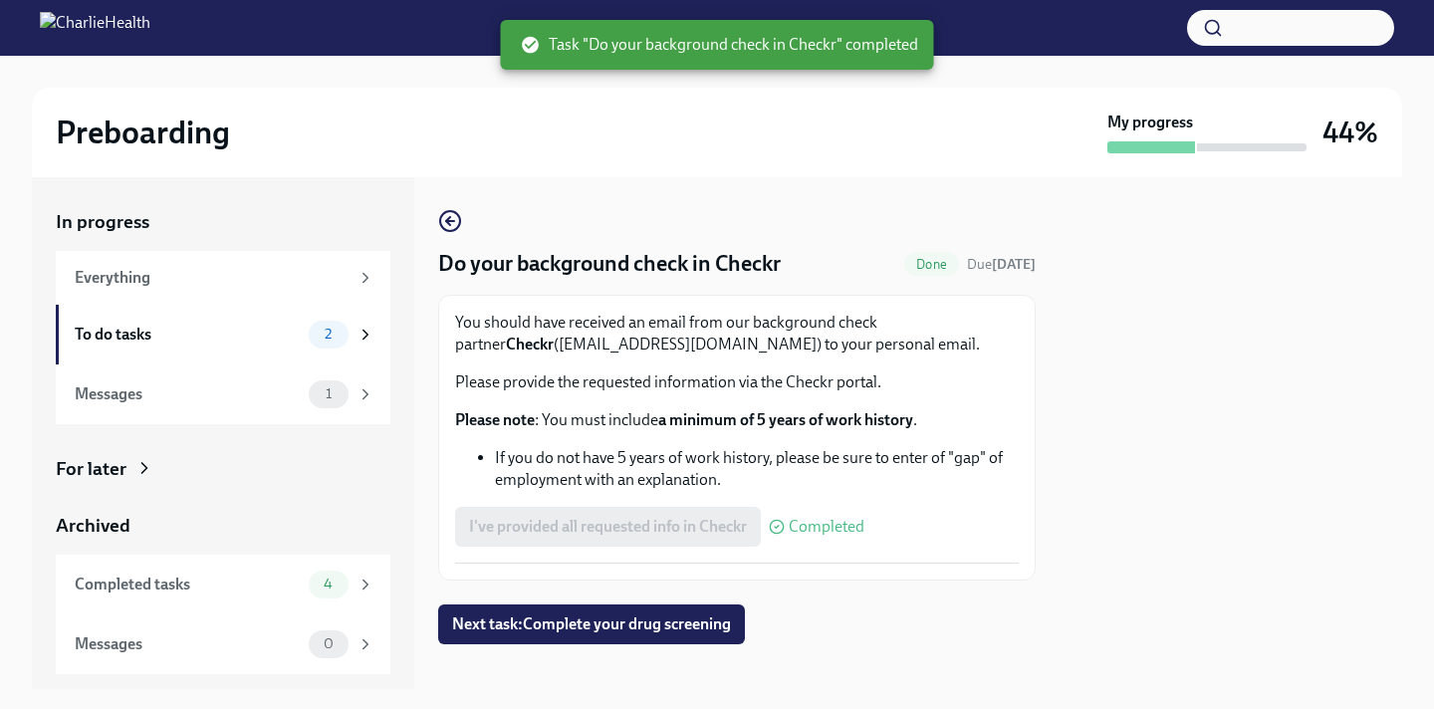
scroll to position [19, 0]
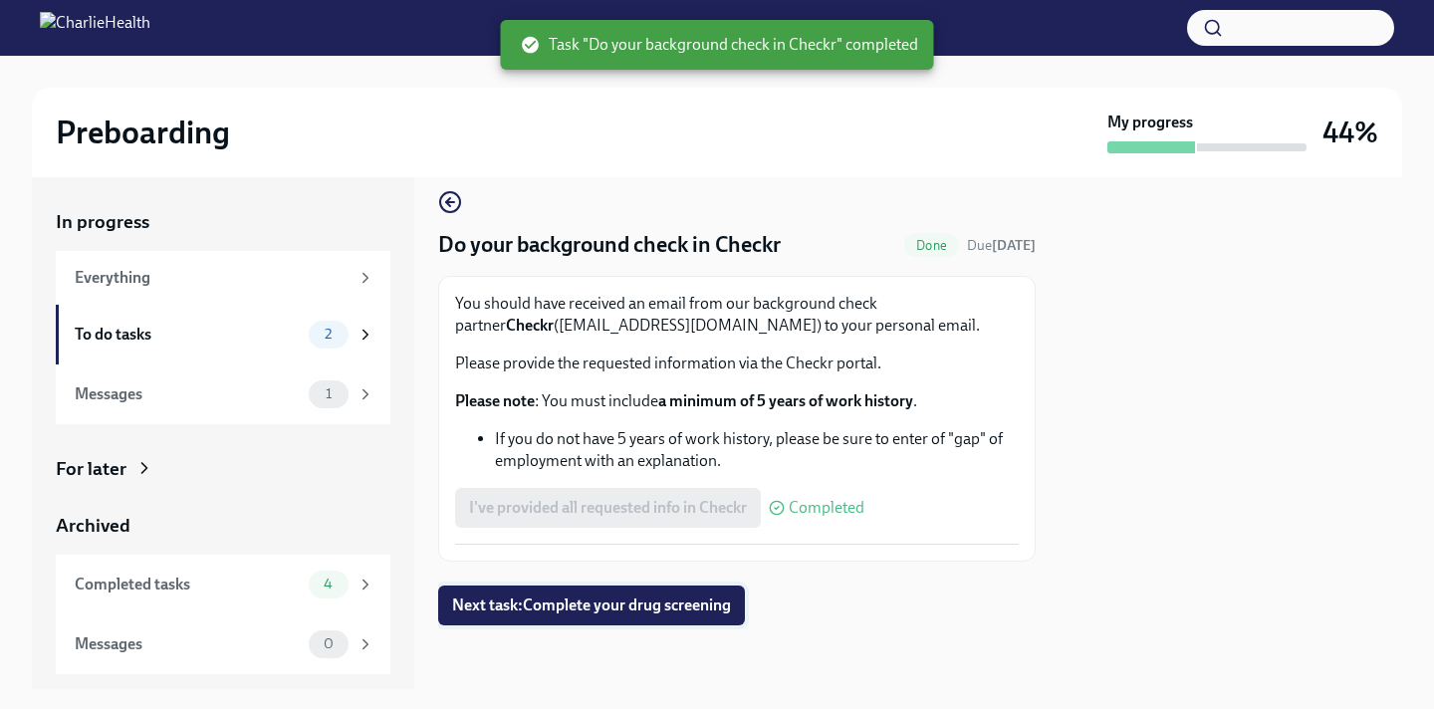
click at [585, 603] on span "Next task : Complete your drug screening" at bounding box center [591, 605] width 279 height 20
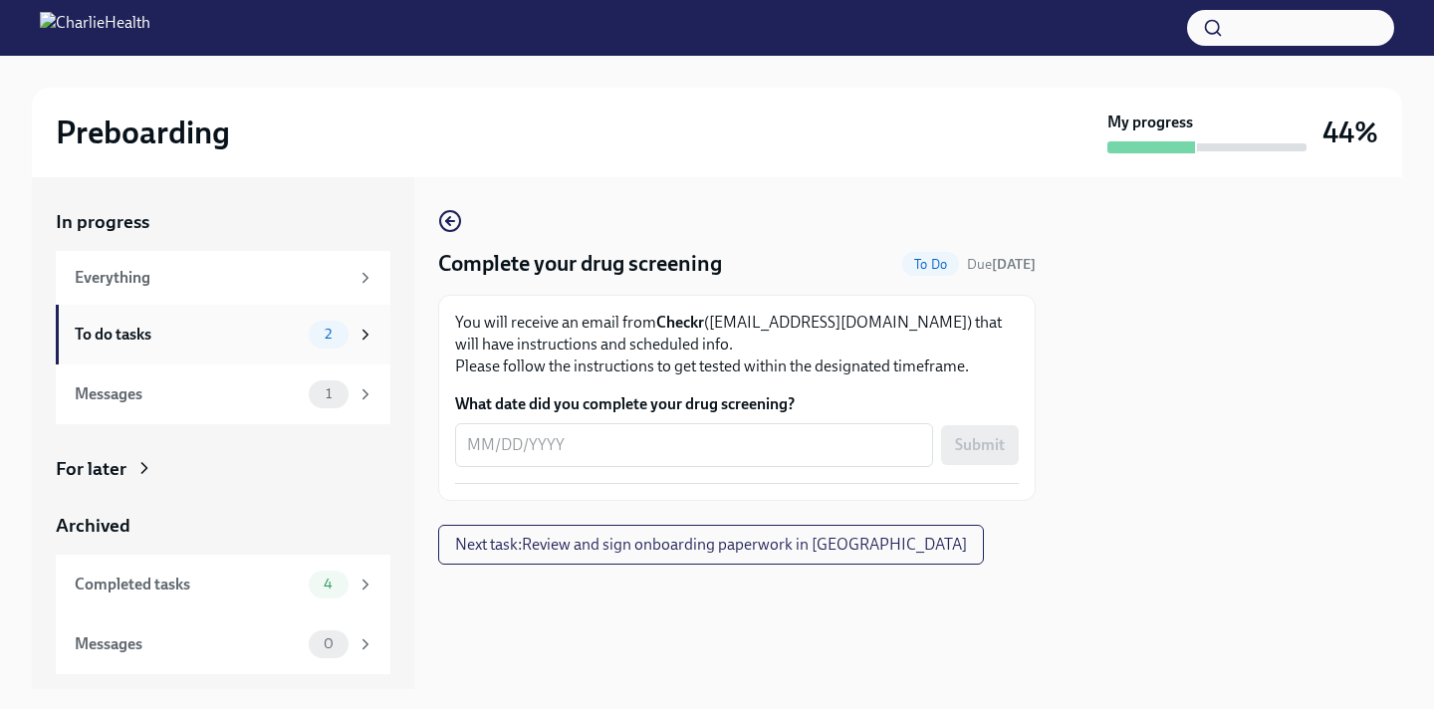
click at [267, 330] on div "To do tasks" at bounding box center [188, 335] width 226 height 22
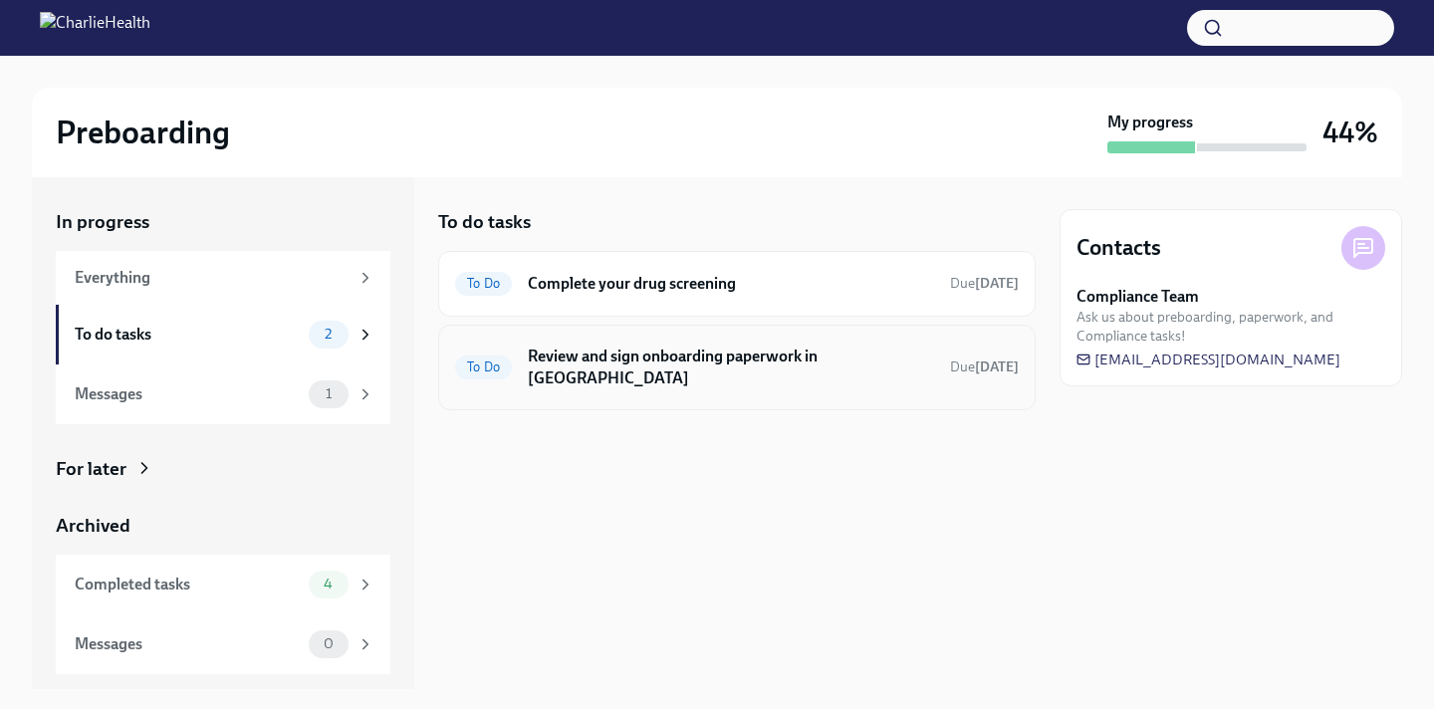
click at [590, 344] on div "To Do Review and sign onboarding paperwork in [GEOGRAPHIC_DATA] Due [DATE]" at bounding box center [737, 368] width 564 height 52
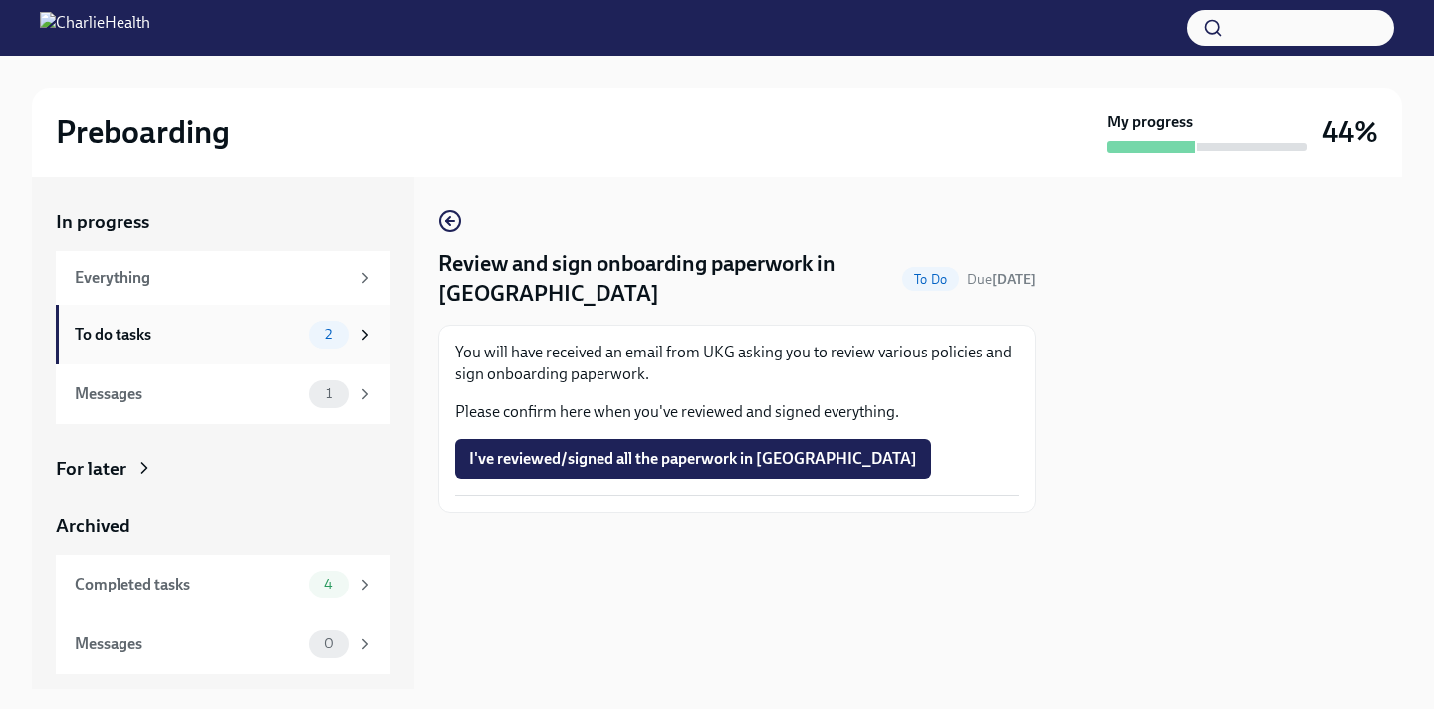
click at [262, 312] on div "To do tasks 2" at bounding box center [223, 335] width 335 height 60
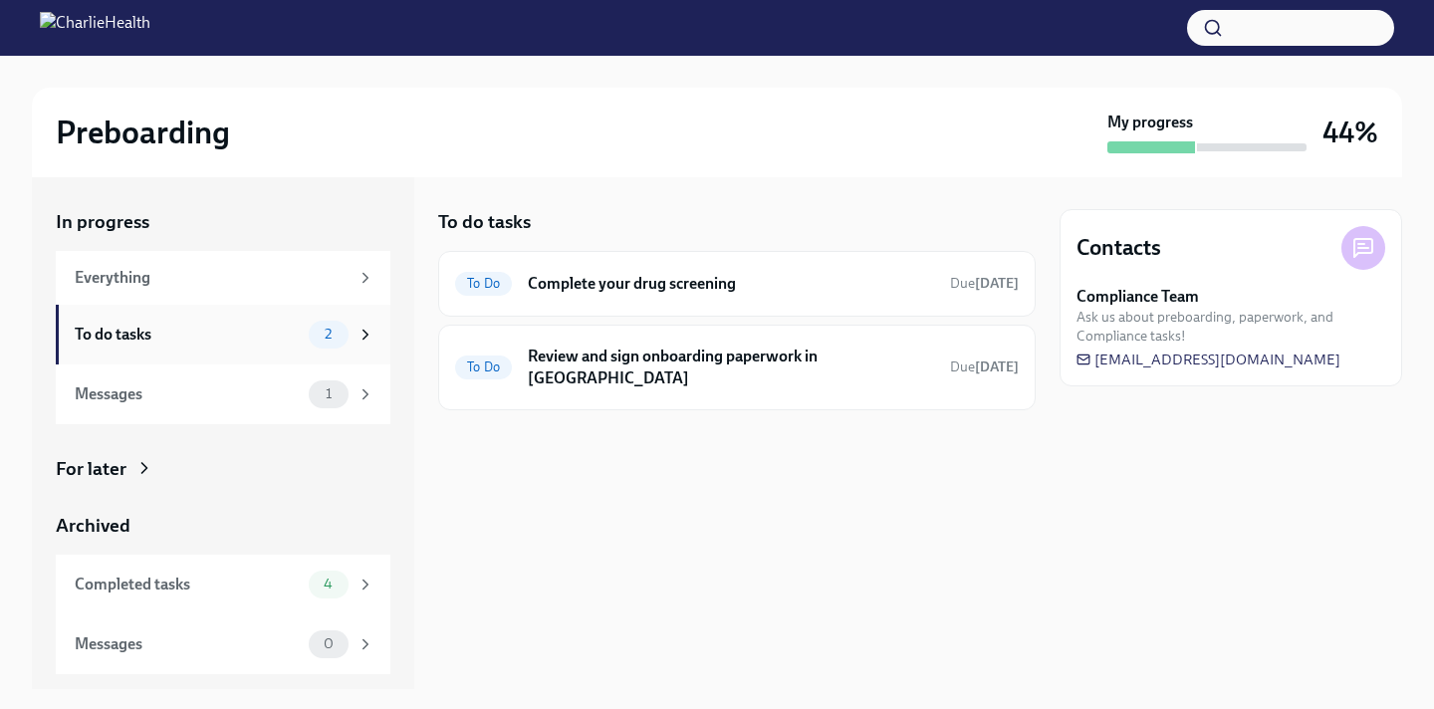
click at [259, 344] on div "To do tasks" at bounding box center [188, 335] width 226 height 22
click at [212, 585] on div "Completed tasks" at bounding box center [188, 585] width 226 height 22
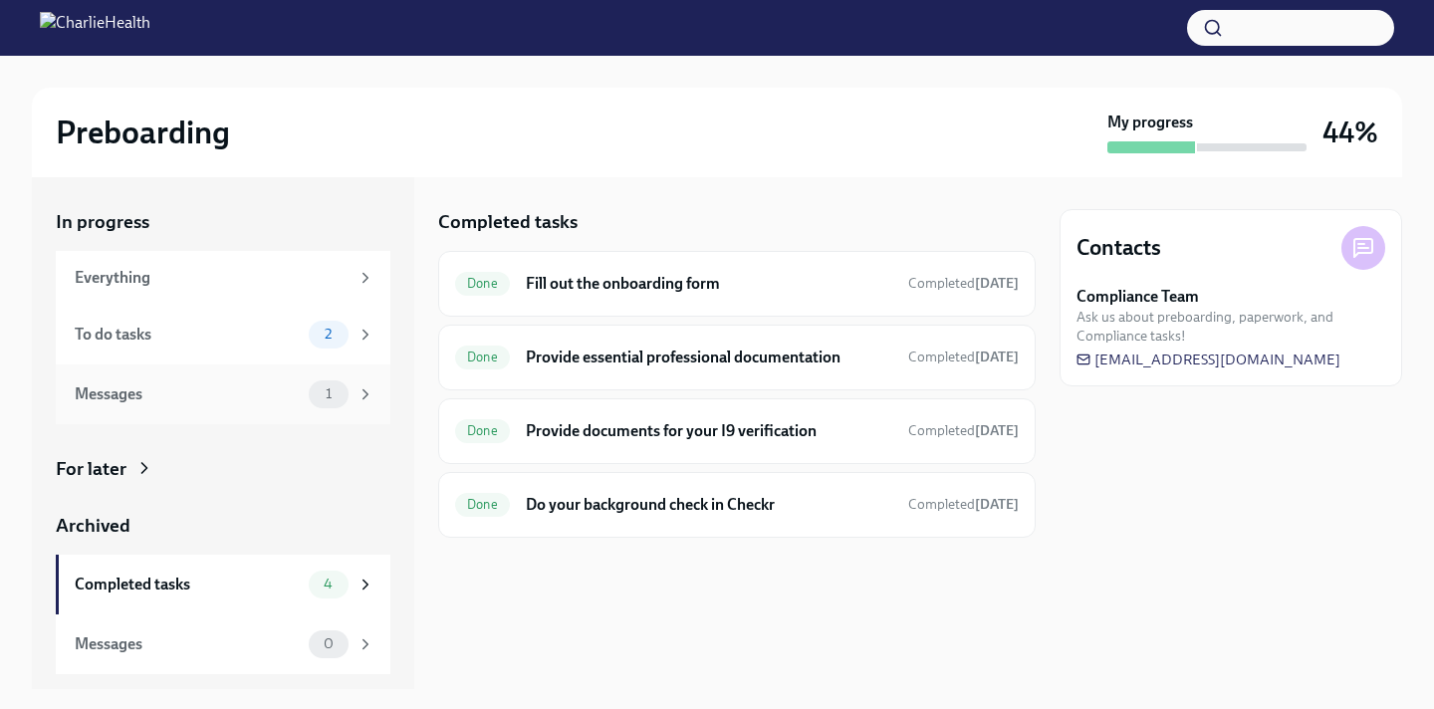
click at [263, 372] on div "Messages 1" at bounding box center [223, 394] width 335 height 60
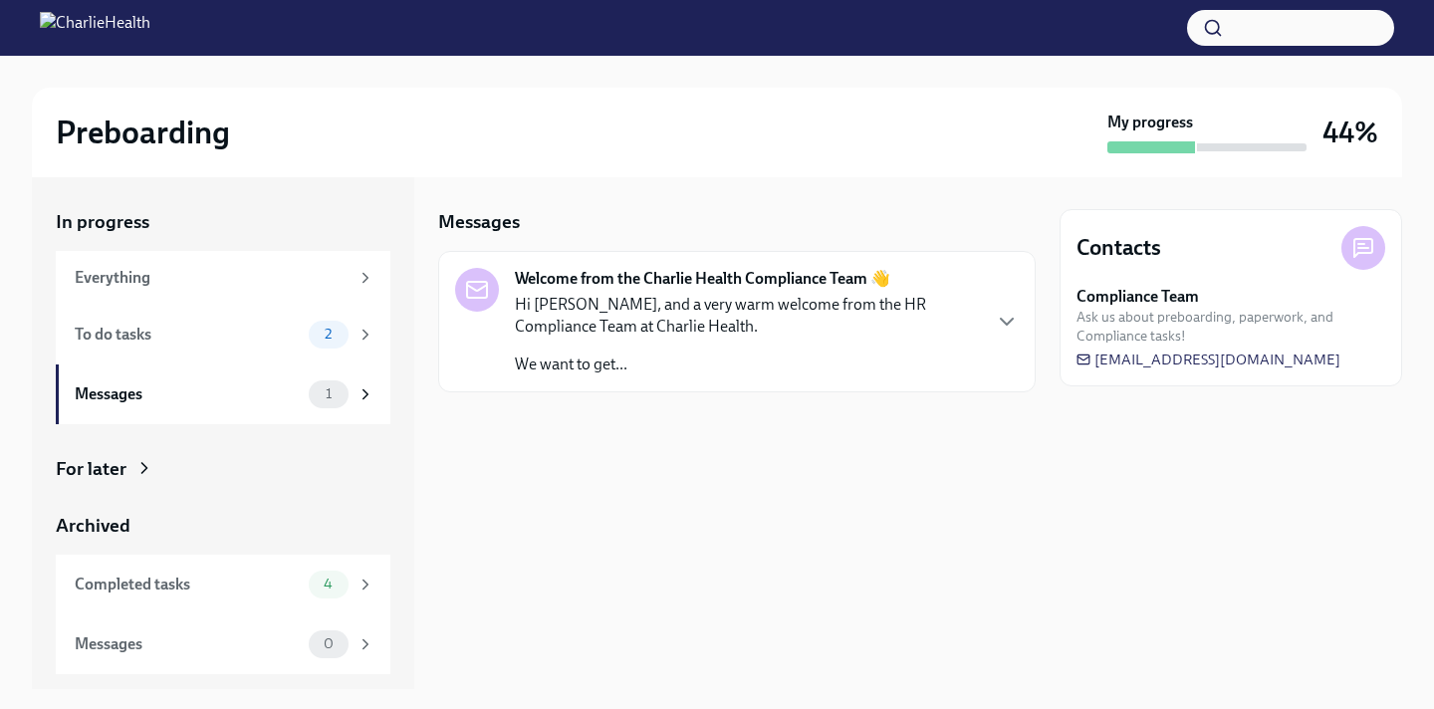
click at [592, 325] on p "Hi [PERSON_NAME], and a very warm welcome from the HR Compliance Team at Charli…" at bounding box center [747, 316] width 464 height 44
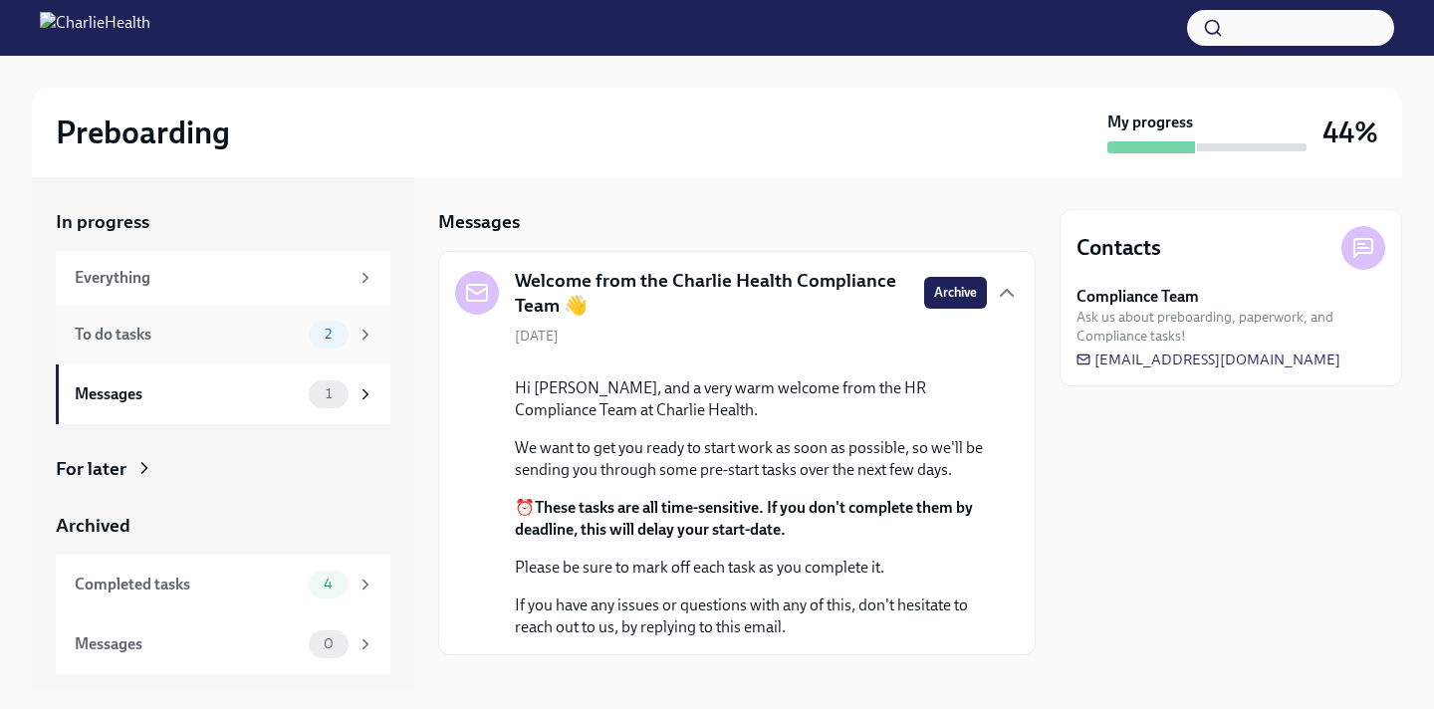
click at [227, 344] on div "To do tasks" at bounding box center [188, 335] width 226 height 22
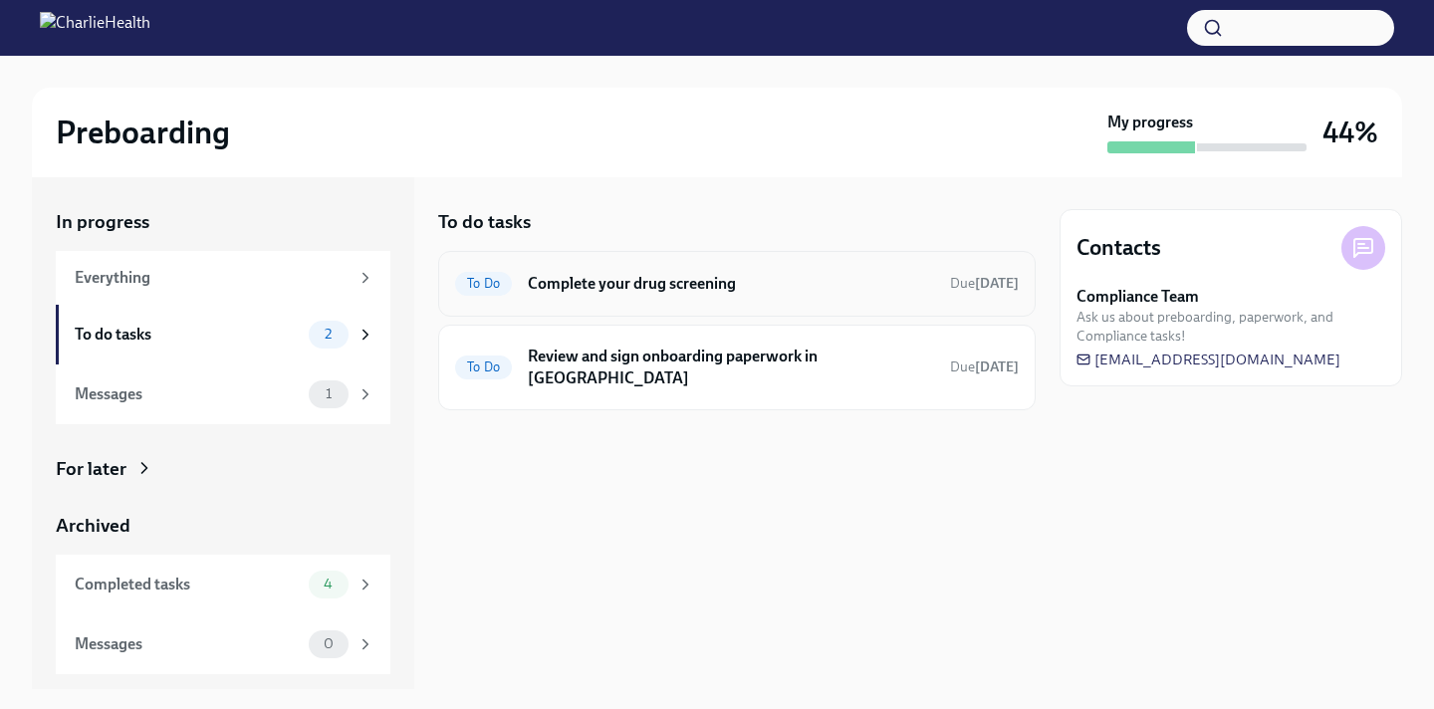
click at [694, 297] on div "To Do Complete your drug screening Due [DATE]" at bounding box center [737, 284] width 564 height 32
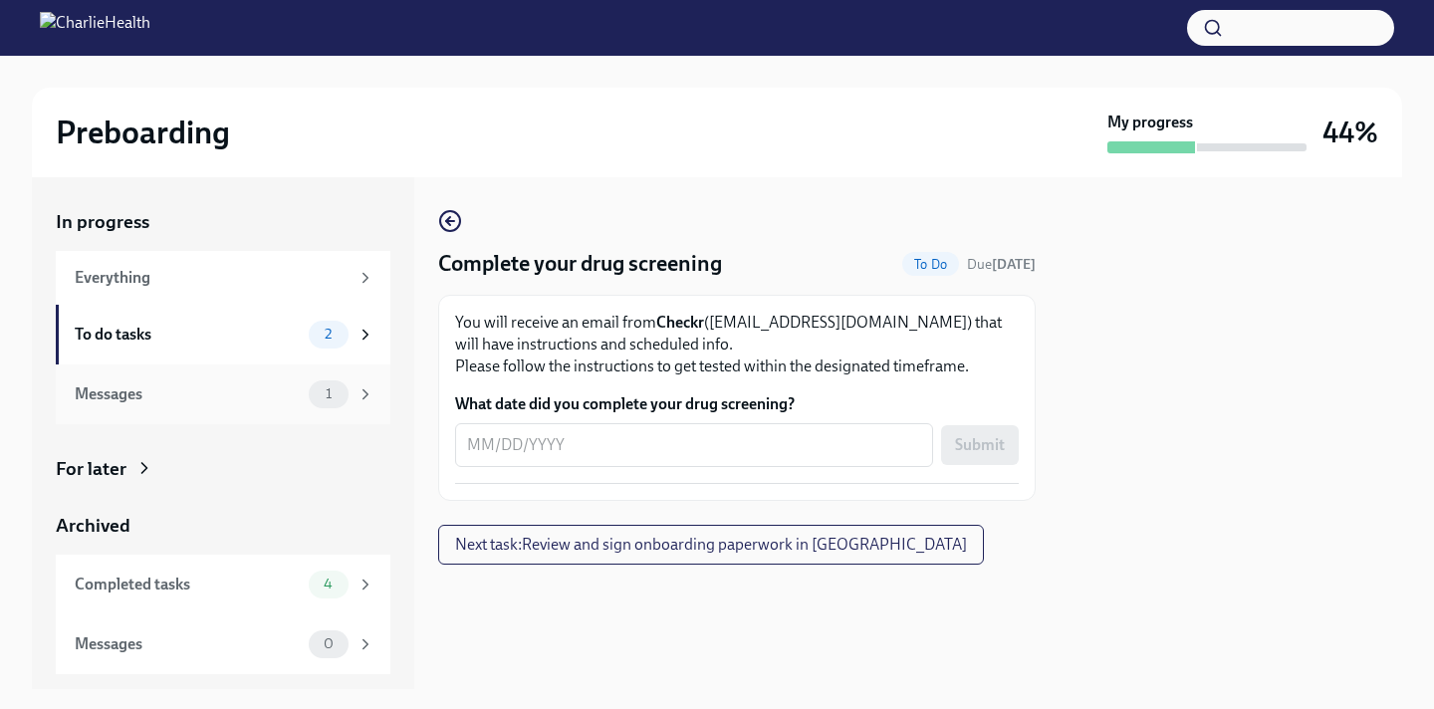
click at [135, 400] on div "Messages" at bounding box center [188, 394] width 226 height 22
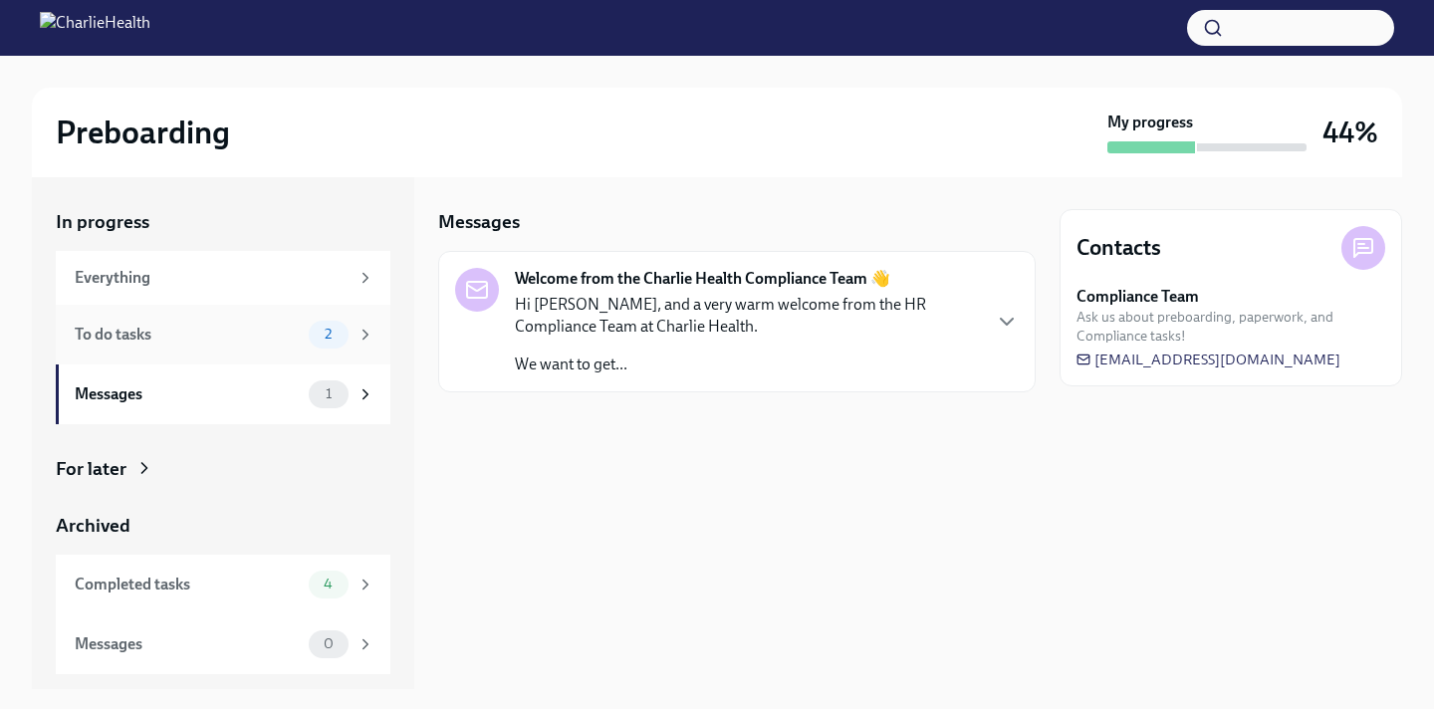
click at [185, 346] on div "To do tasks 2" at bounding box center [225, 335] width 300 height 28
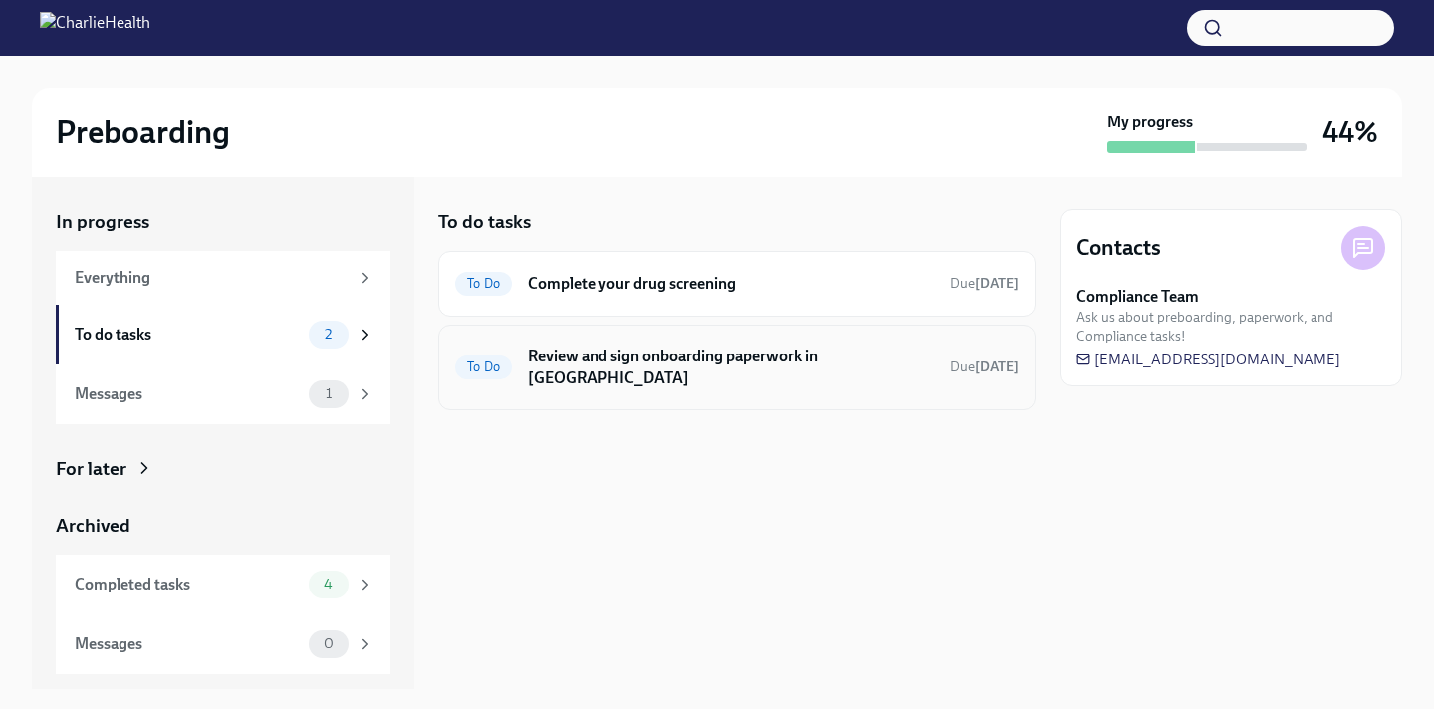
click at [660, 360] on h6 "Review and sign onboarding paperwork in [GEOGRAPHIC_DATA]" at bounding box center [731, 368] width 406 height 44
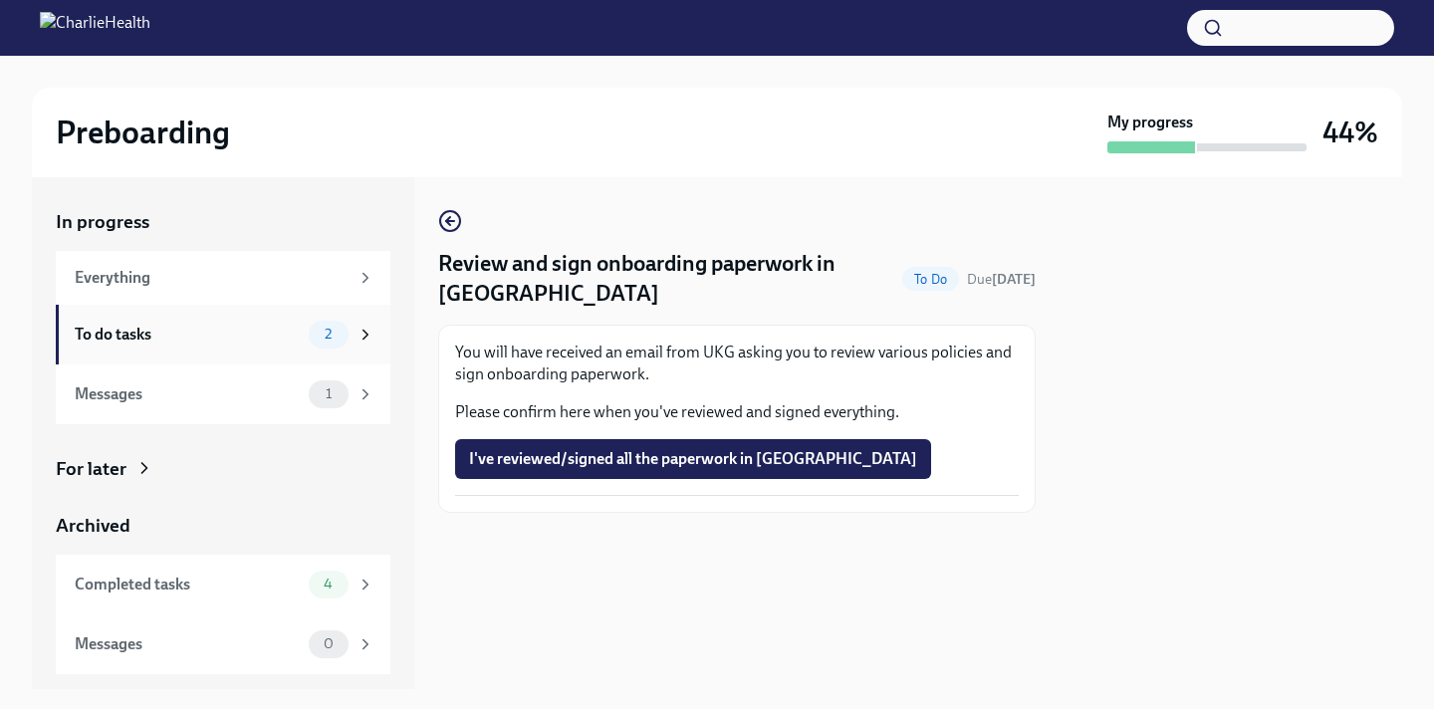
click at [167, 354] on div "To do tasks 2" at bounding box center [223, 335] width 335 height 60
